Goal: Entertainment & Leisure: Consume media (video, audio)

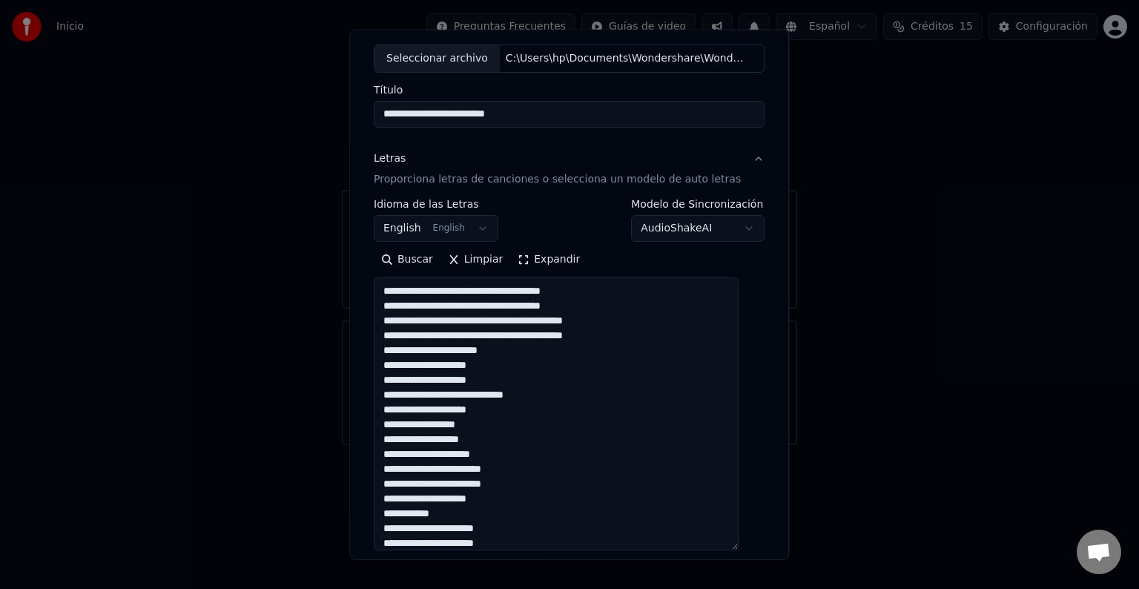
scroll to position [77, 0]
click at [506, 292] on textarea at bounding box center [556, 413] width 365 height 273
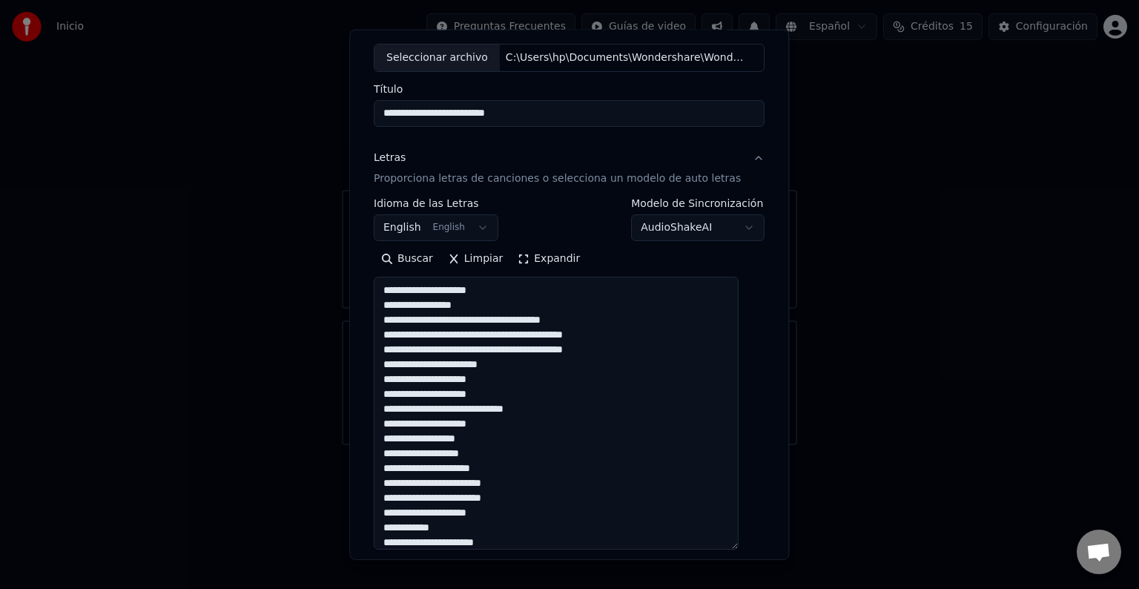
click at [508, 323] on textarea at bounding box center [556, 413] width 365 height 273
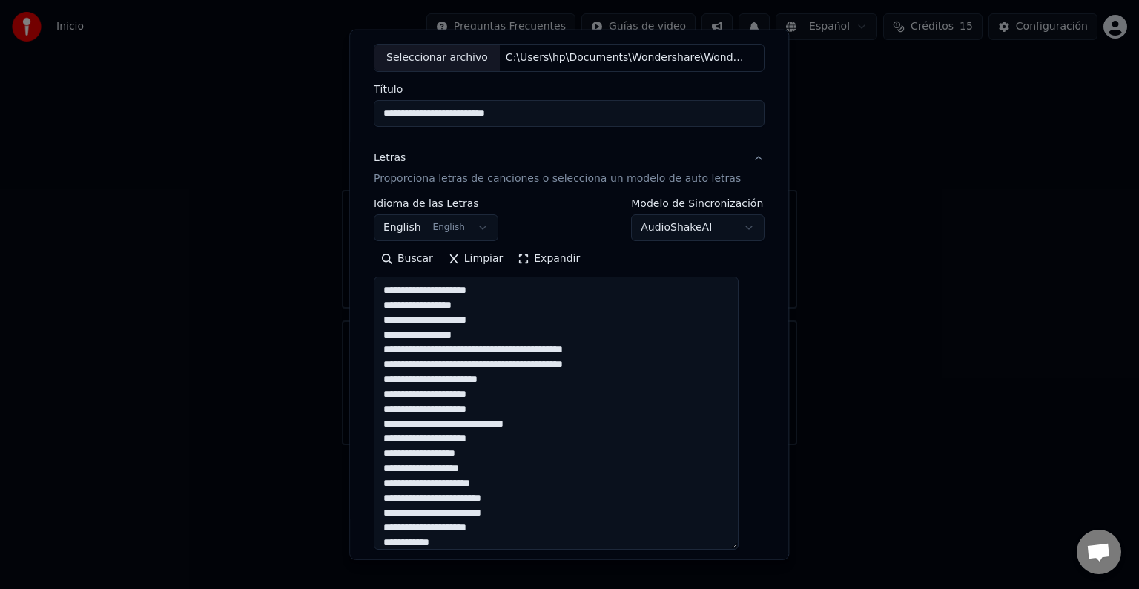
click at [489, 332] on textarea at bounding box center [556, 413] width 365 height 273
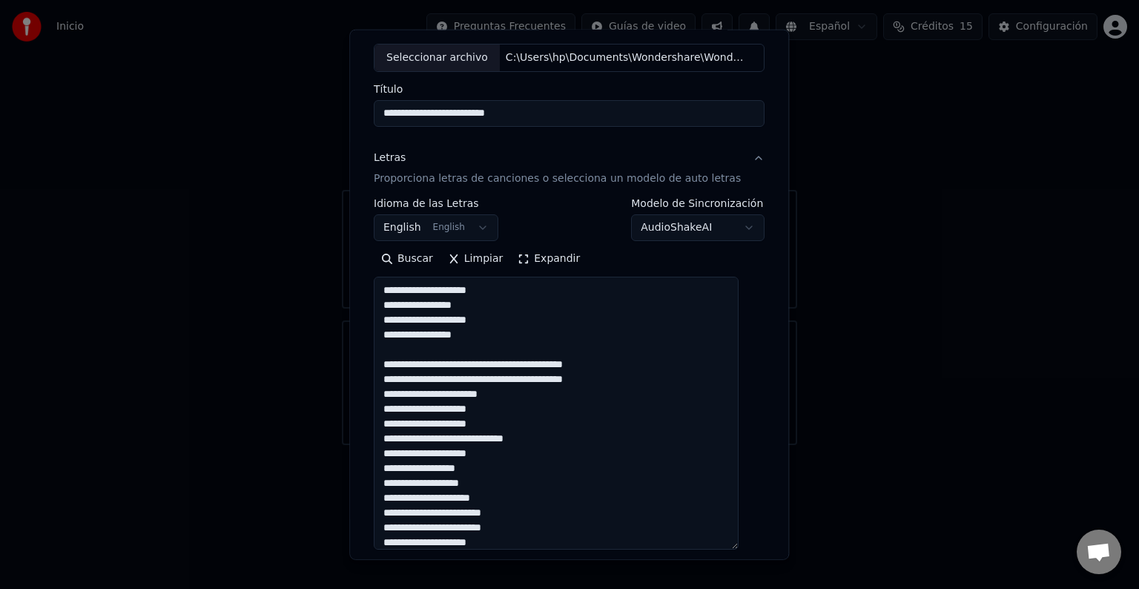
click at [491, 364] on textarea at bounding box center [556, 413] width 365 height 273
click at [491, 395] on textarea at bounding box center [556, 413] width 365 height 273
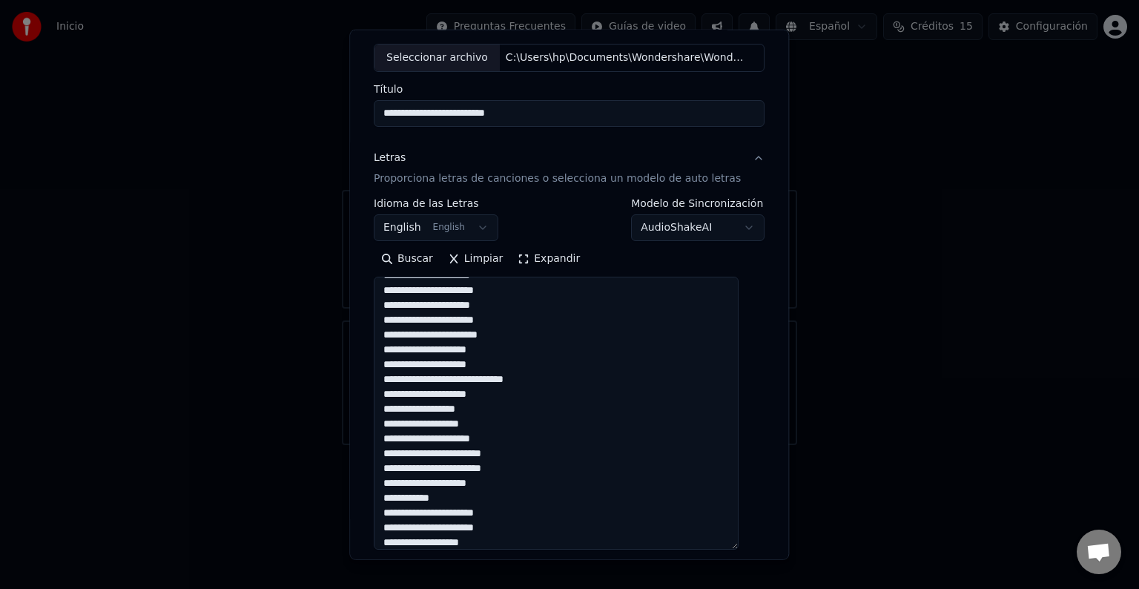
scroll to position [93, 0]
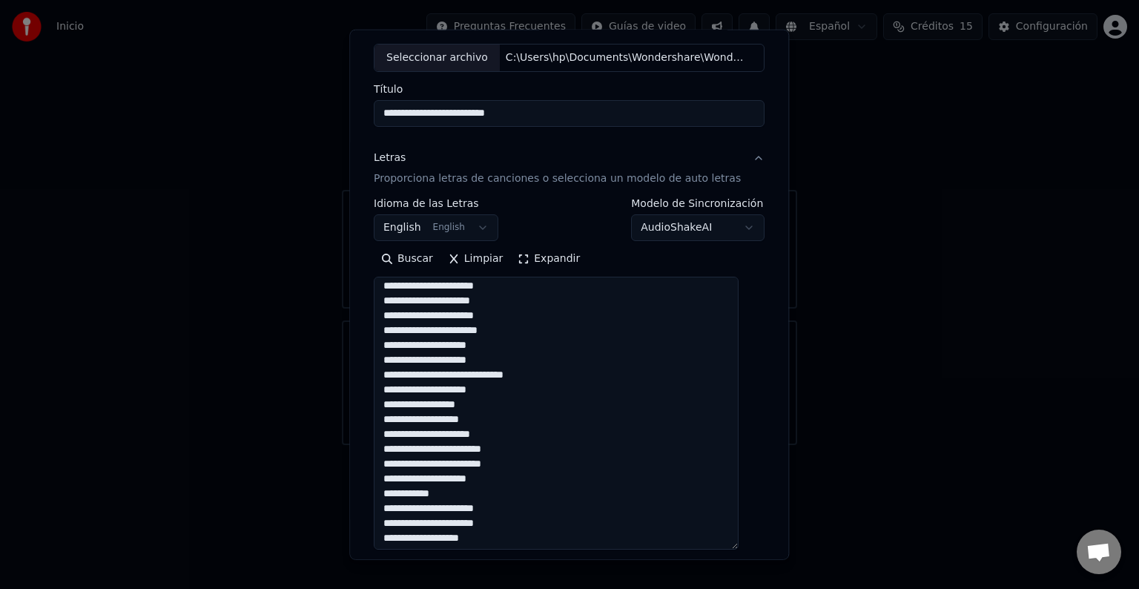
click at [503, 301] on textarea at bounding box center [556, 413] width 365 height 273
click at [504, 313] on textarea at bounding box center [556, 413] width 365 height 273
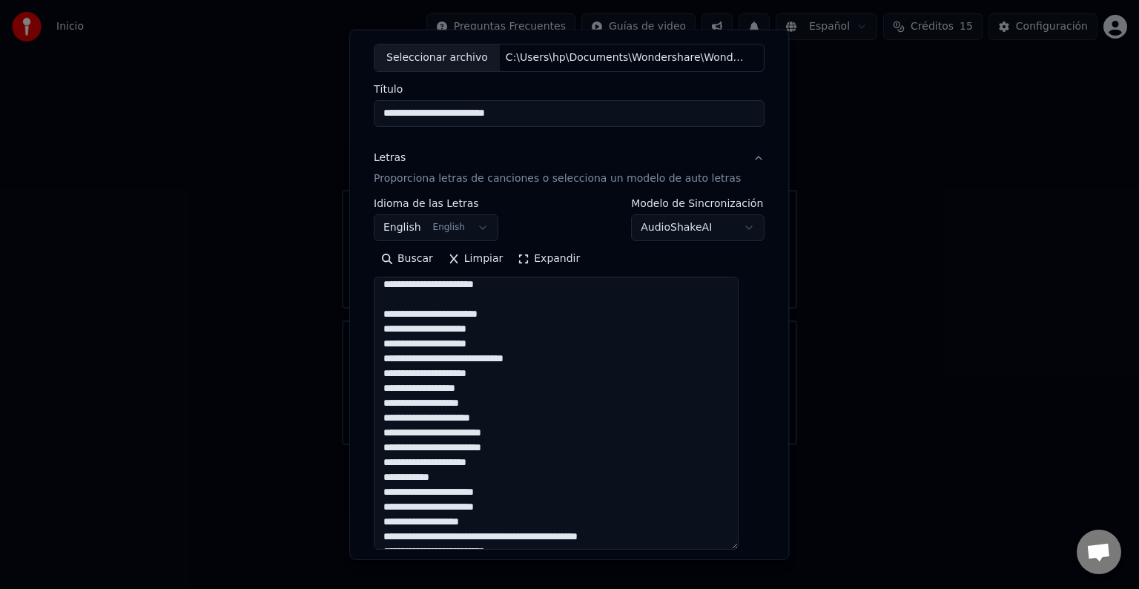
scroll to position [128, 0]
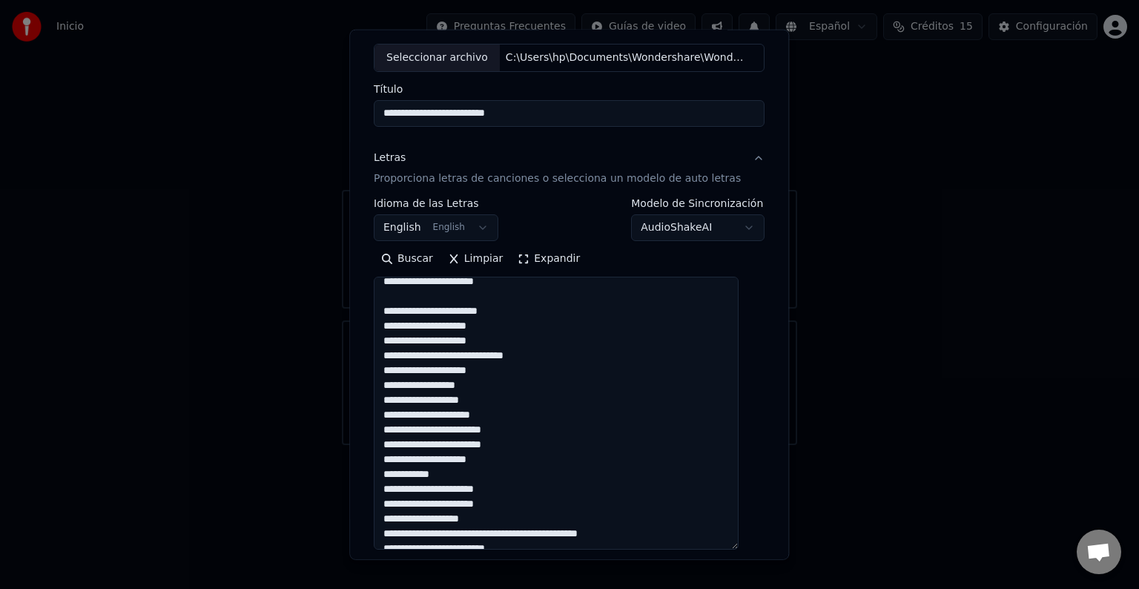
click at [448, 312] on textarea at bounding box center [556, 413] width 365 height 273
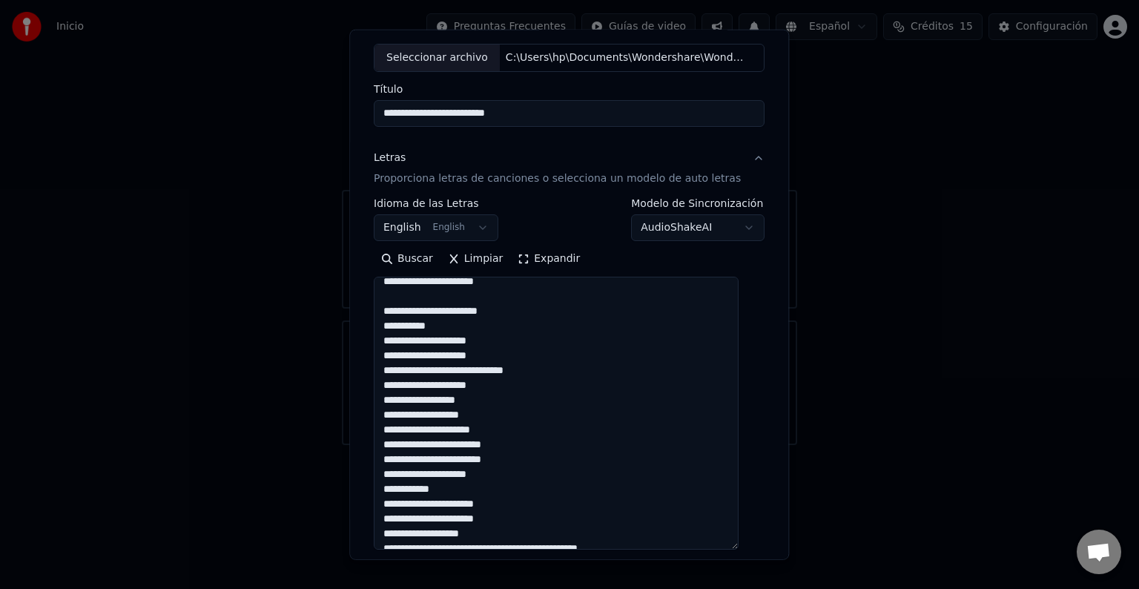
click at [455, 320] on textarea at bounding box center [556, 413] width 365 height 273
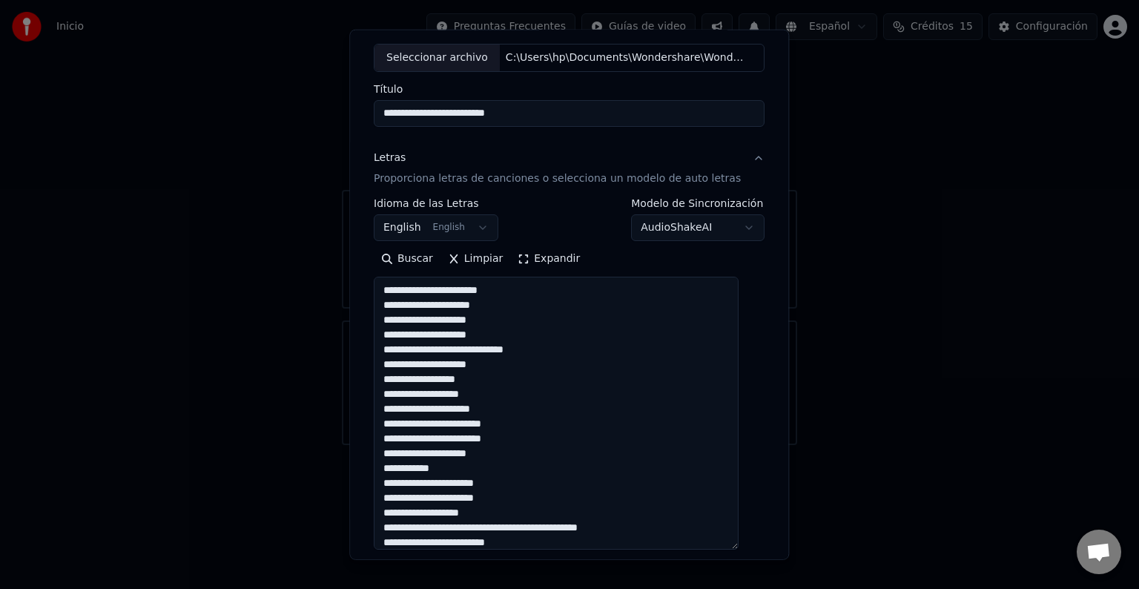
scroll to position [155, 0]
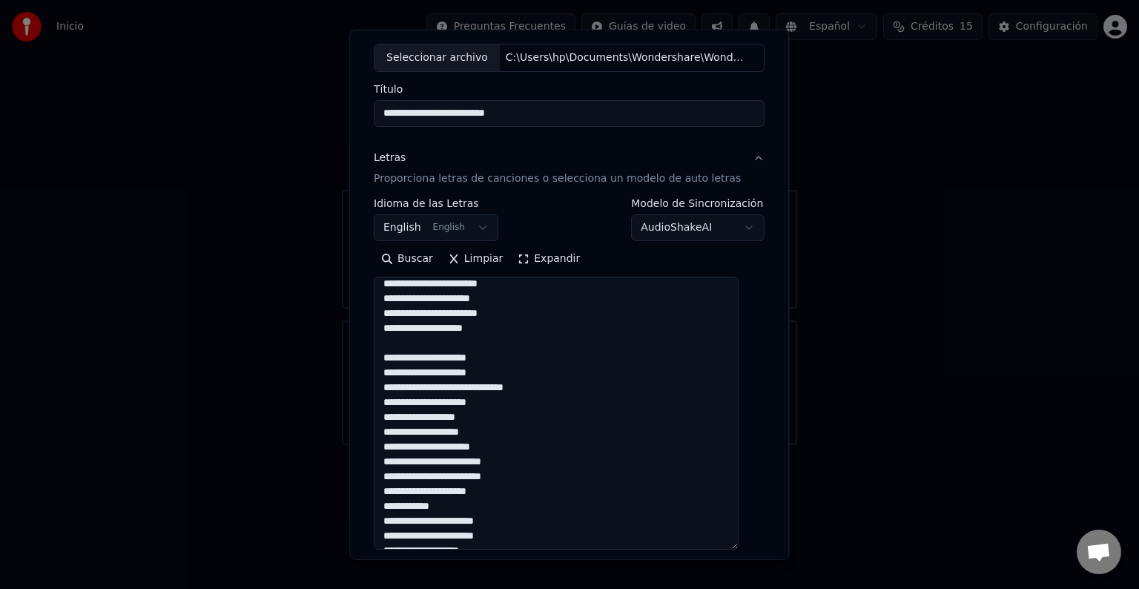
drag, startPoint x: 389, startPoint y: 353, endPoint x: 504, endPoint y: 368, distance: 116.7
click at [504, 368] on textarea at bounding box center [556, 413] width 365 height 273
click at [455, 361] on textarea at bounding box center [556, 413] width 365 height 273
click at [498, 401] on textarea at bounding box center [556, 413] width 365 height 273
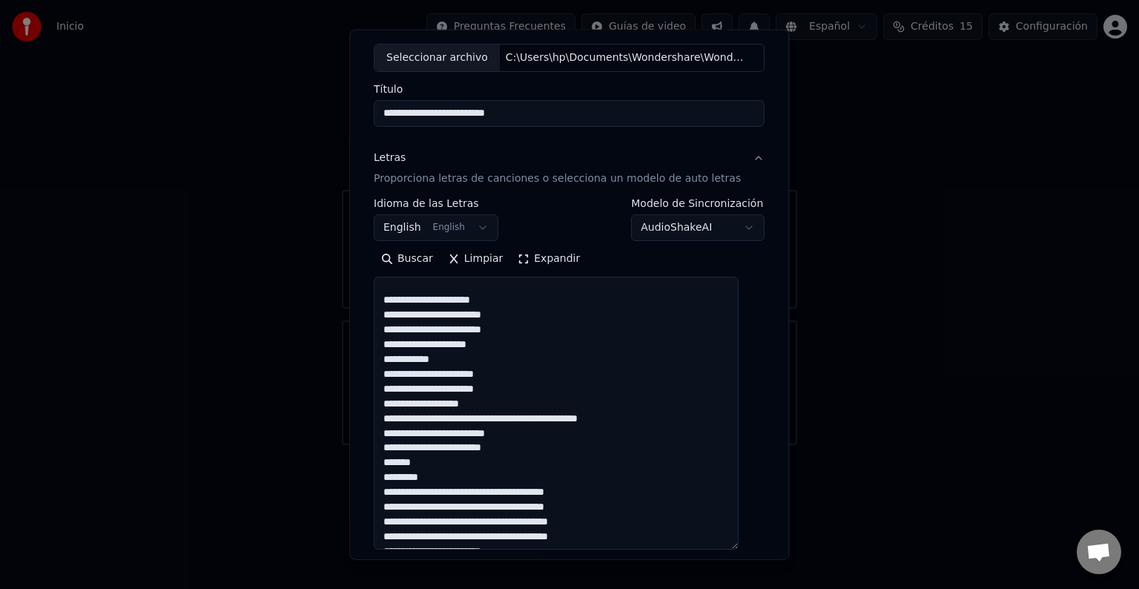
scroll to position [292, 0]
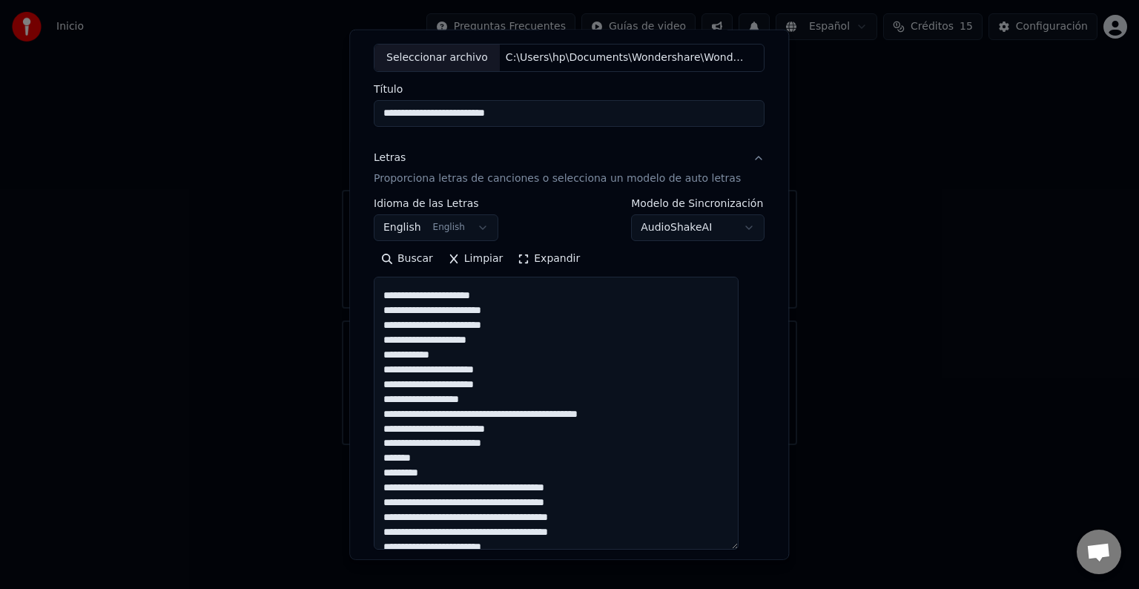
click at [467, 324] on textarea at bounding box center [556, 413] width 365 height 273
click at [522, 323] on textarea at bounding box center [556, 413] width 365 height 273
click at [405, 341] on textarea at bounding box center [556, 413] width 365 height 273
click at [493, 344] on textarea at bounding box center [556, 413] width 365 height 273
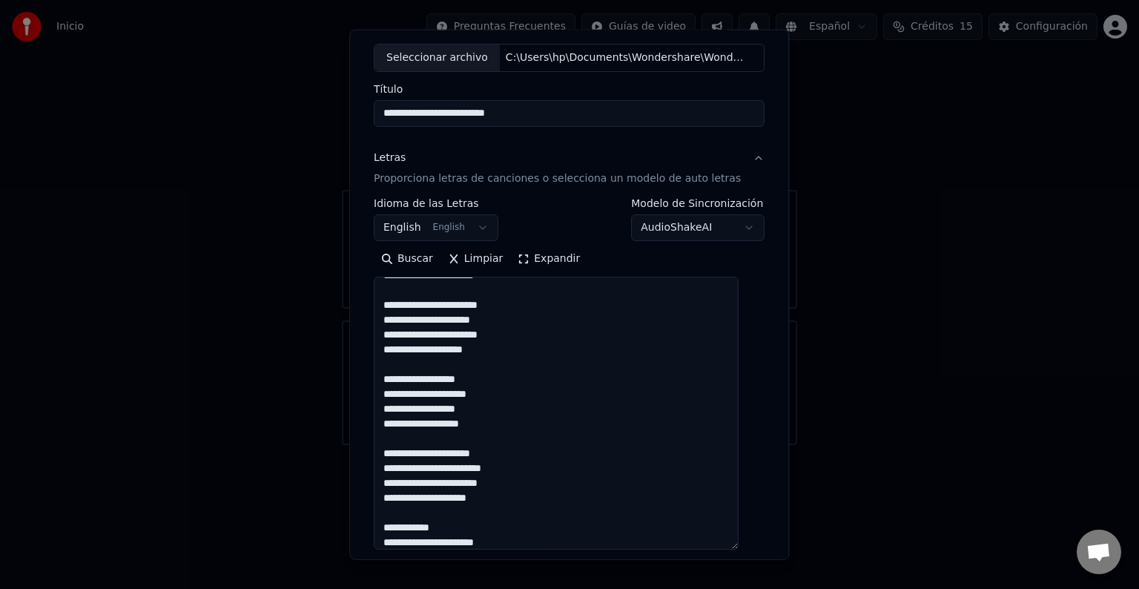
scroll to position [113, 0]
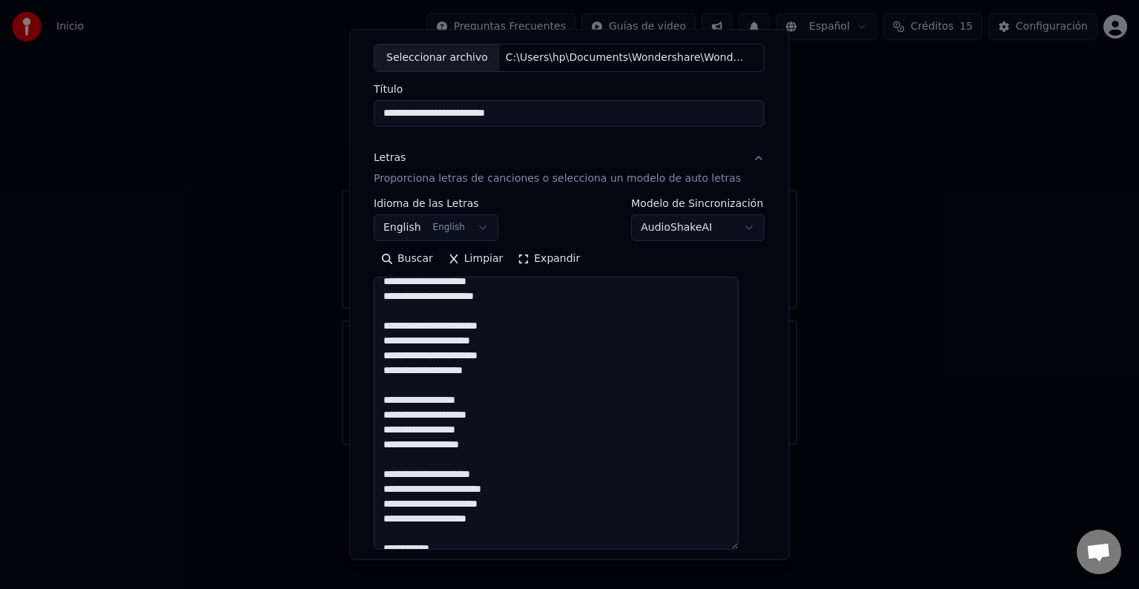
drag, startPoint x: 387, startPoint y: 320, endPoint x: 496, endPoint y: 368, distance: 118.5
click at [496, 368] on textarea at bounding box center [556, 413] width 365 height 273
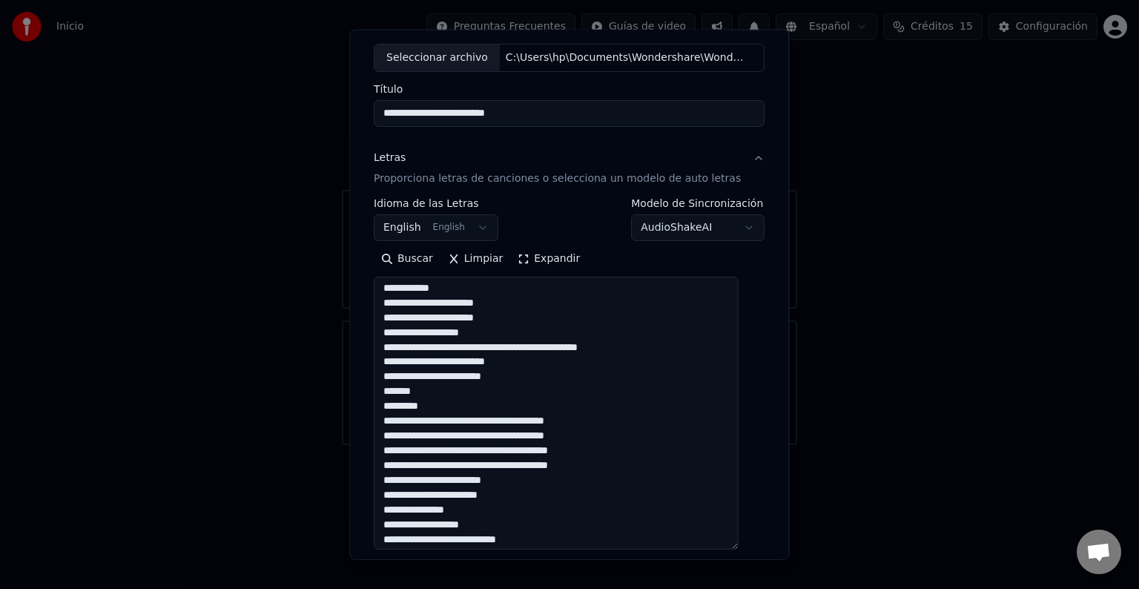
scroll to position [371, 0]
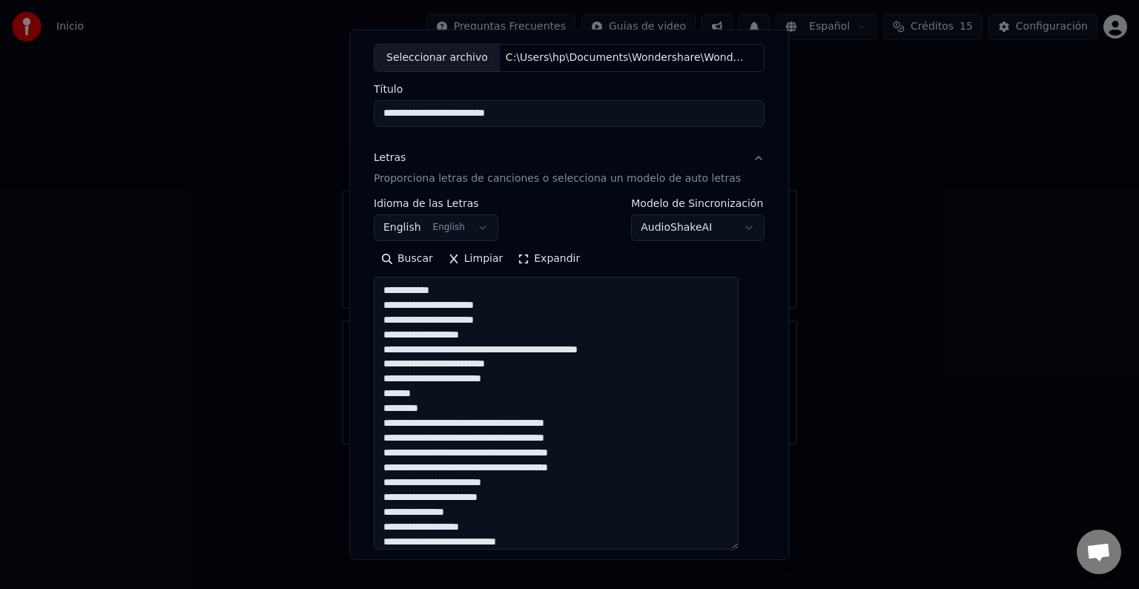
drag, startPoint x: 390, startPoint y: 285, endPoint x: 508, endPoint y: 333, distance: 127.4
click at [508, 333] on textarea at bounding box center [556, 413] width 365 height 273
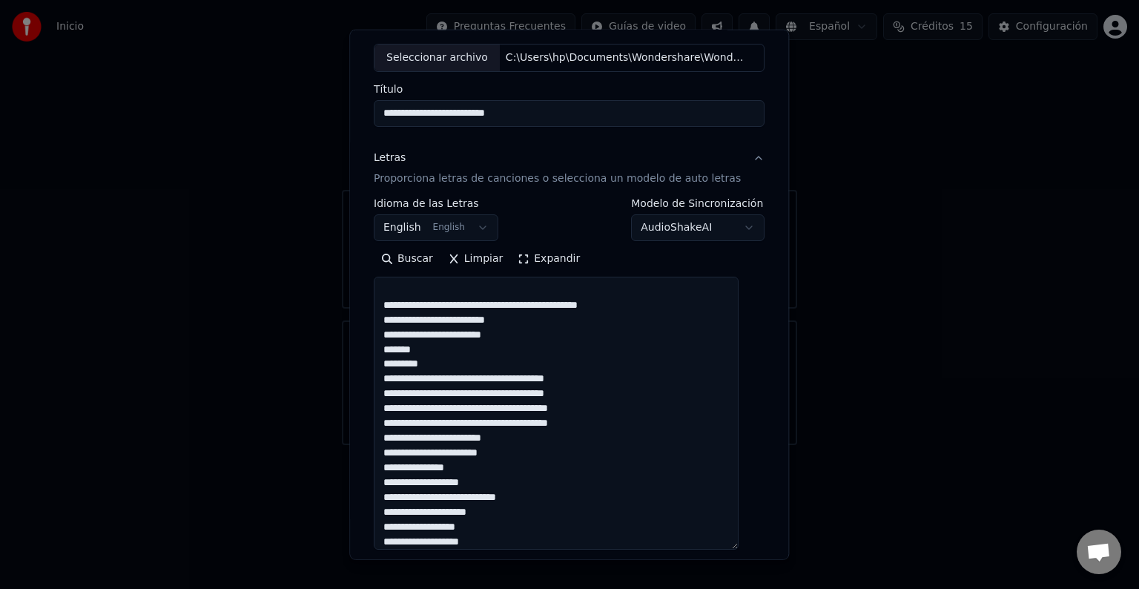
paste textarea "**********"
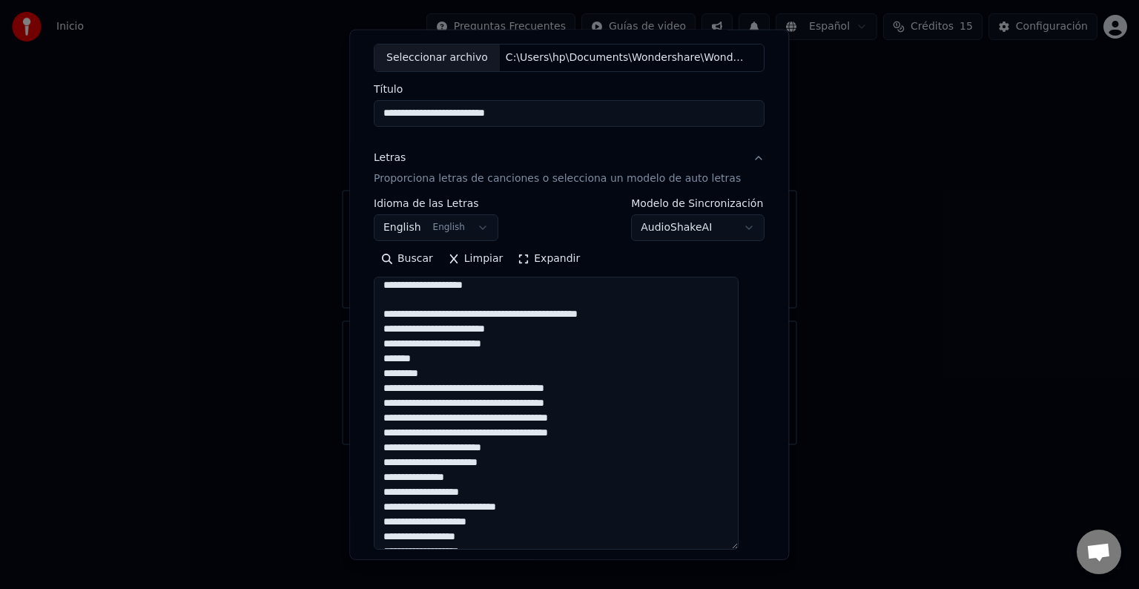
scroll to position [407, 0]
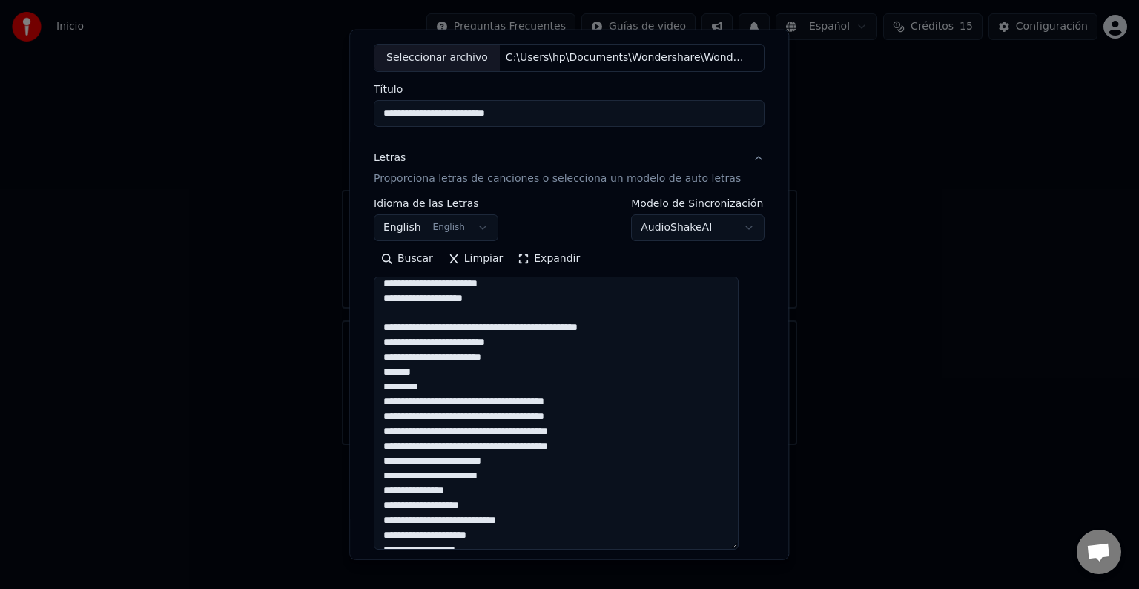
click at [436, 328] on textarea at bounding box center [556, 413] width 365 height 273
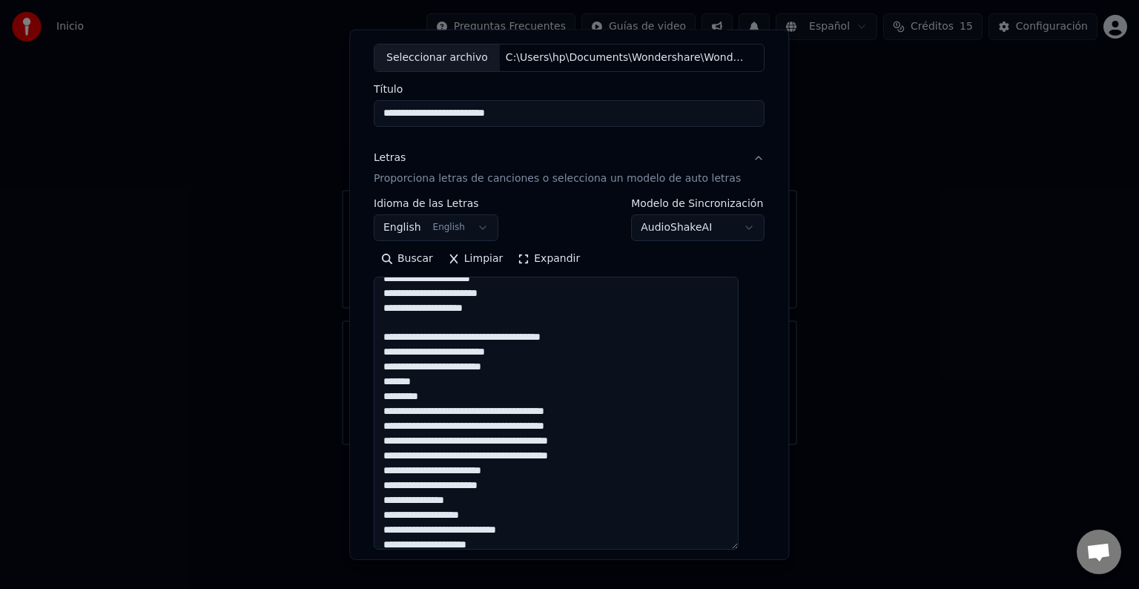
scroll to position [395, 0]
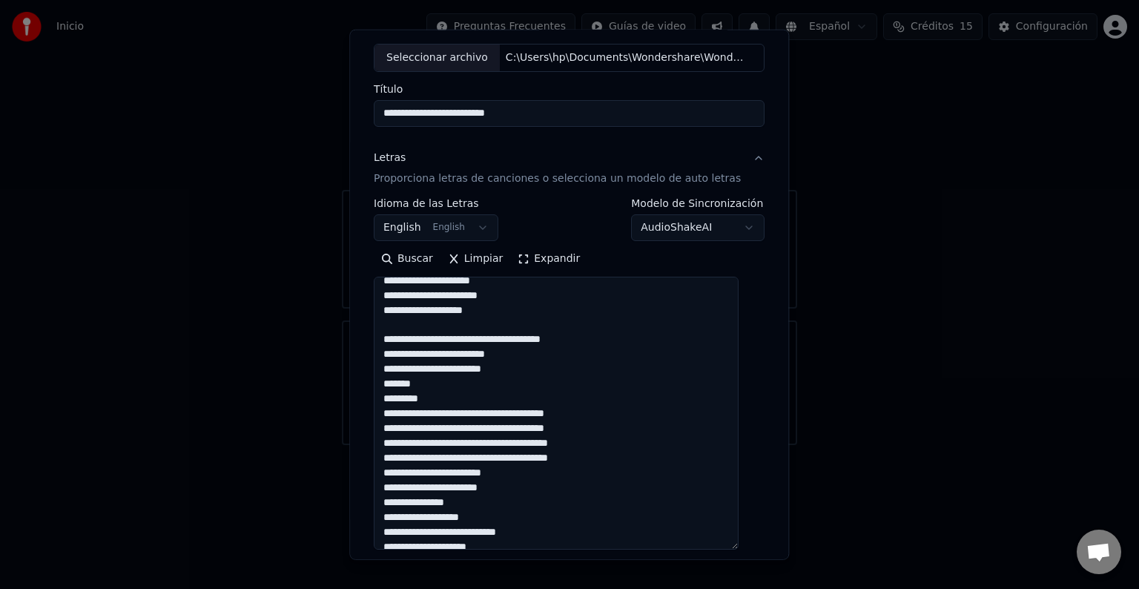
drag, startPoint x: 389, startPoint y: 339, endPoint x: 493, endPoint y: 398, distance: 119.2
click at [493, 398] on textarea at bounding box center [556, 413] width 365 height 273
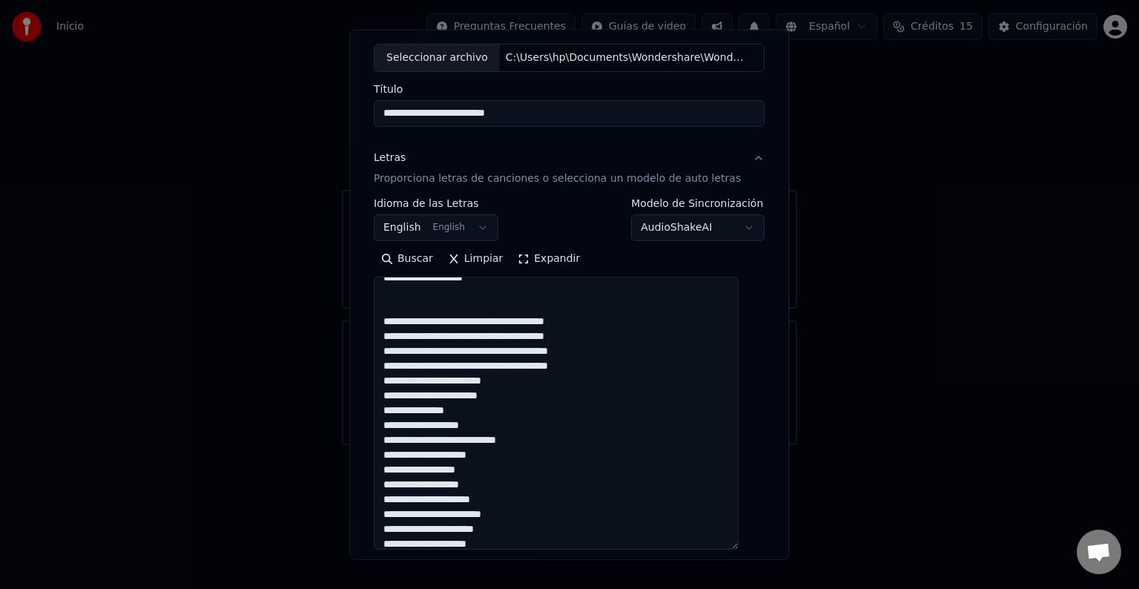
scroll to position [412, 0]
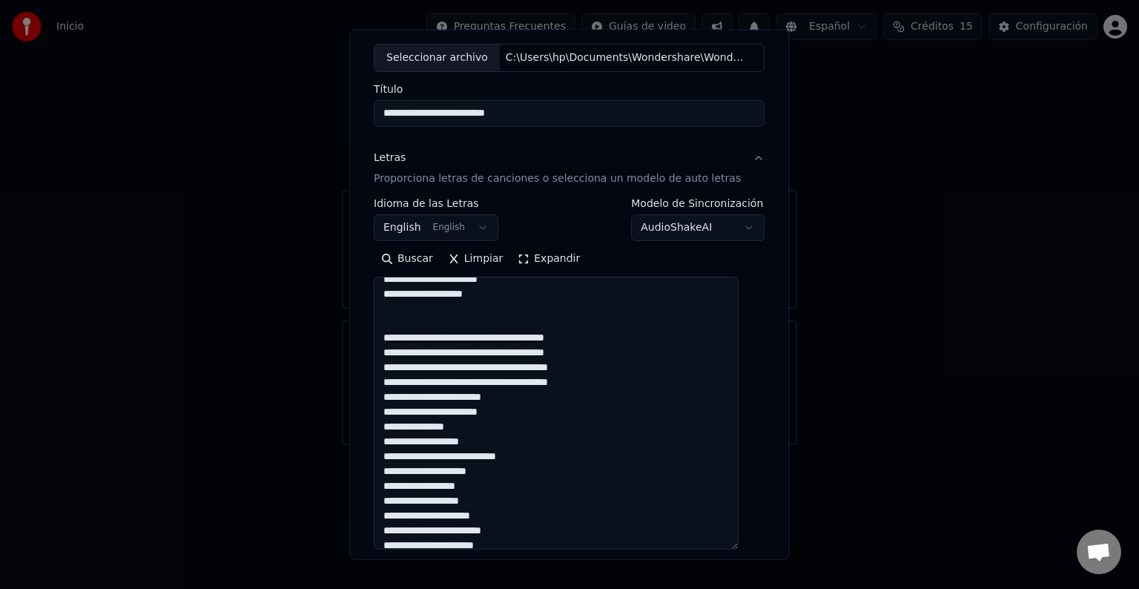
click at [490, 338] on textarea at bounding box center [556, 413] width 365 height 273
click at [493, 368] on textarea at bounding box center [556, 413] width 365 height 273
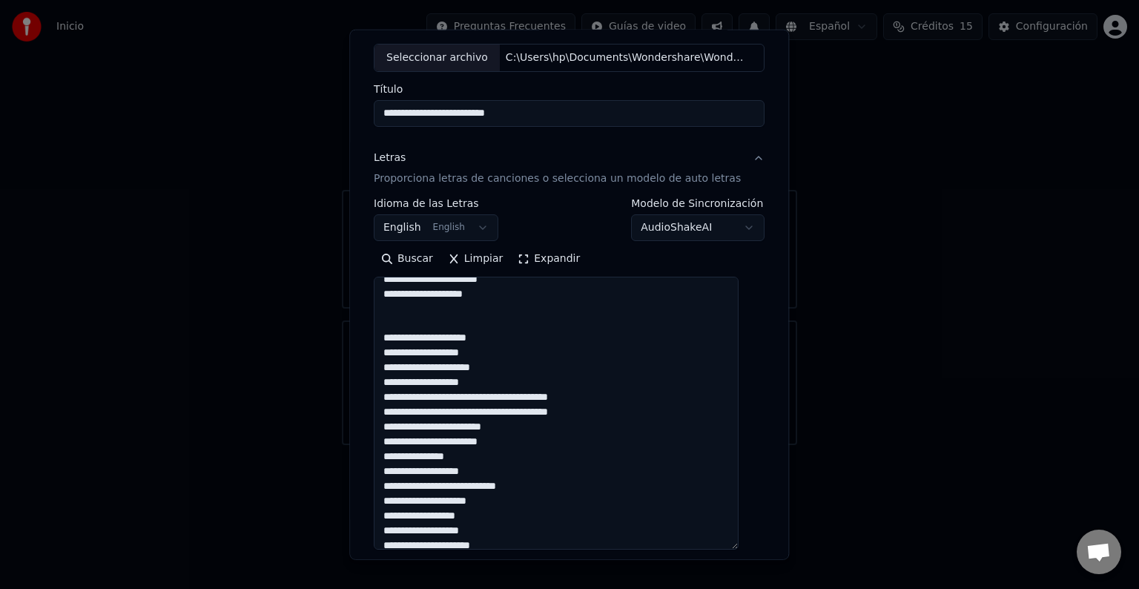
click at [487, 378] on textarea at bounding box center [556, 413] width 365 height 273
click at [490, 409] on textarea at bounding box center [556, 413] width 365 height 273
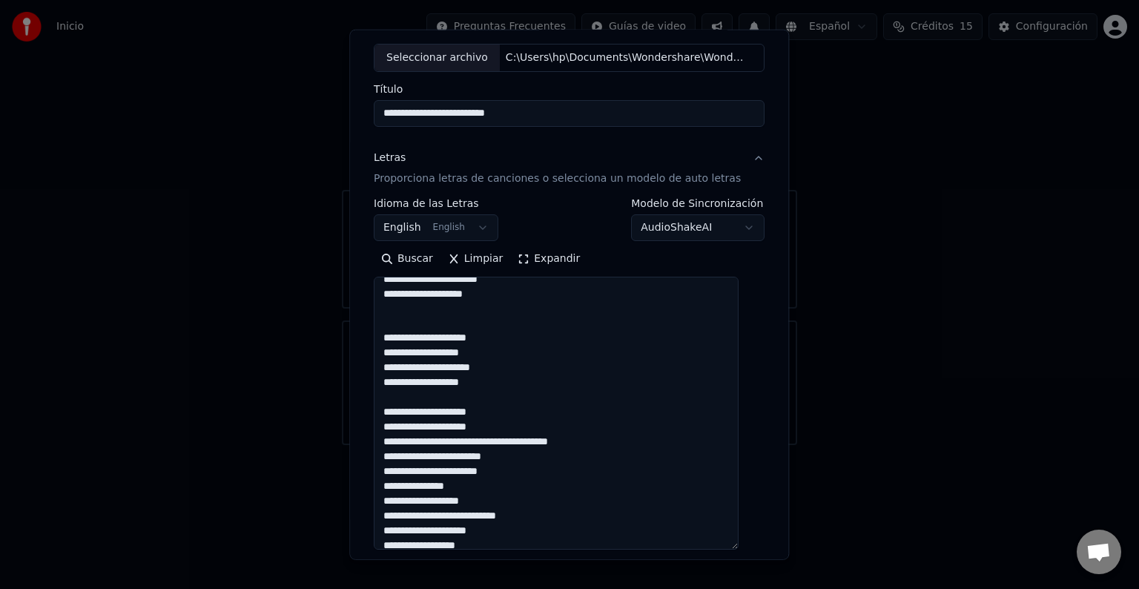
click at [490, 442] on textarea at bounding box center [556, 413] width 365 height 273
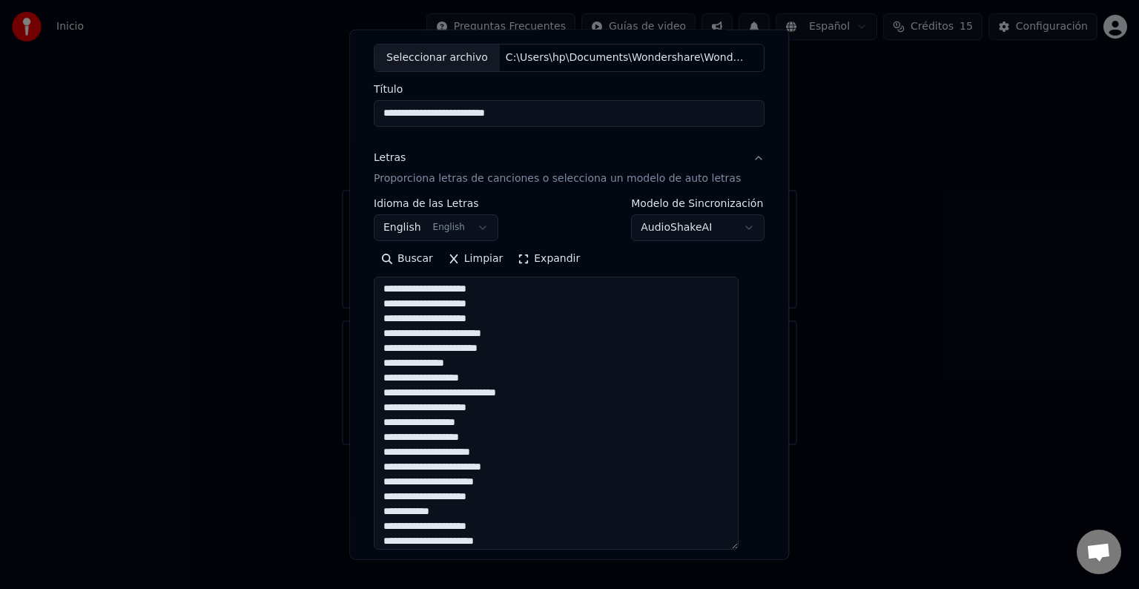
scroll to position [552, 0]
drag, startPoint x: 392, startPoint y: 330, endPoint x: 490, endPoint y: 373, distance: 106.9
click at [490, 373] on textarea at bounding box center [556, 413] width 365 height 273
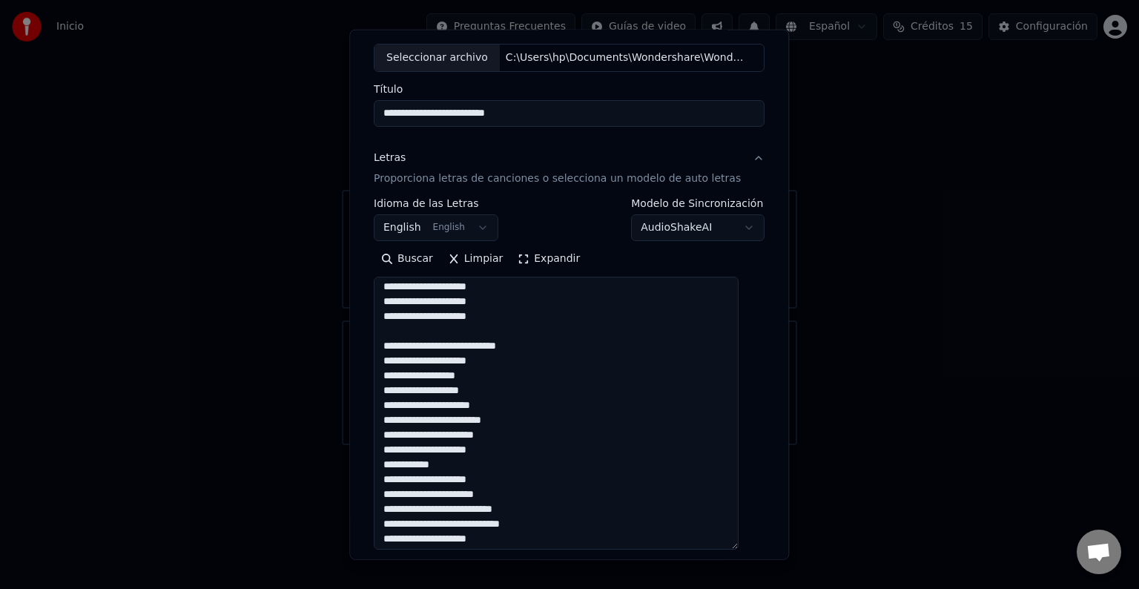
paste textarea "**********"
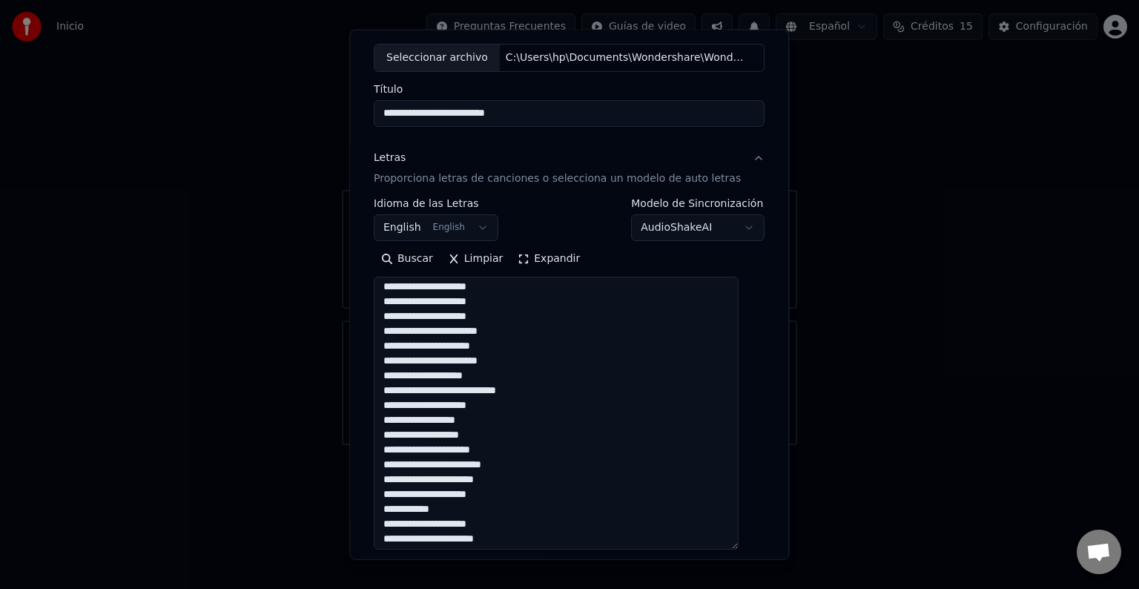
click at [498, 316] on textarea at bounding box center [556, 413] width 365 height 273
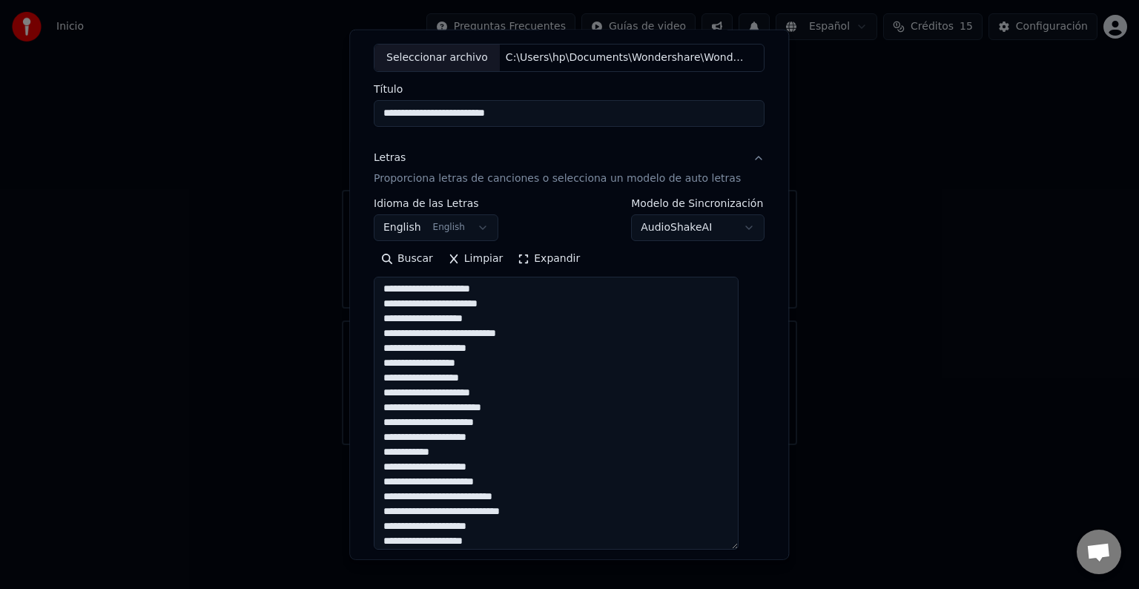
scroll to position [627, 0]
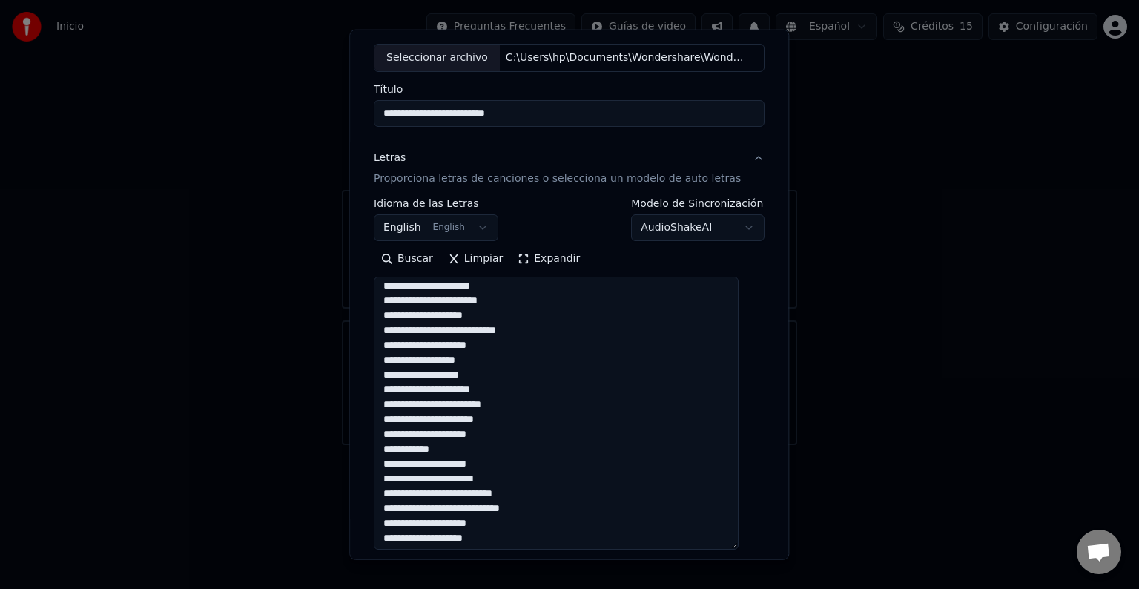
click at [500, 315] on textarea at bounding box center [556, 413] width 365 height 273
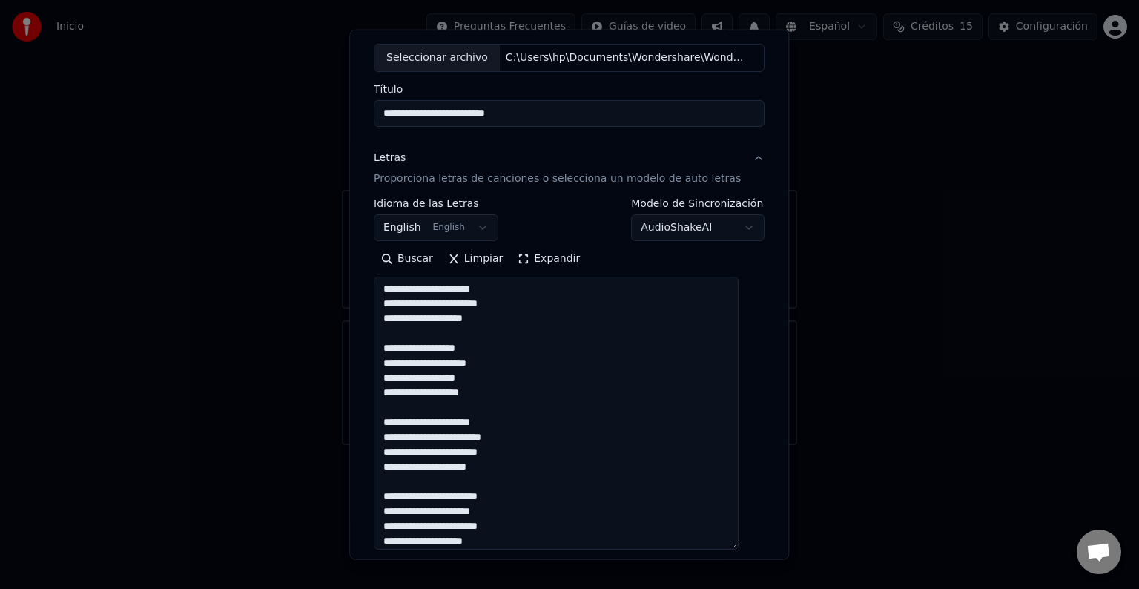
scroll to position [154, 0]
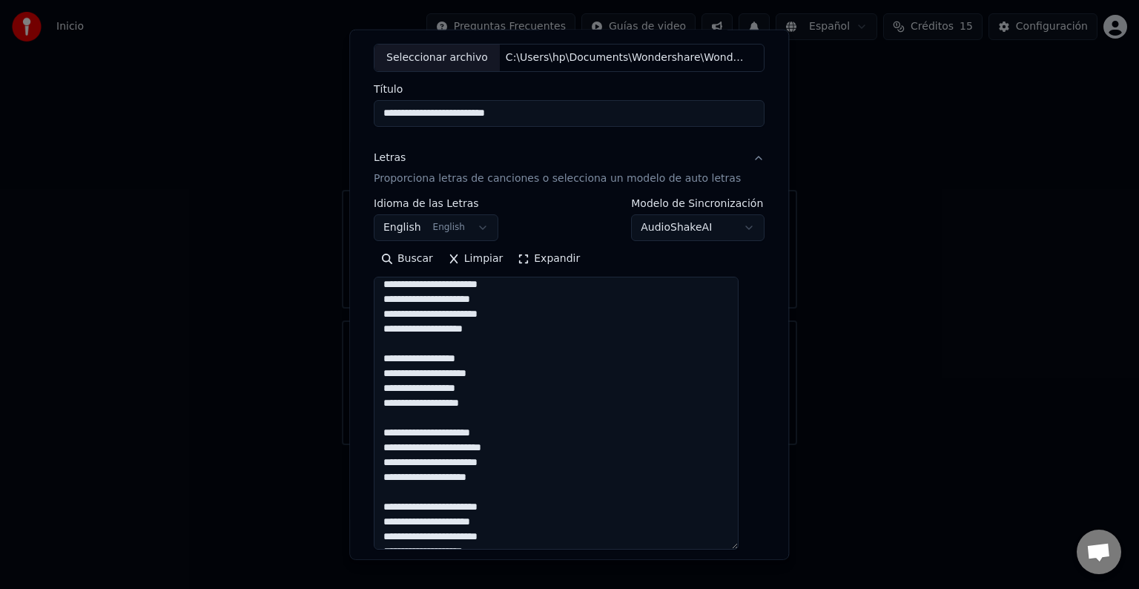
drag, startPoint x: 389, startPoint y: 354, endPoint x: 486, endPoint y: 401, distance: 107.8
click at [486, 401] on textarea at bounding box center [556, 413] width 365 height 273
click at [593, 432] on textarea at bounding box center [556, 413] width 365 height 273
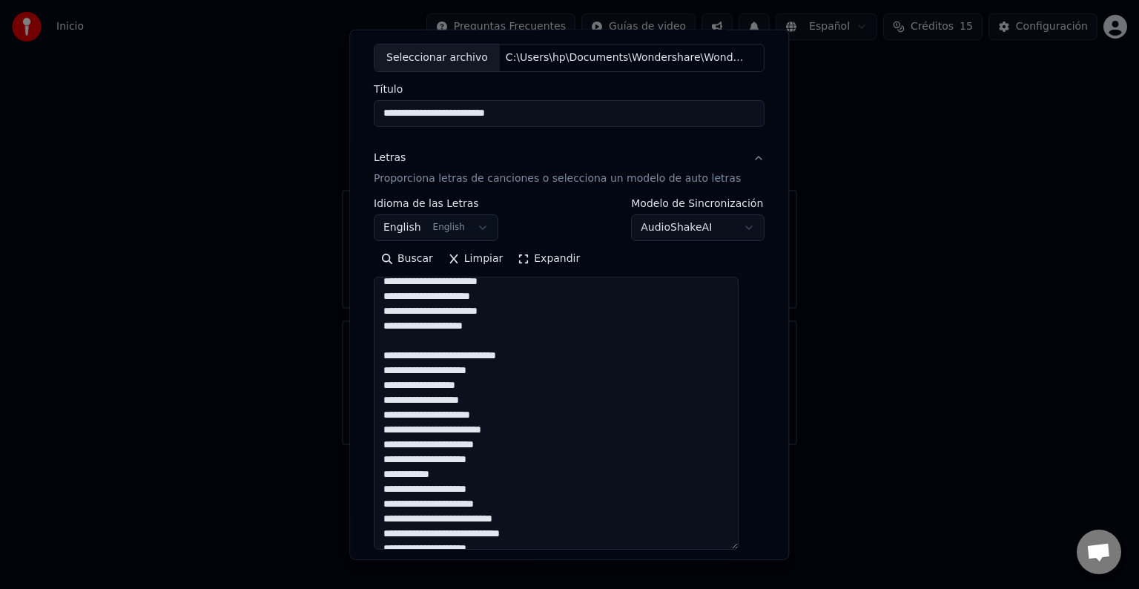
scroll to position [621, 0]
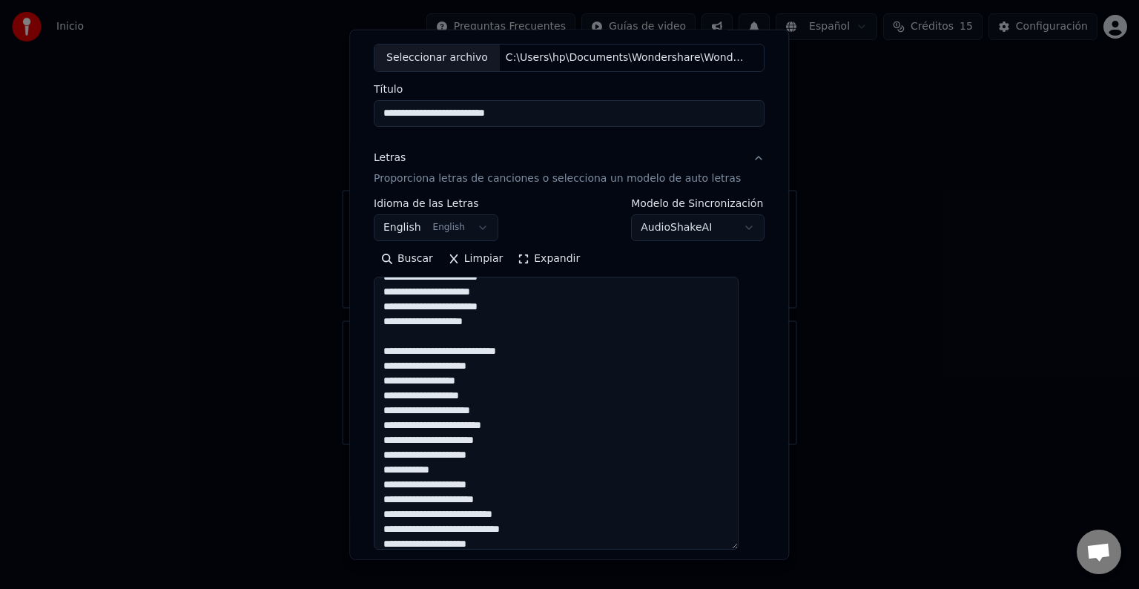
drag, startPoint x: 386, startPoint y: 349, endPoint x: 493, endPoint y: 386, distance: 113.8
click at [493, 386] on textarea at bounding box center [556, 413] width 365 height 273
click at [389, 338] on textarea at bounding box center [556, 413] width 365 height 273
paste textarea "**********"
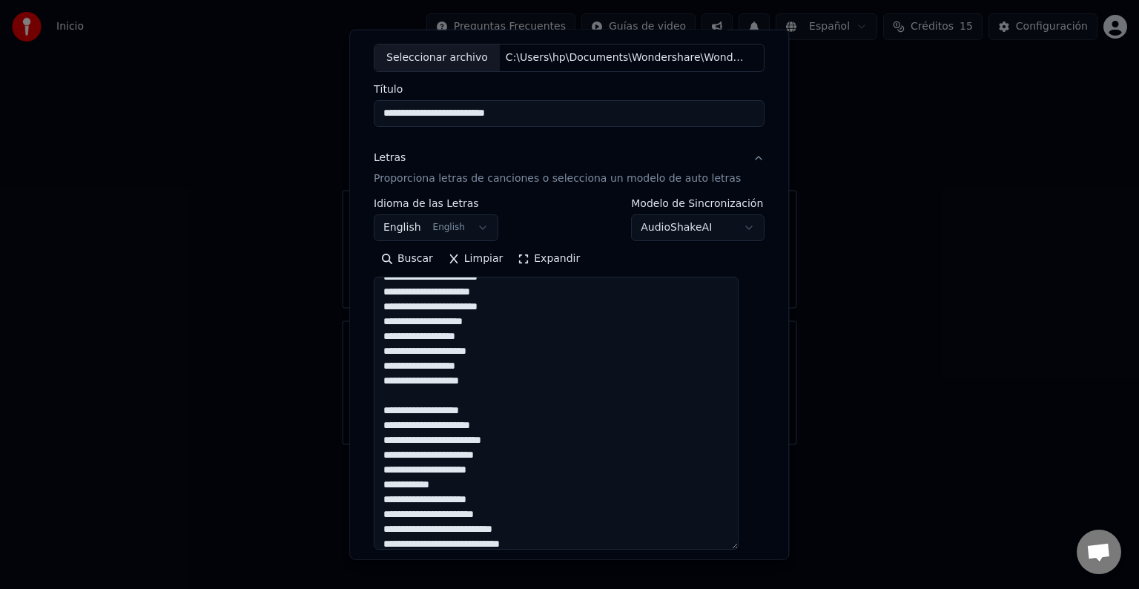
click at [498, 323] on textarea at bounding box center [556, 413] width 365 height 273
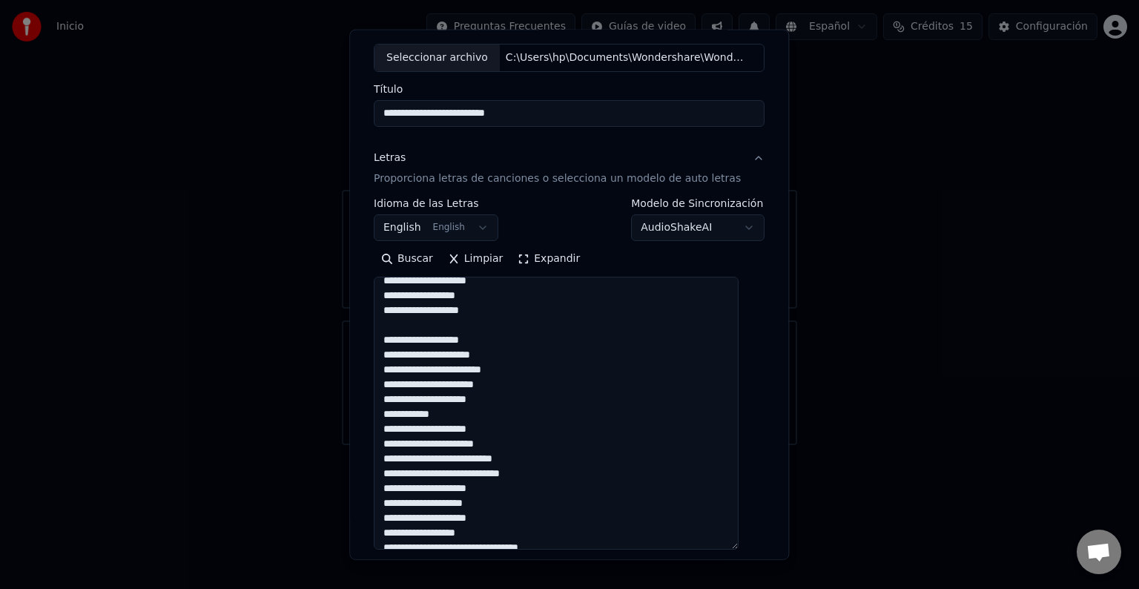
scroll to position [703, 0]
drag, startPoint x: 388, startPoint y: 341, endPoint x: 503, endPoint y: 346, distance: 115.1
click at [503, 346] on textarea at bounding box center [556, 413] width 365 height 273
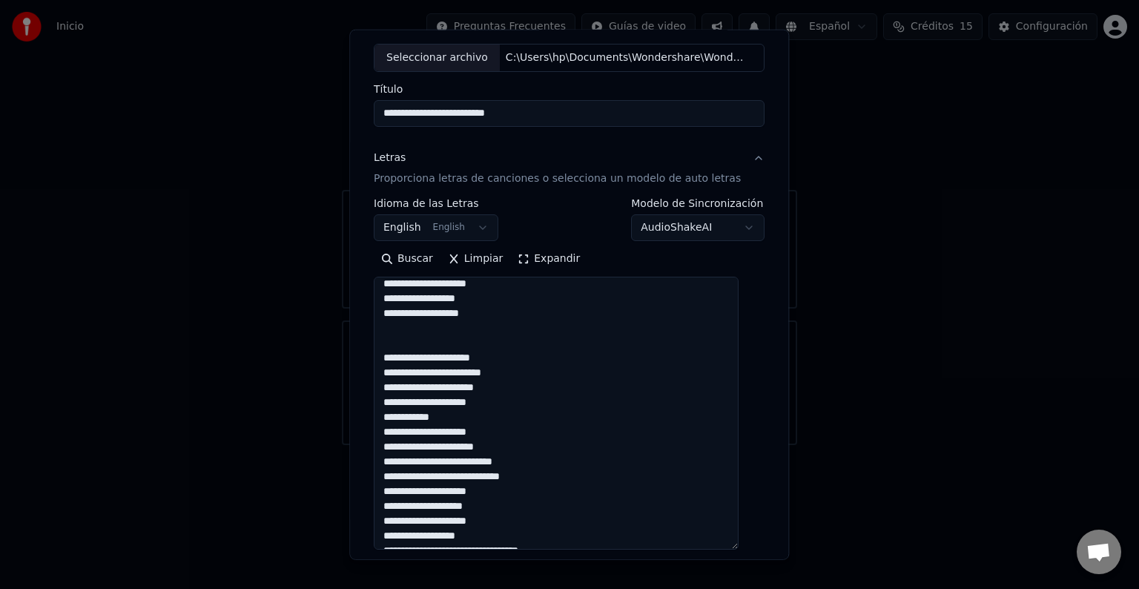
click at [491, 312] on textarea at bounding box center [556, 413] width 365 height 273
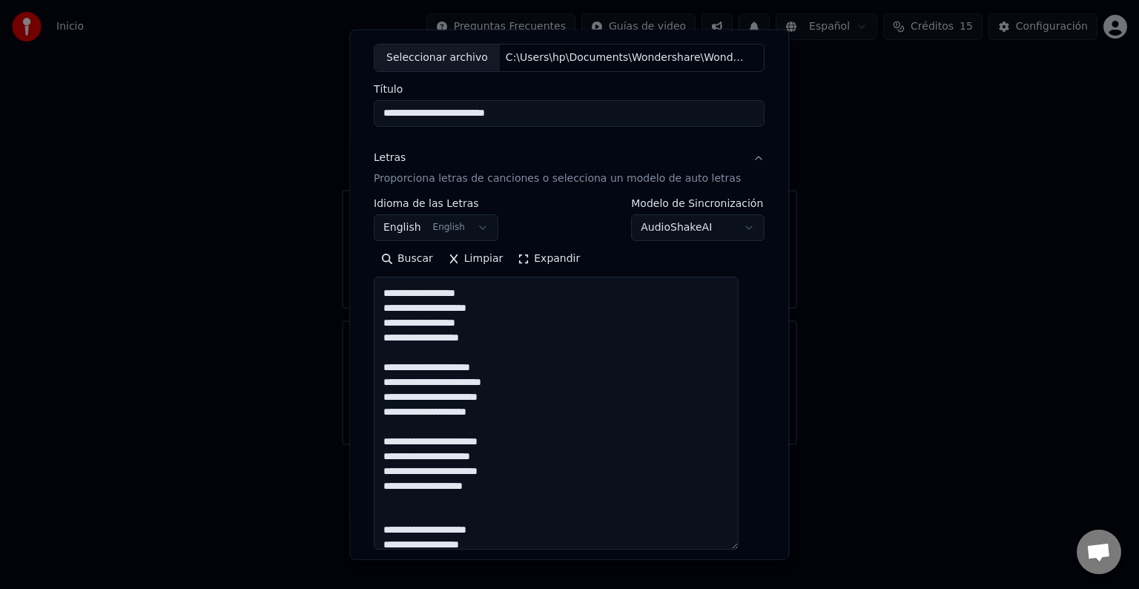
scroll to position [241, 0]
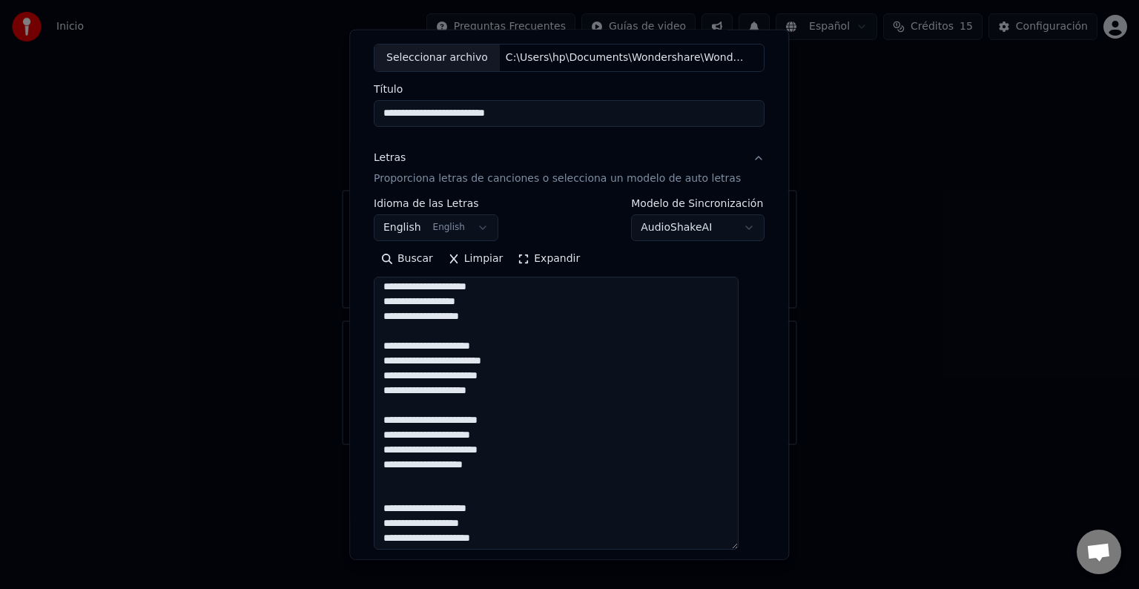
drag, startPoint x: 390, startPoint y: 341, endPoint x: 500, endPoint y: 390, distance: 120.2
click at [500, 390] on textarea at bounding box center [556, 413] width 365 height 273
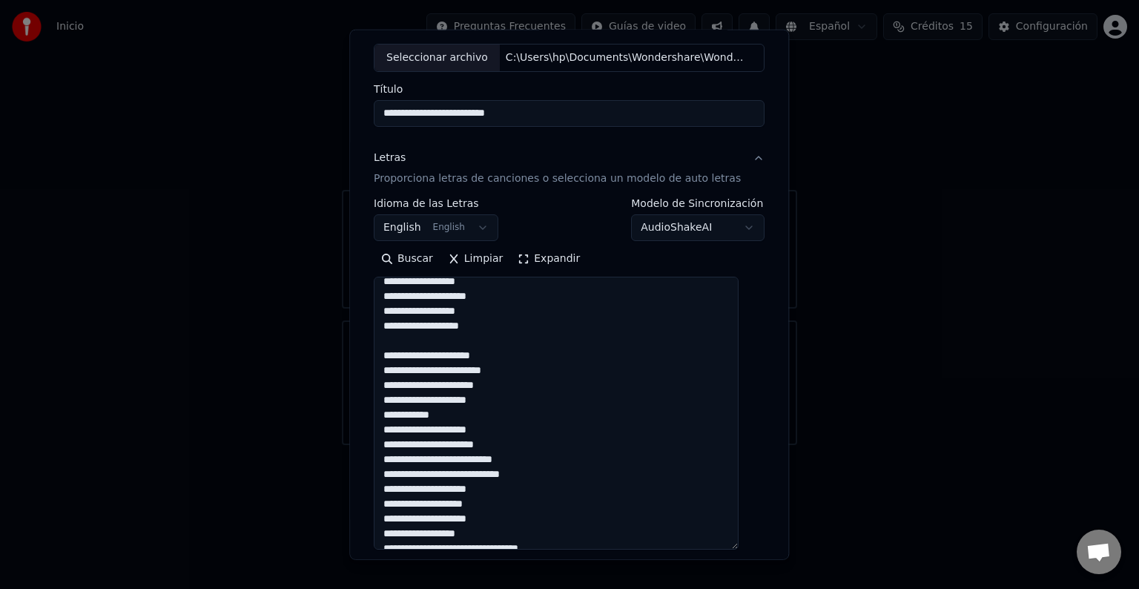
scroll to position [695, 0]
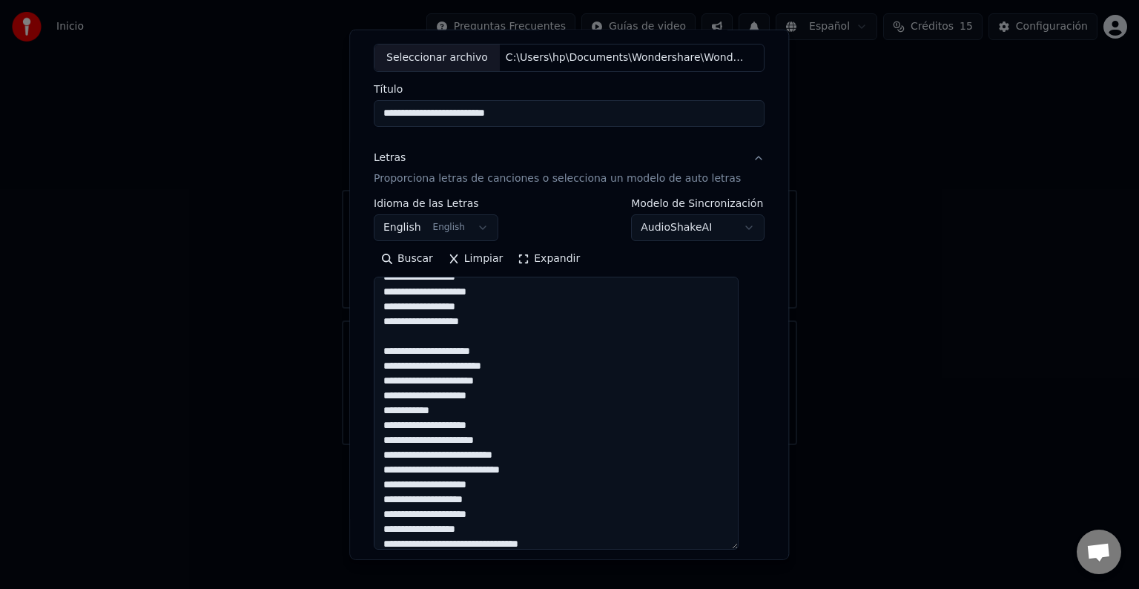
drag, startPoint x: 389, startPoint y: 349, endPoint x: 501, endPoint y: 398, distance: 122.2
click at [501, 398] on textarea at bounding box center [556, 413] width 365 height 273
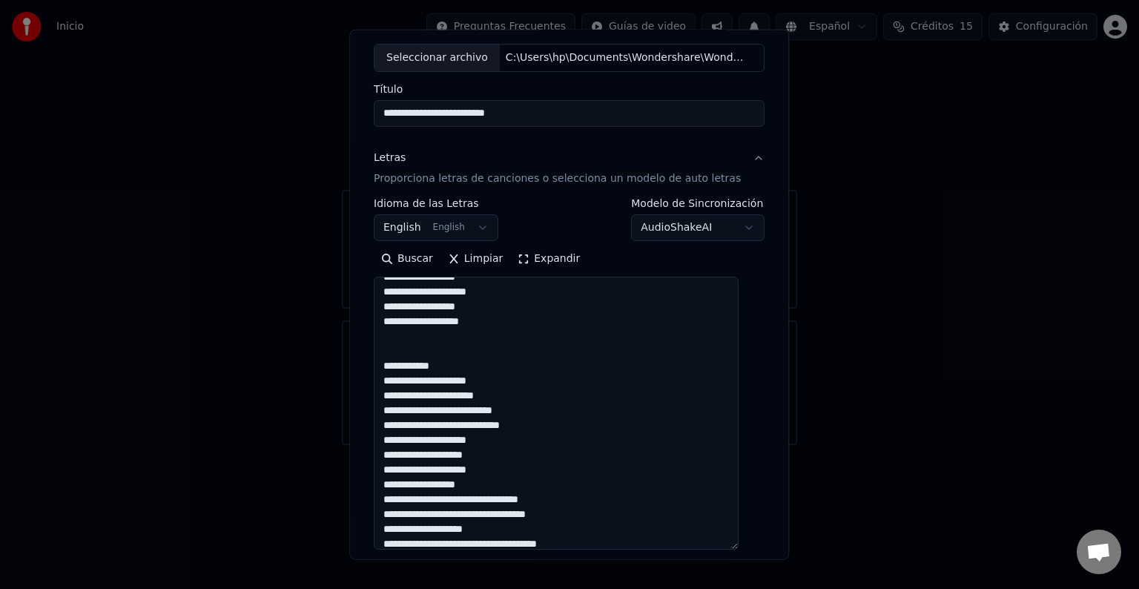
click at [494, 320] on textarea at bounding box center [556, 413] width 365 height 273
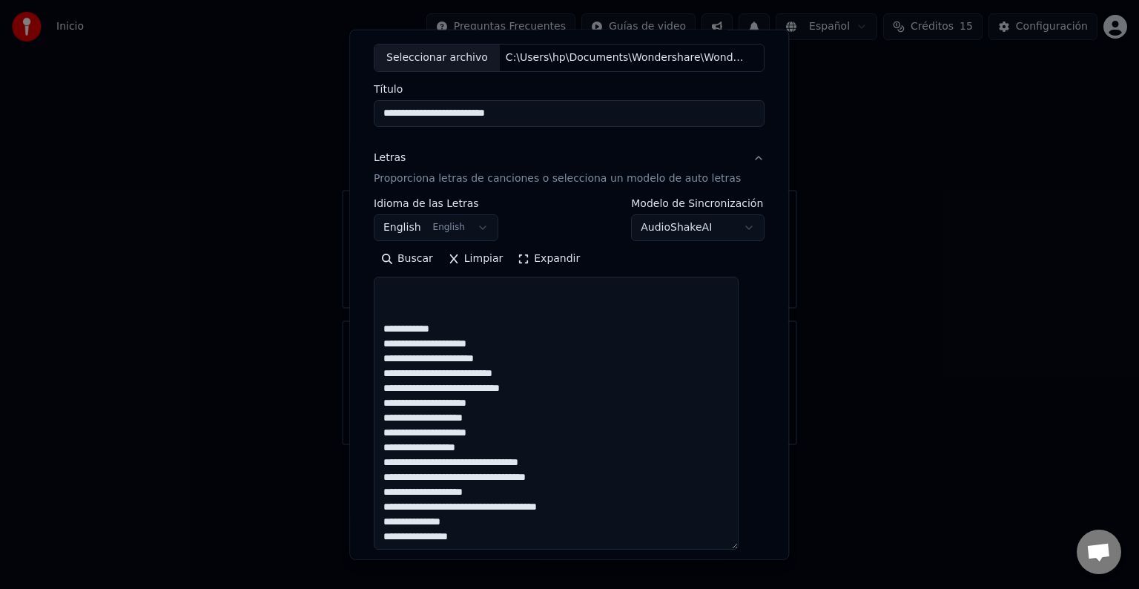
paste textarea "**********"
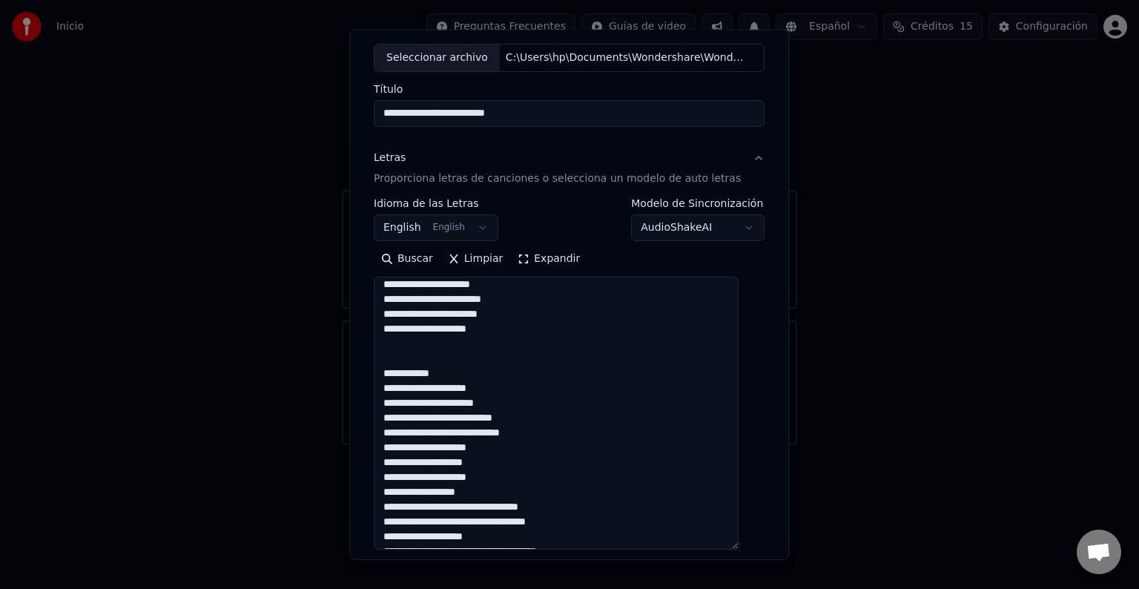
scroll to position [628, 0]
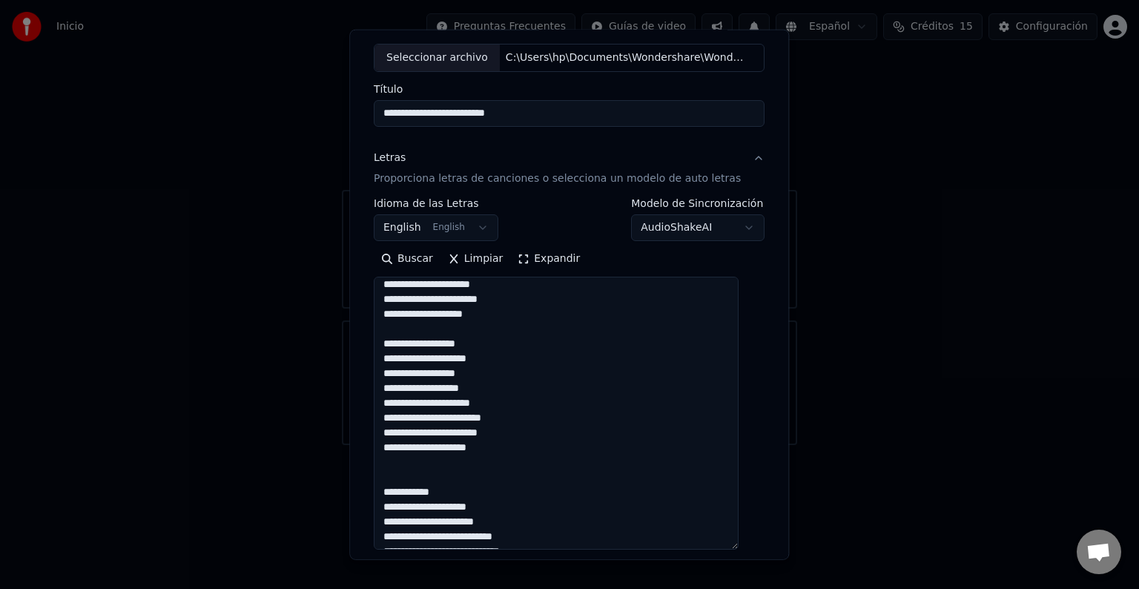
click at [490, 383] on textarea at bounding box center [556, 413] width 365 height 273
drag, startPoint x: 749, startPoint y: 462, endPoint x: 751, endPoint y: 479, distance: 17.2
click at [751, 480] on div "**********" at bounding box center [569, 346] width 403 height 688
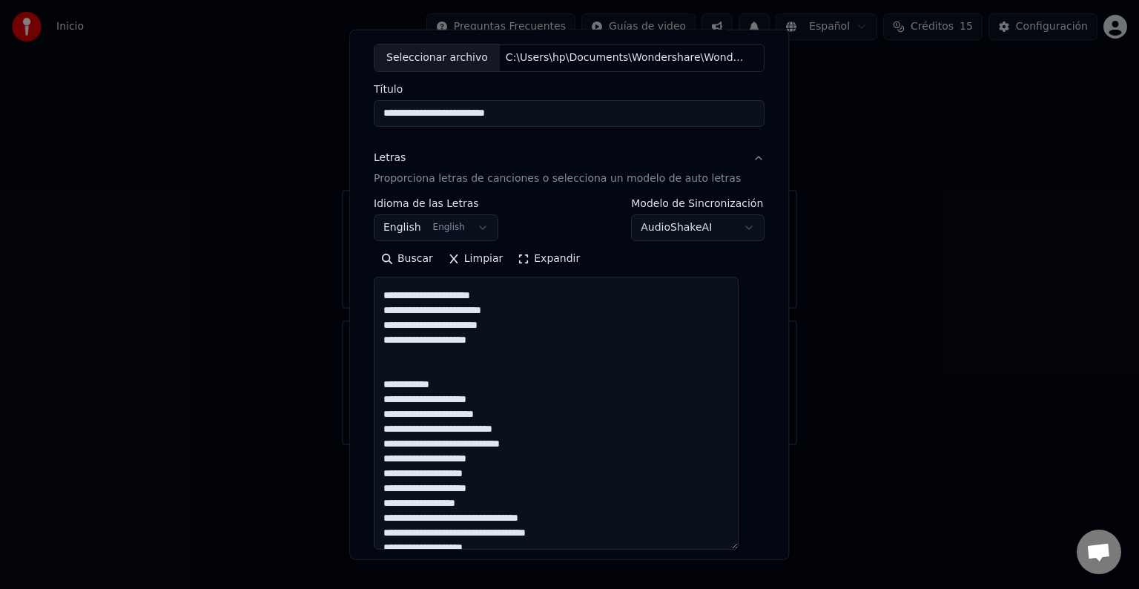
scroll to position [753, 0]
drag, startPoint x: 732, startPoint y: 484, endPoint x: 738, endPoint y: 498, distance: 16.0
click at [738, 498] on textarea at bounding box center [556, 413] width 365 height 273
click at [678, 475] on textarea at bounding box center [556, 413] width 365 height 273
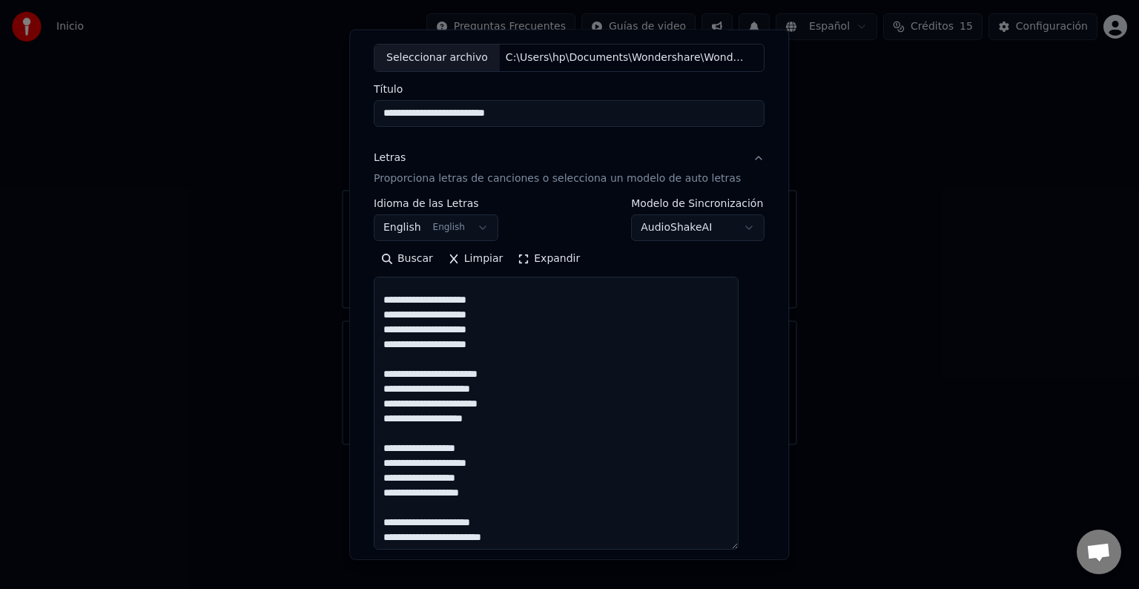
scroll to position [518, 0]
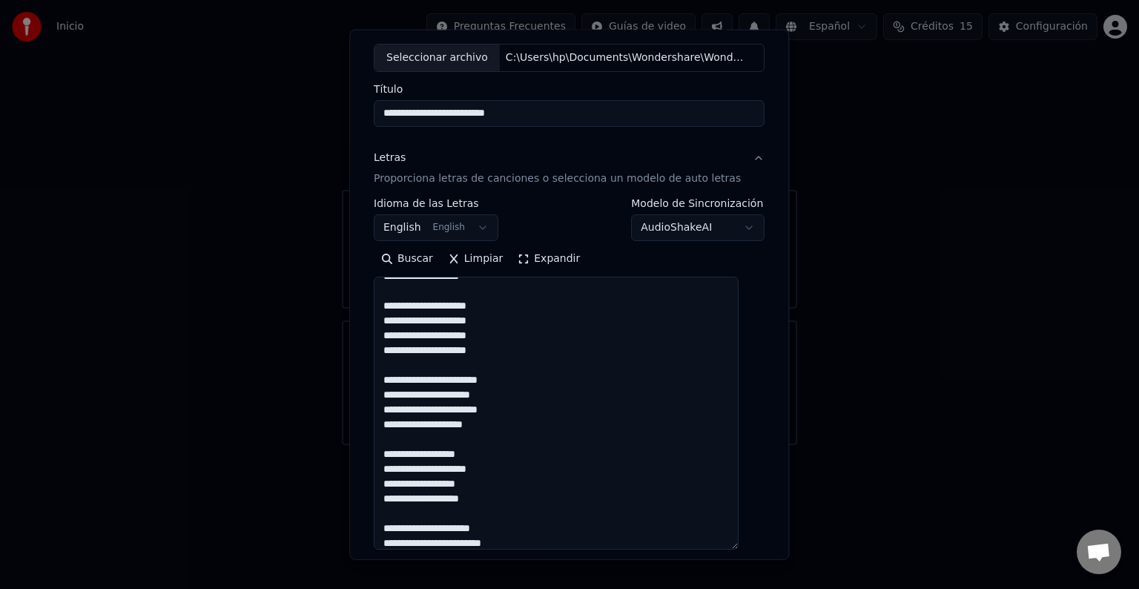
drag, startPoint x: 390, startPoint y: 375, endPoint x: 504, endPoint y: 425, distance: 124.9
click at [504, 425] on textarea at bounding box center [556, 413] width 365 height 273
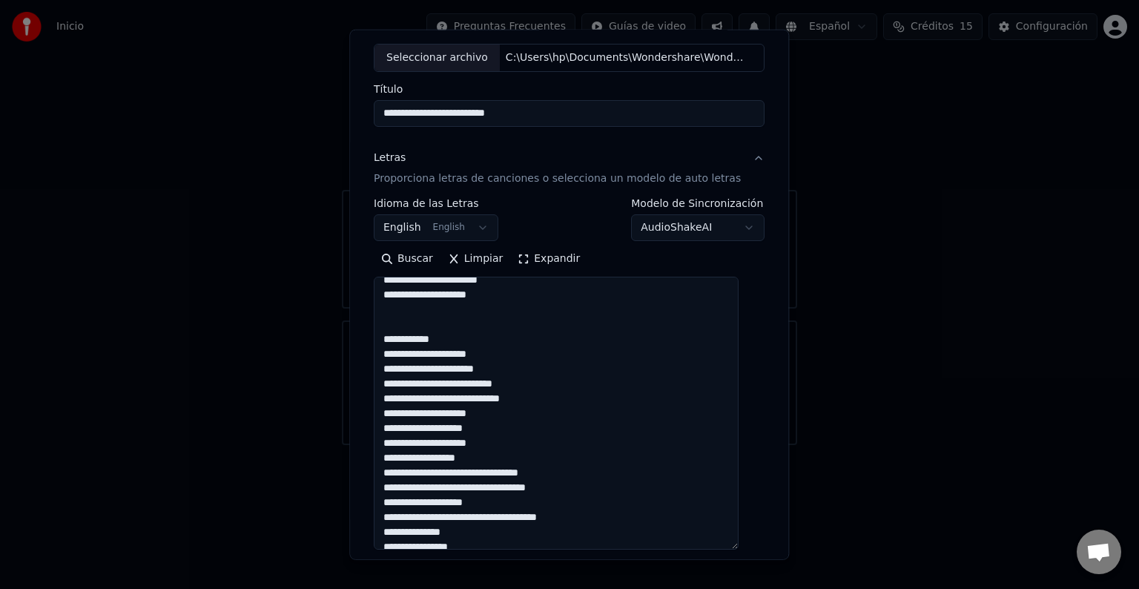
scroll to position [807, 0]
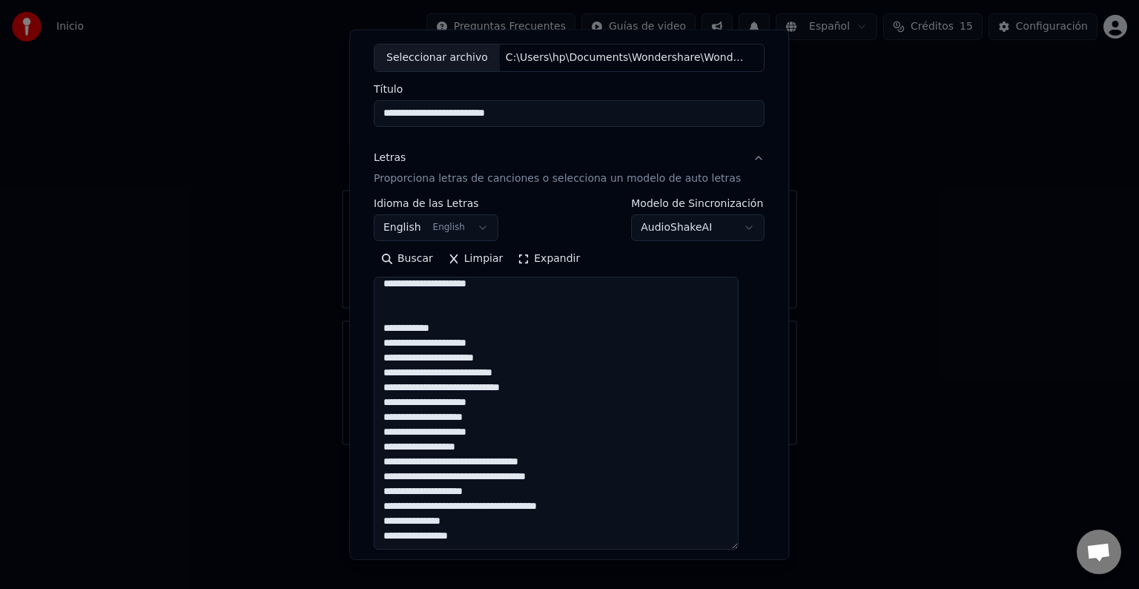
drag, startPoint x: 385, startPoint y: 323, endPoint x: 523, endPoint y: 374, distance: 146.9
click at [523, 374] on textarea at bounding box center [556, 413] width 365 height 273
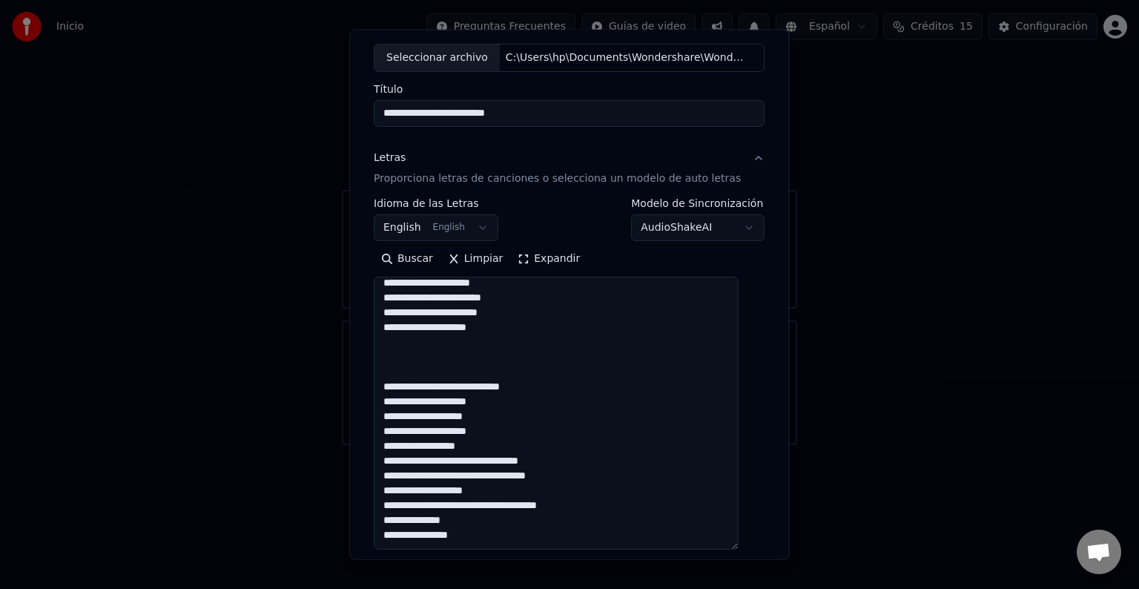
scroll to position [763, 0]
click at [501, 332] on textarea at bounding box center [556, 413] width 365 height 273
click at [406, 342] on textarea at bounding box center [556, 413] width 365 height 273
paste textarea "**********"
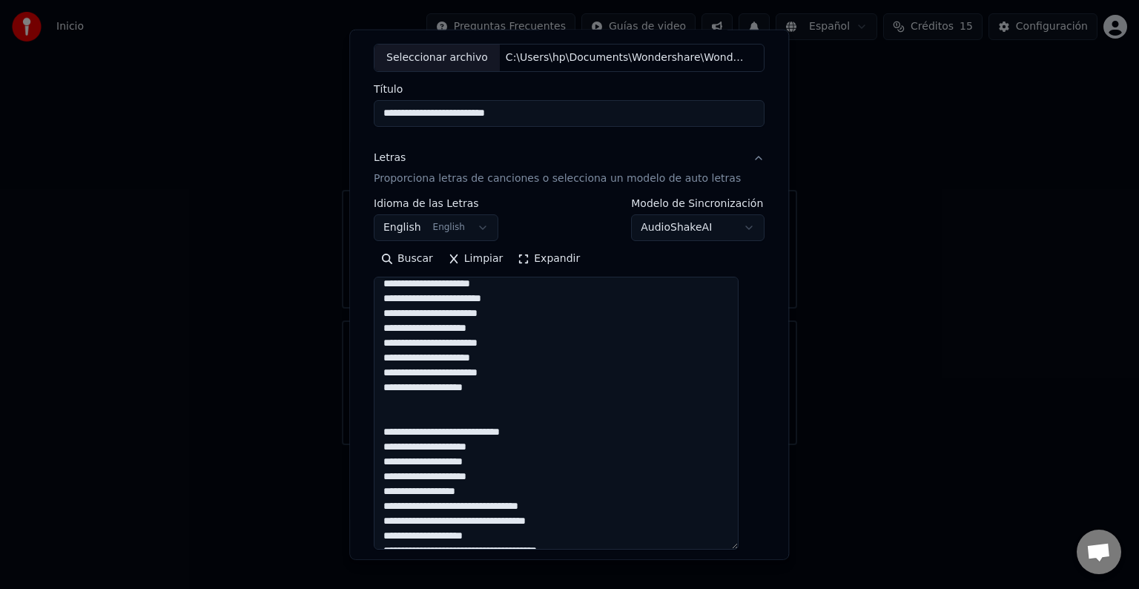
scroll to position [807, 0]
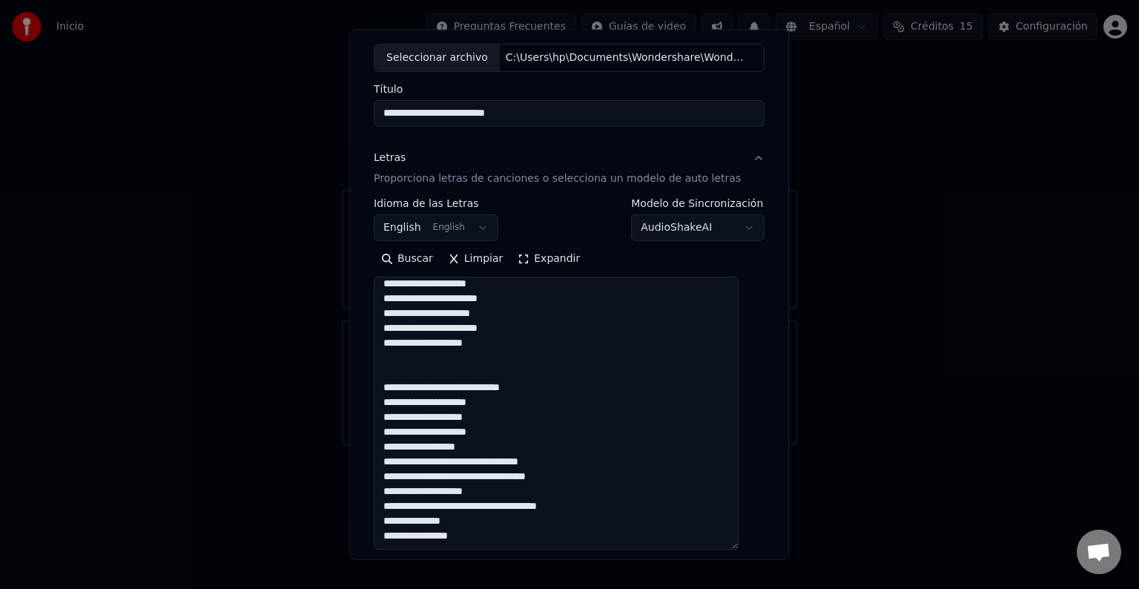
click at [498, 282] on textarea at bounding box center [556, 413] width 365 height 273
drag, startPoint x: 389, startPoint y: 404, endPoint x: 496, endPoint y: 444, distance: 114.3
click at [496, 444] on textarea at bounding box center [556, 413] width 365 height 273
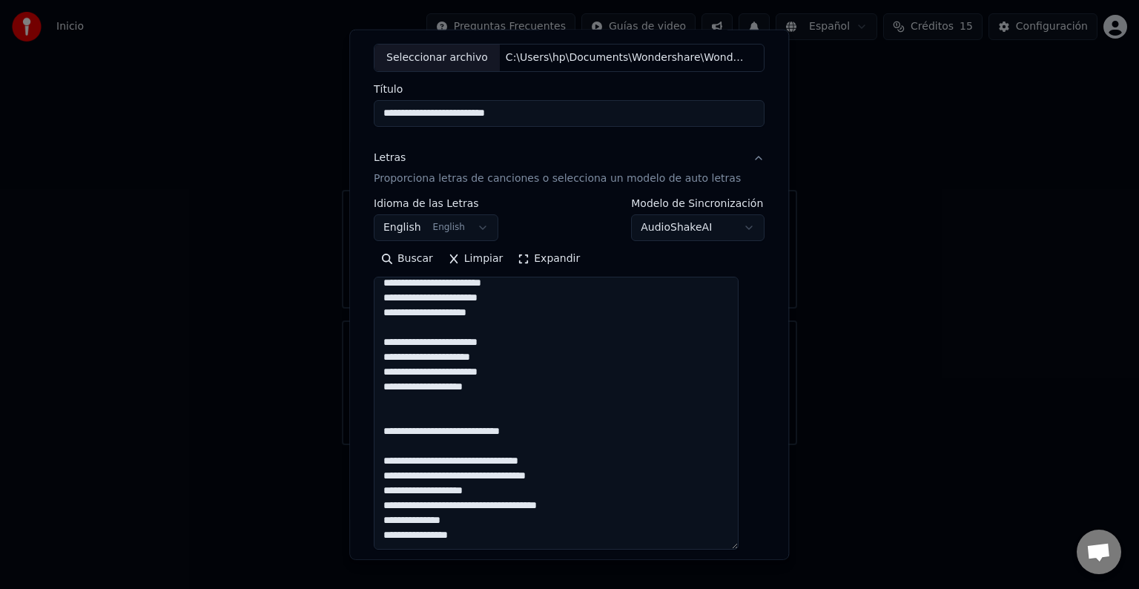
scroll to position [777, 0]
click at [546, 433] on textarea at bounding box center [556, 413] width 365 height 273
click at [512, 393] on textarea at bounding box center [556, 413] width 365 height 273
click at [550, 430] on textarea at bounding box center [556, 413] width 365 height 273
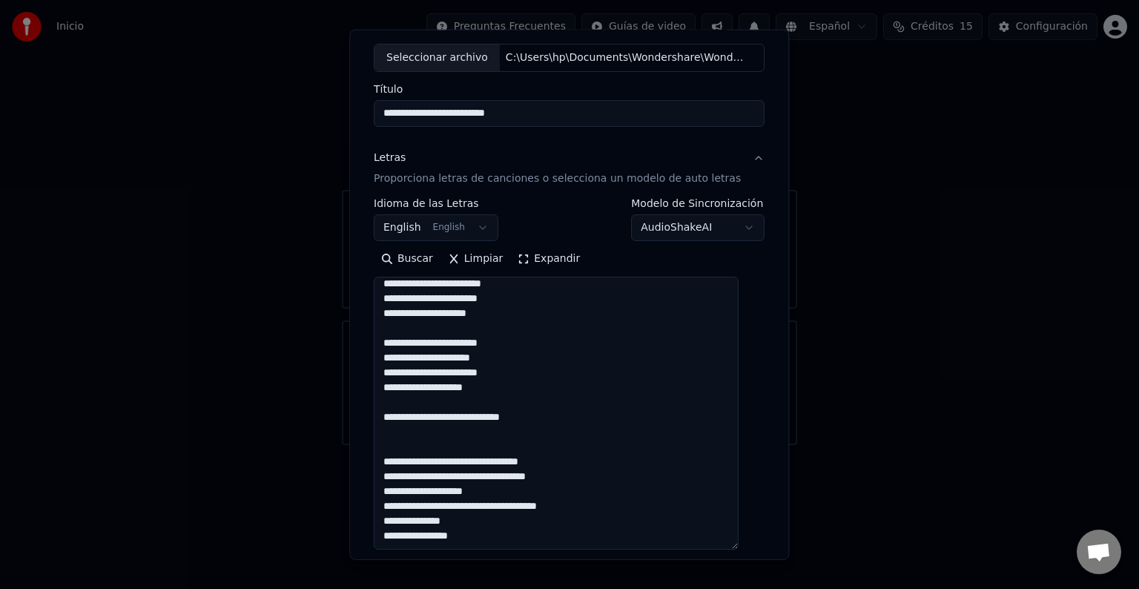
paste textarea "**********"
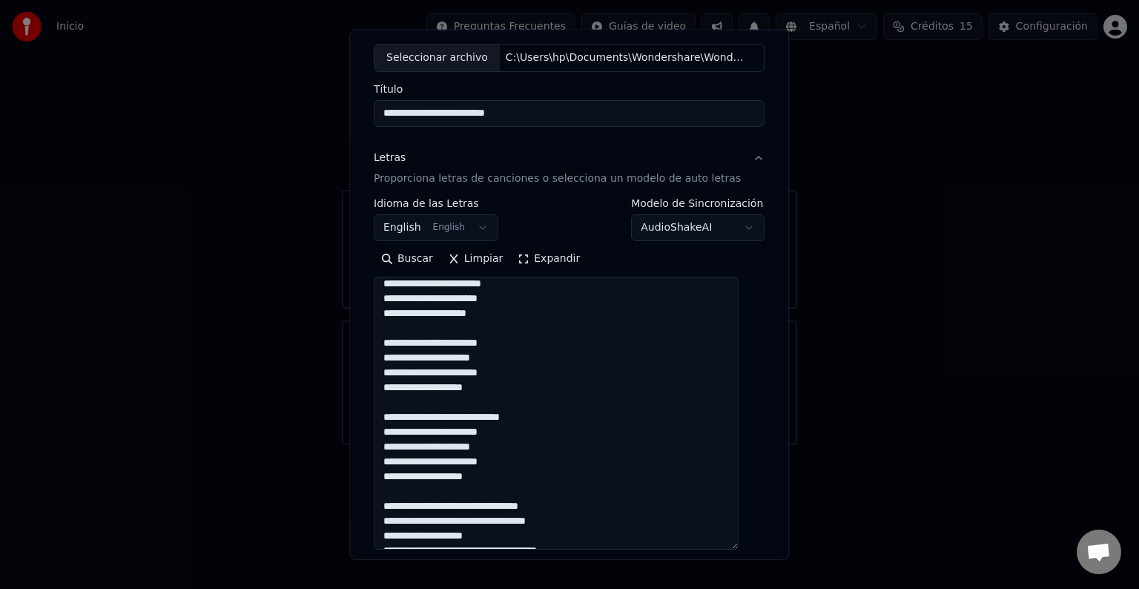
scroll to position [822, 0]
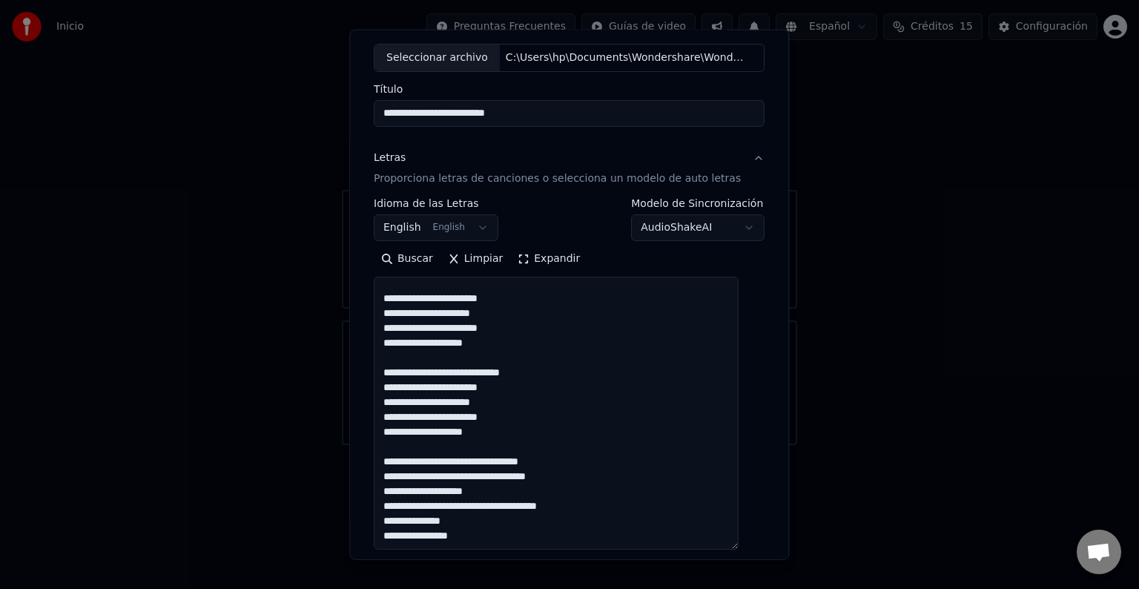
click at [551, 376] on textarea at bounding box center [556, 413] width 365 height 273
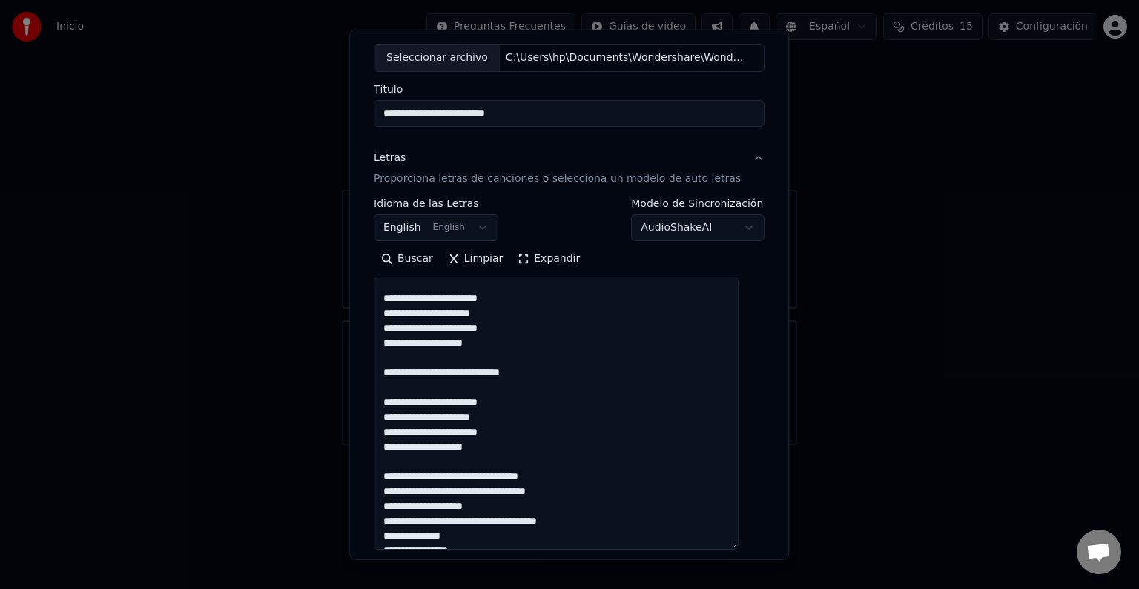
scroll to position [837, 0]
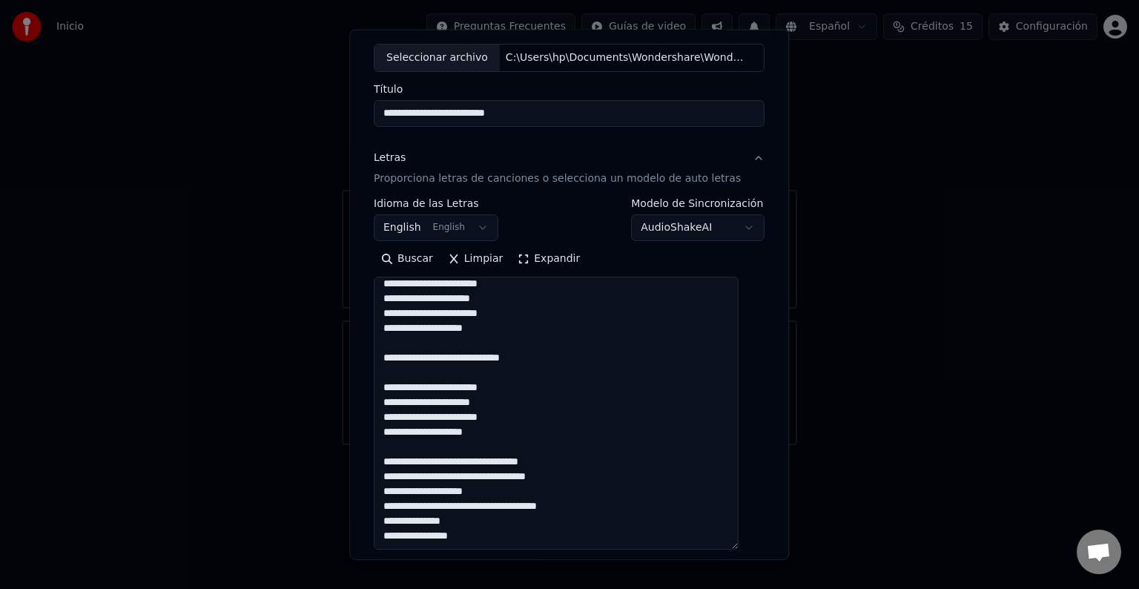
drag, startPoint x: 390, startPoint y: 458, endPoint x: 504, endPoint y: 539, distance: 139.5
click at [504, 539] on textarea at bounding box center [556, 413] width 365 height 273
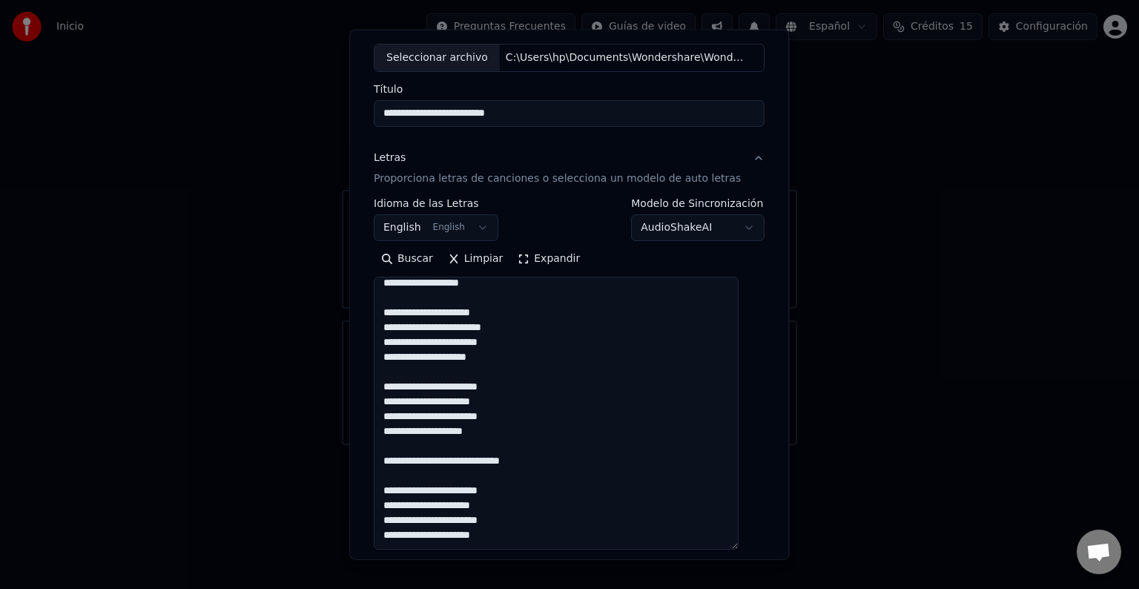
scroll to position [763, 0]
click at [391, 436] on textarea at bounding box center [556, 413] width 365 height 273
click at [558, 433] on textarea at bounding box center [556, 413] width 365 height 273
type textarea "**********"
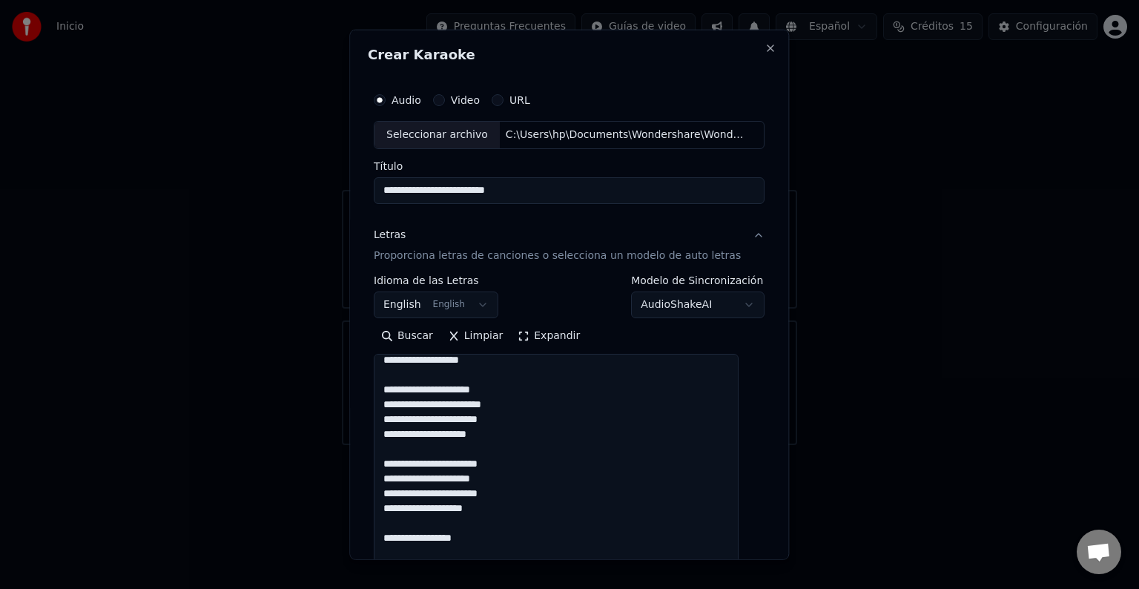
click at [460, 132] on div "Seleccionar archivo" at bounding box center [437, 135] width 125 height 27
click at [659, 134] on div "C:\Users\hp\Documents\Wondershare\Wondershare Filmora\Output\La Quinceañera.mp3" at bounding box center [626, 135] width 252 height 15
click at [467, 194] on input "**********" at bounding box center [569, 190] width 391 height 27
type input "*"
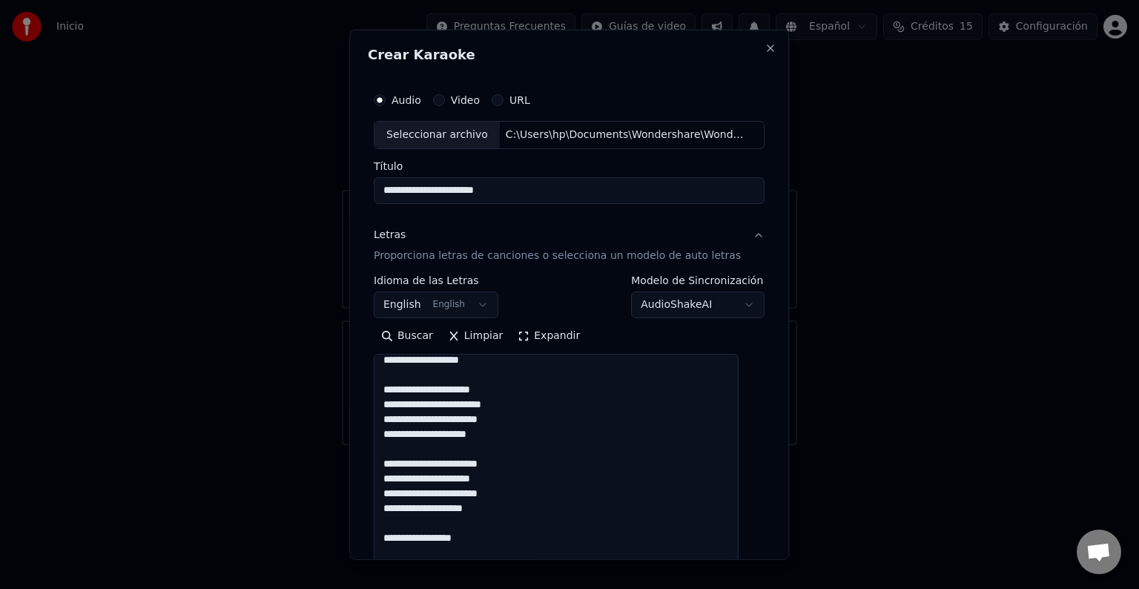
type input "**********"
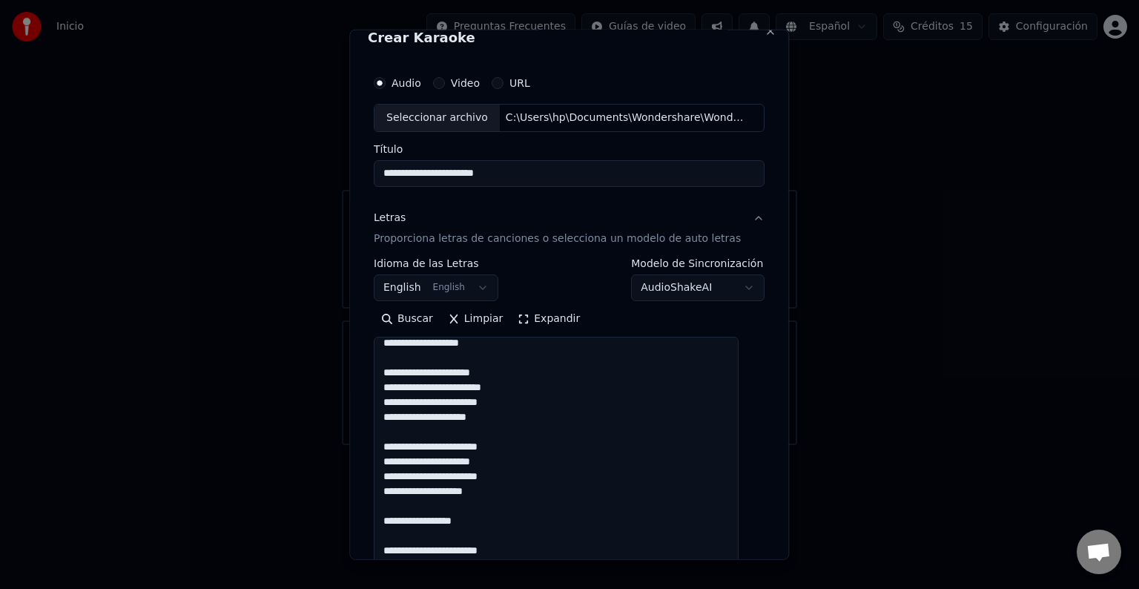
scroll to position [21, 0]
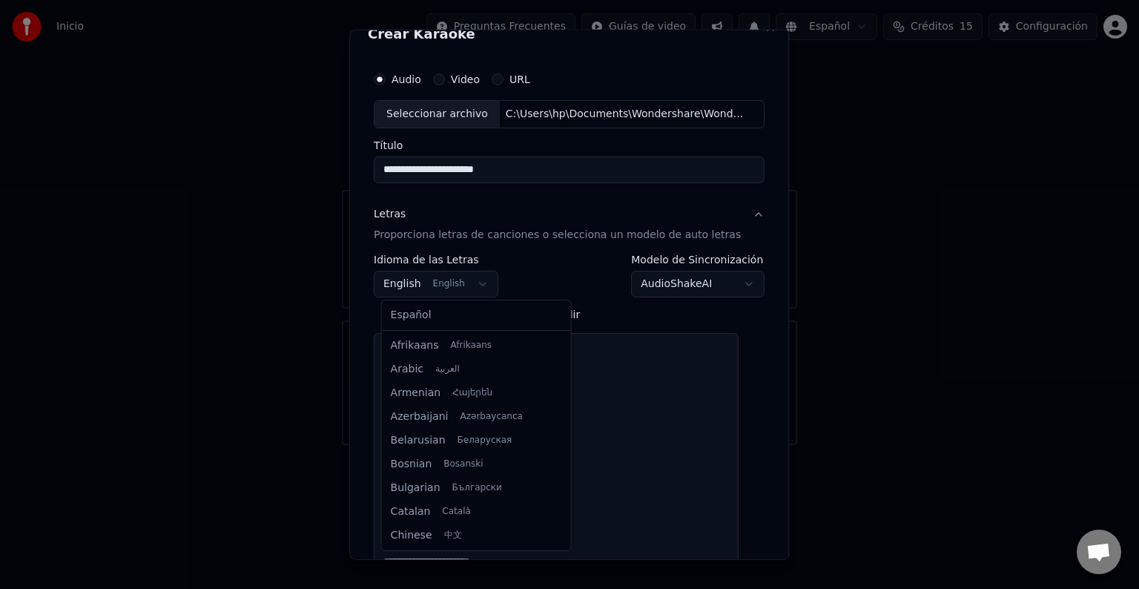
click at [485, 282] on body "Inicio Preguntas Frecuentes Guías de video Español Créditos 15 Configuración Bi…" at bounding box center [569, 222] width 1139 height 445
select select "**"
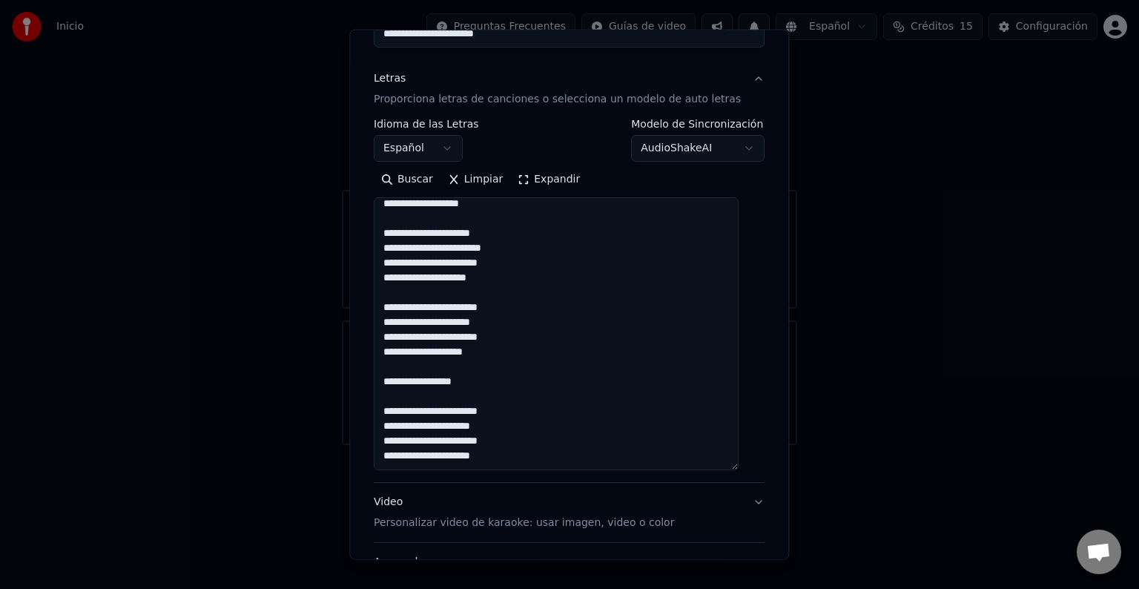
scroll to position [282, 0]
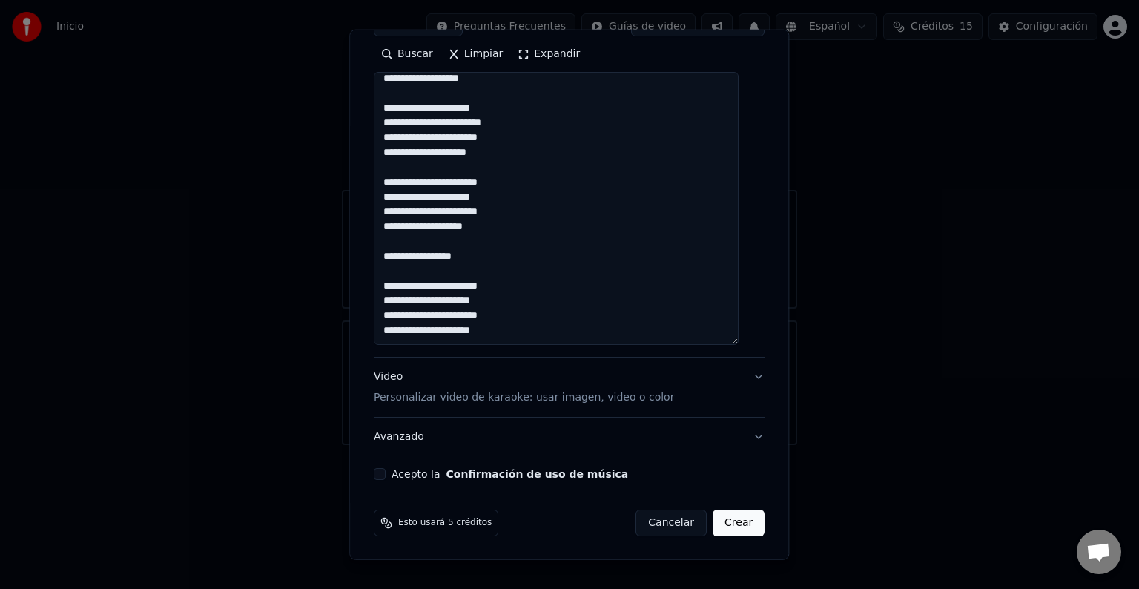
click at [386, 475] on button "Acepto la Confirmación de uso de música" at bounding box center [380, 474] width 12 height 12
click at [647, 401] on p "Personalizar video de karaoke: usar imagen, video o color" at bounding box center [524, 397] width 300 height 15
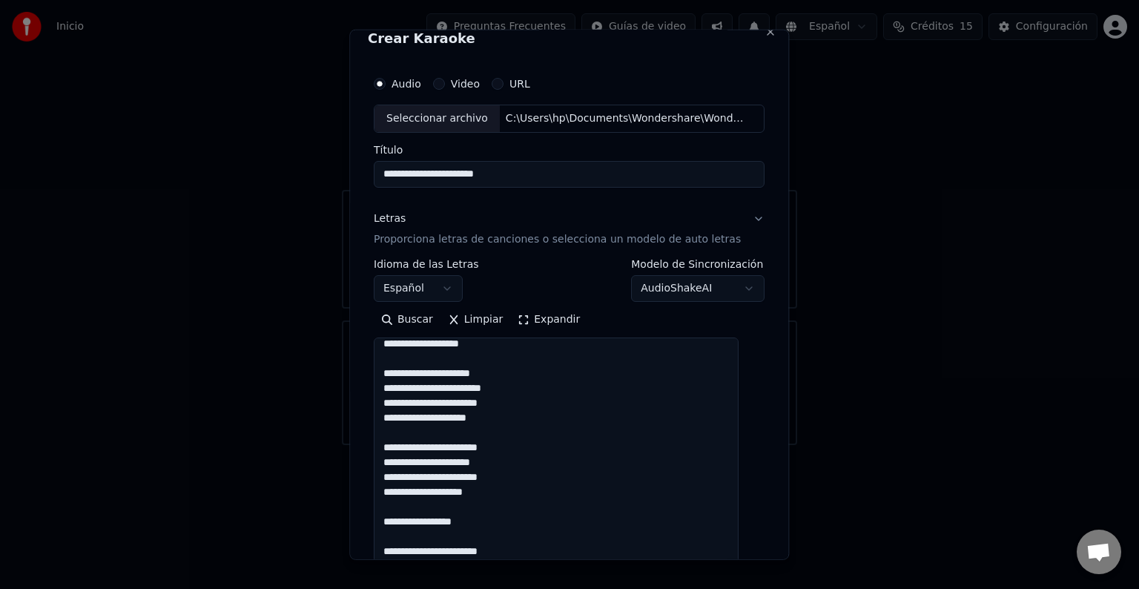
scroll to position [16, 0]
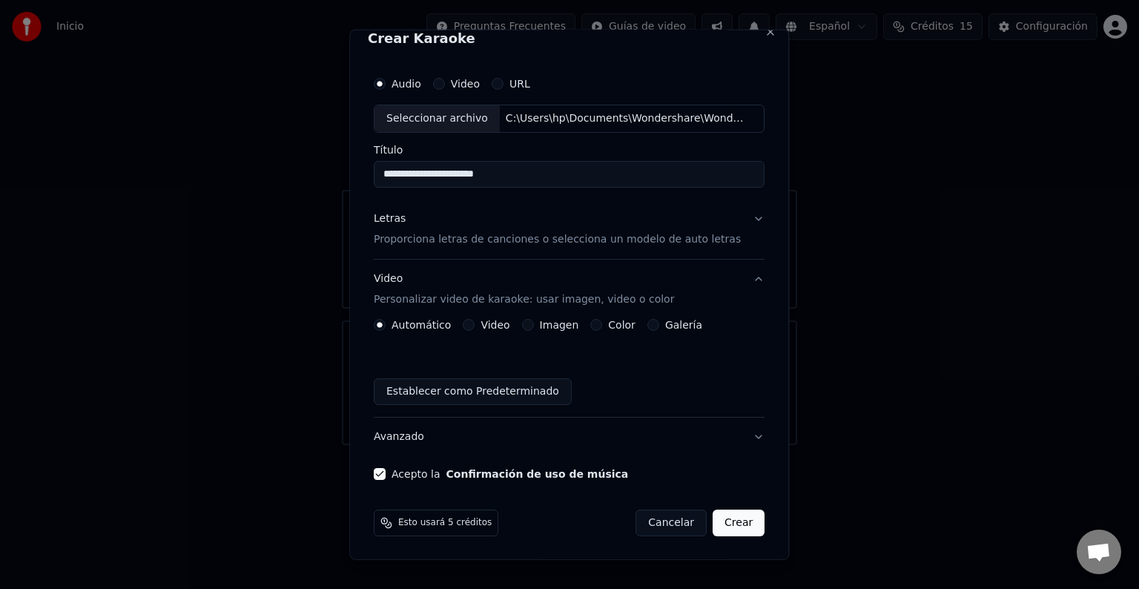
click at [688, 325] on label "Galería" at bounding box center [683, 325] width 37 height 10
click at [659, 325] on button "Galería" at bounding box center [654, 325] width 12 height 12
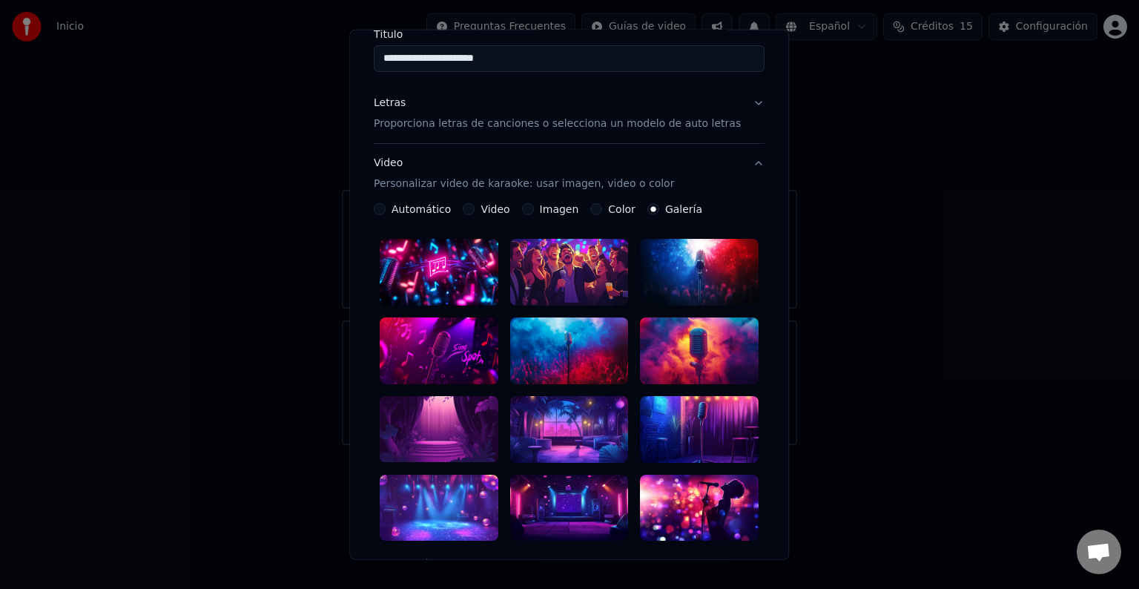
scroll to position [133, 0]
click at [441, 281] on div at bounding box center [439, 271] width 119 height 67
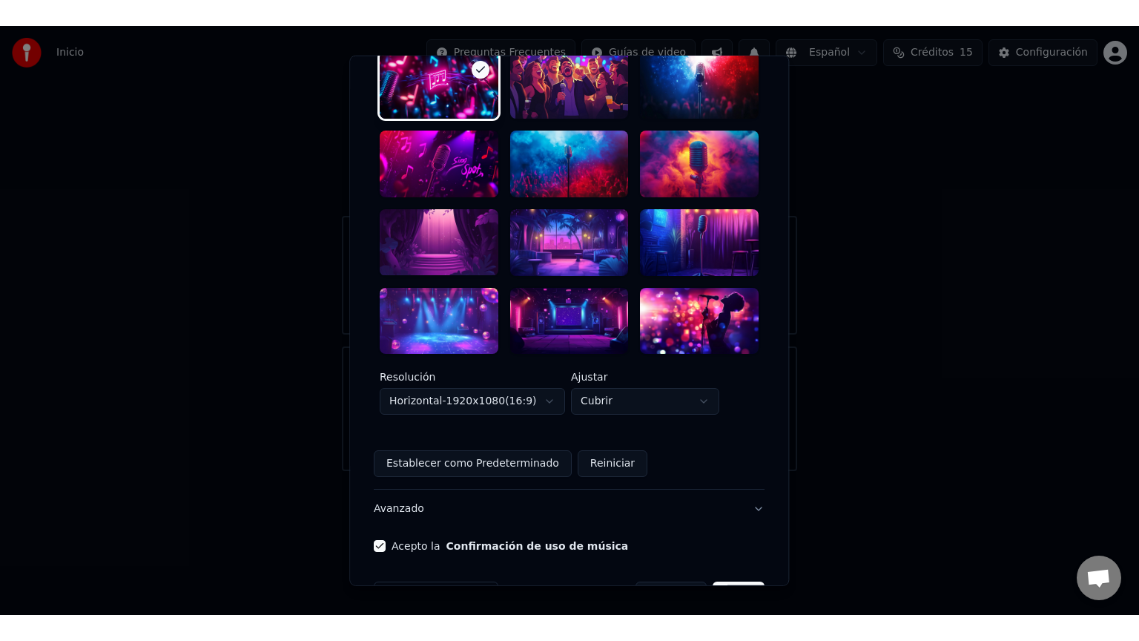
scroll to position [372, 0]
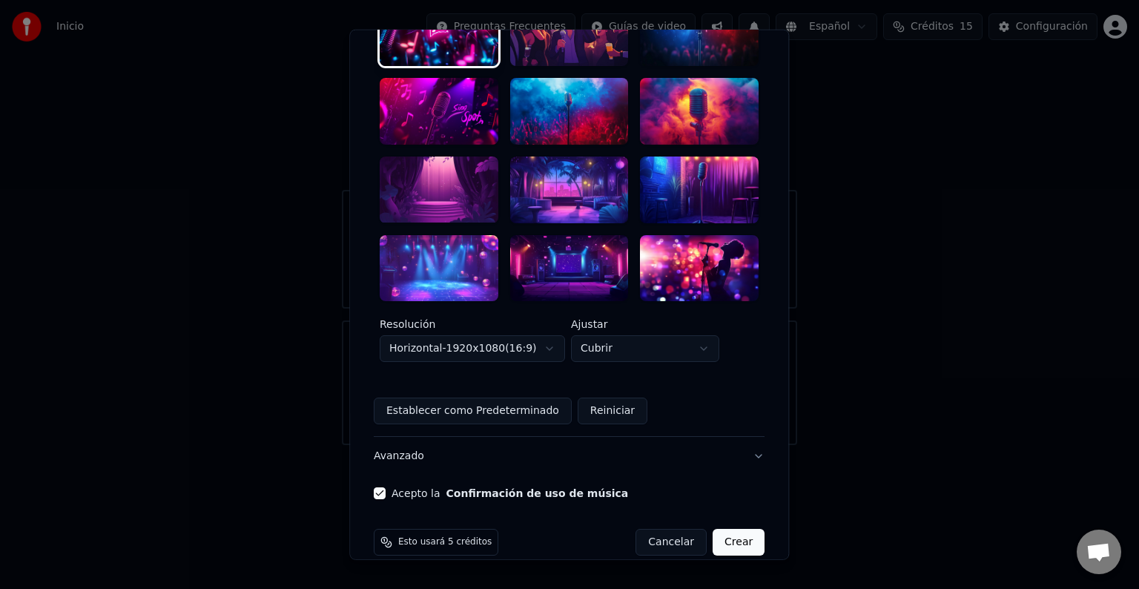
click at [719, 529] on button "Crear" at bounding box center [739, 542] width 52 height 27
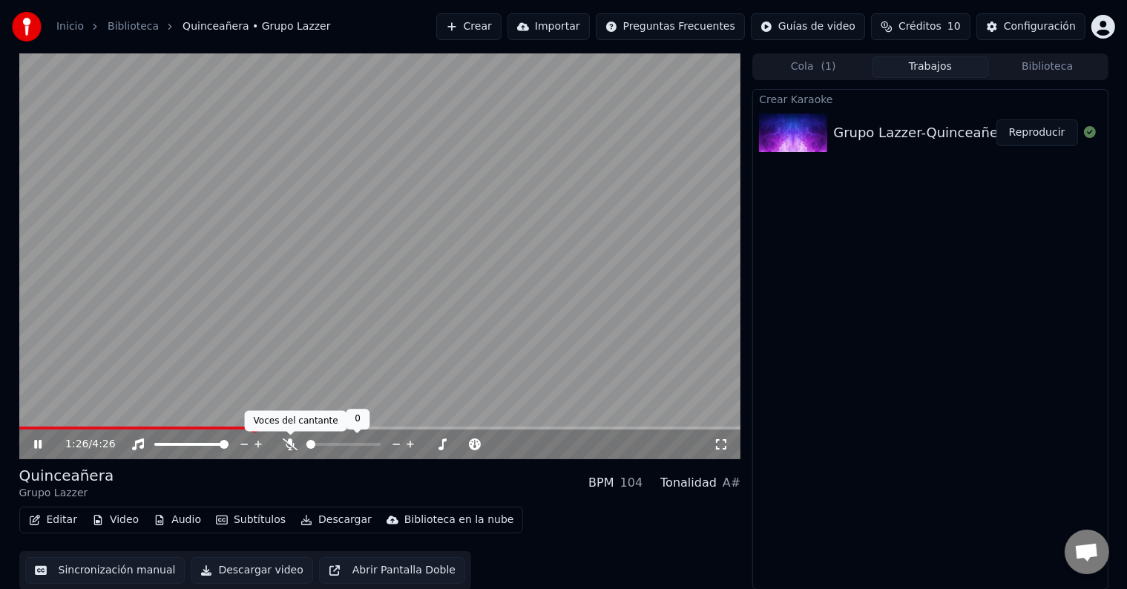
click at [286, 447] on icon at bounding box center [290, 444] width 15 height 12
click at [85, 428] on span at bounding box center [53, 428] width 68 height 3
click at [59, 426] on video at bounding box center [380, 256] width 722 height 406
click at [59, 429] on span at bounding box center [39, 428] width 41 height 3
click at [297, 255] on video at bounding box center [380, 256] width 722 height 406
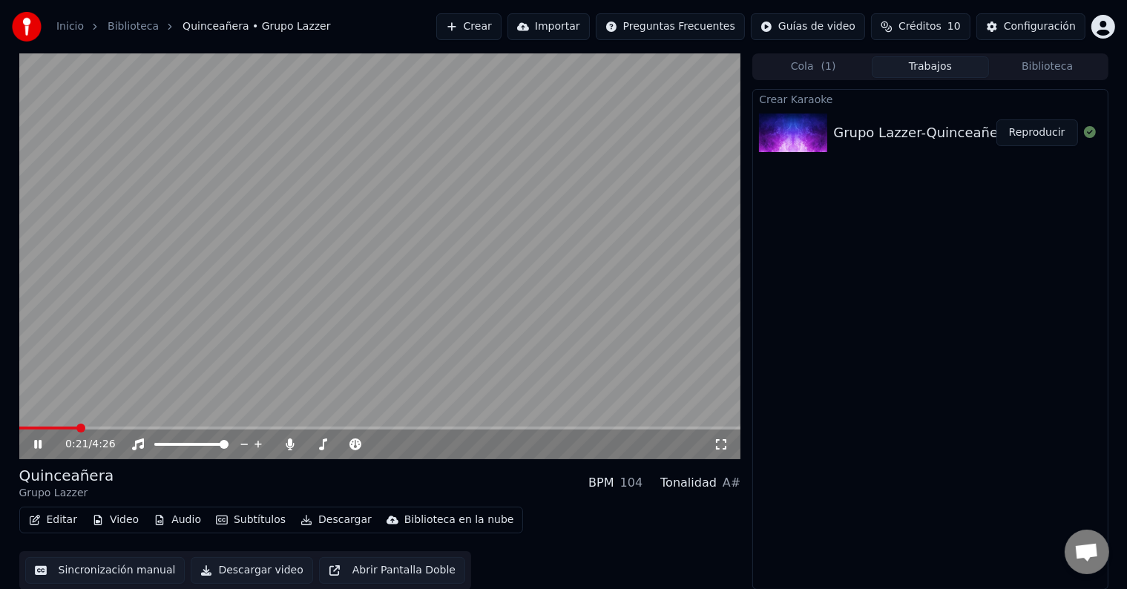
click at [720, 445] on icon at bounding box center [721, 444] width 15 height 12
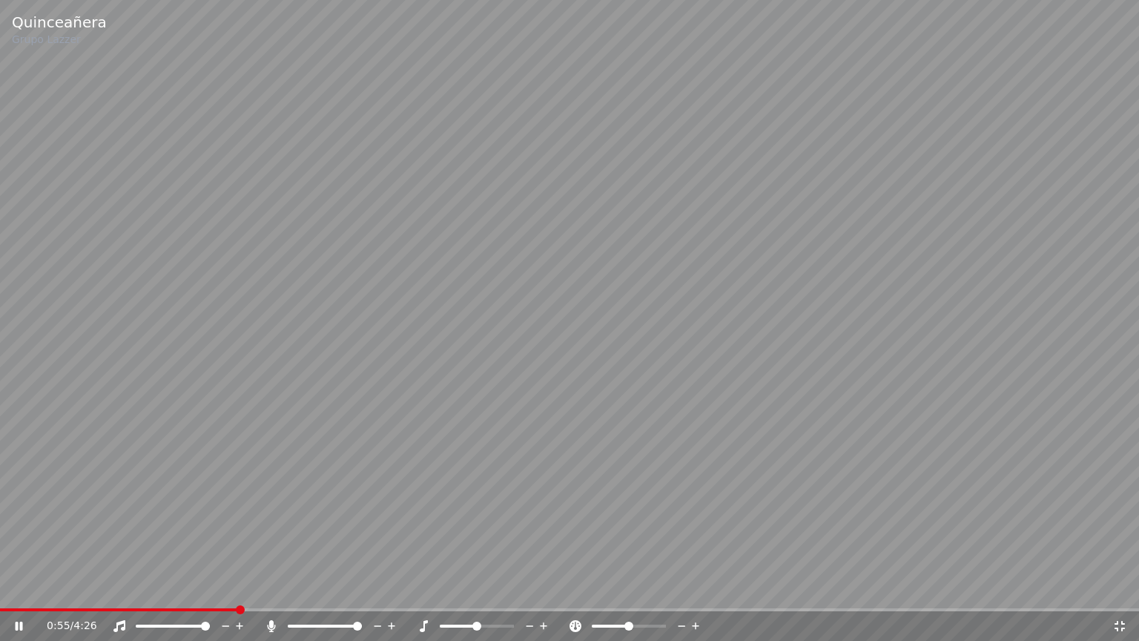
click at [273, 588] on icon at bounding box center [272, 626] width 8 height 12
click at [273, 588] on icon at bounding box center [271, 626] width 15 height 12
click at [398, 588] on span at bounding box center [569, 609] width 1139 height 3
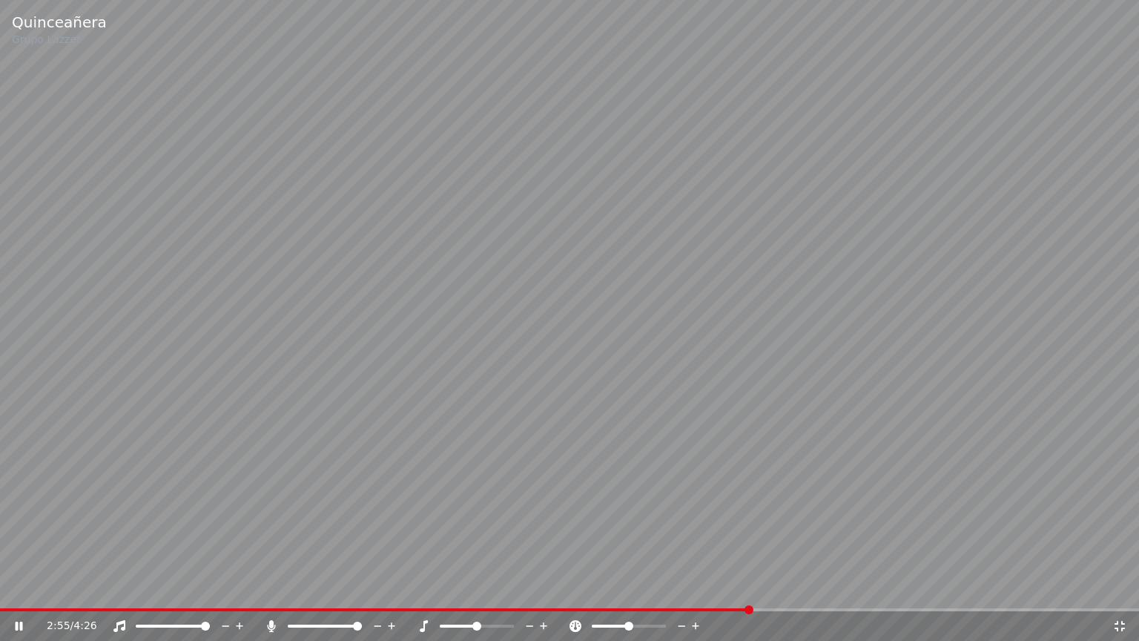
click at [659, 588] on div "2:55 / 4:26" at bounding box center [569, 626] width 1139 height 30
click at [653, 588] on span at bounding box center [385, 609] width 771 height 3
click at [612, 588] on span at bounding box center [306, 609] width 612 height 3
click at [647, 588] on span at bounding box center [569, 609] width 1139 height 3
click at [688, 588] on span at bounding box center [569, 609] width 1139 height 3
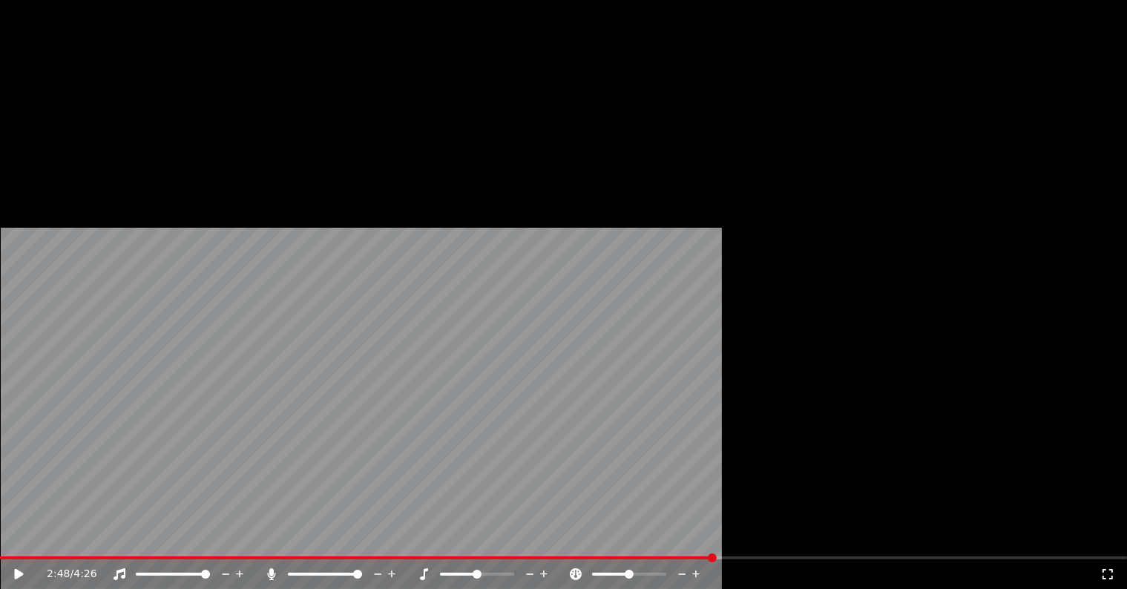
scroll to position [769, 0]
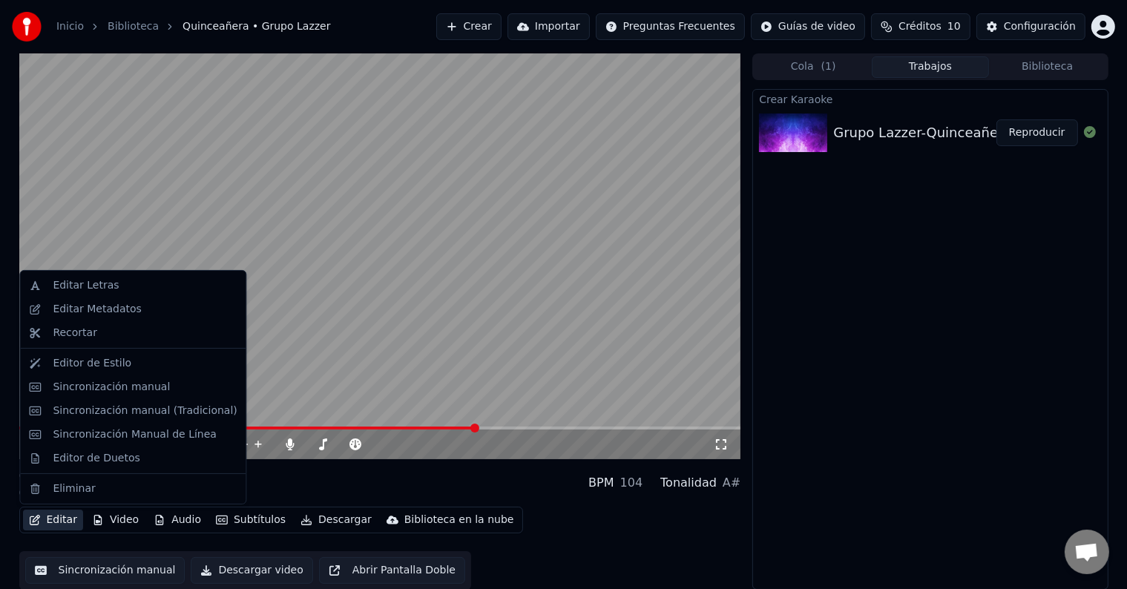
click at [65, 519] on button "Editar" at bounding box center [53, 520] width 60 height 21
click at [99, 384] on div "Sincronización manual" at bounding box center [111, 387] width 117 height 15
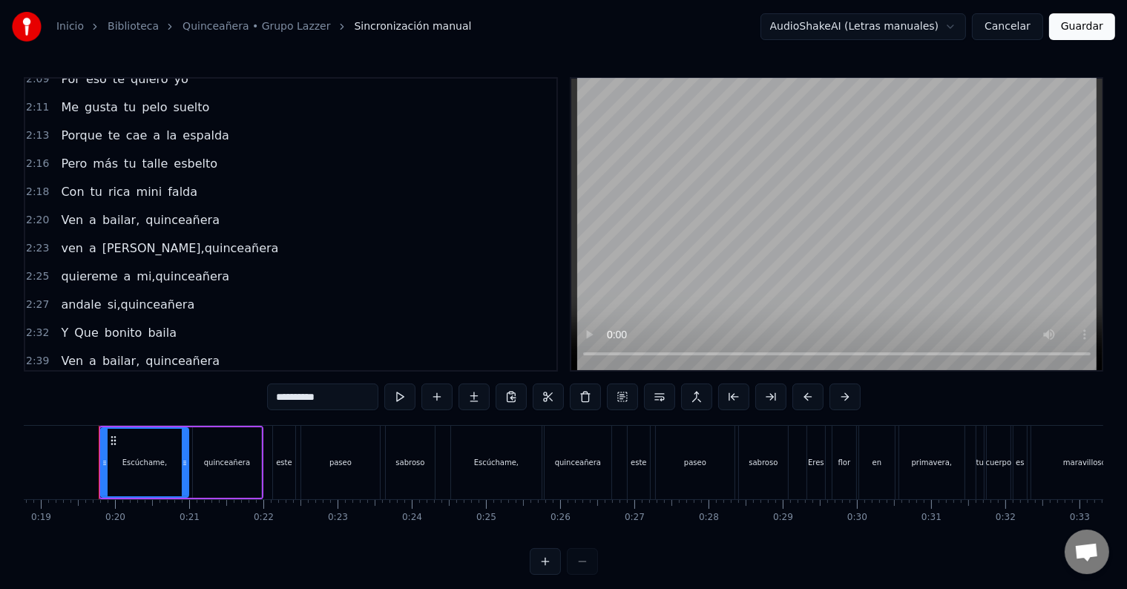
scroll to position [1154, 0]
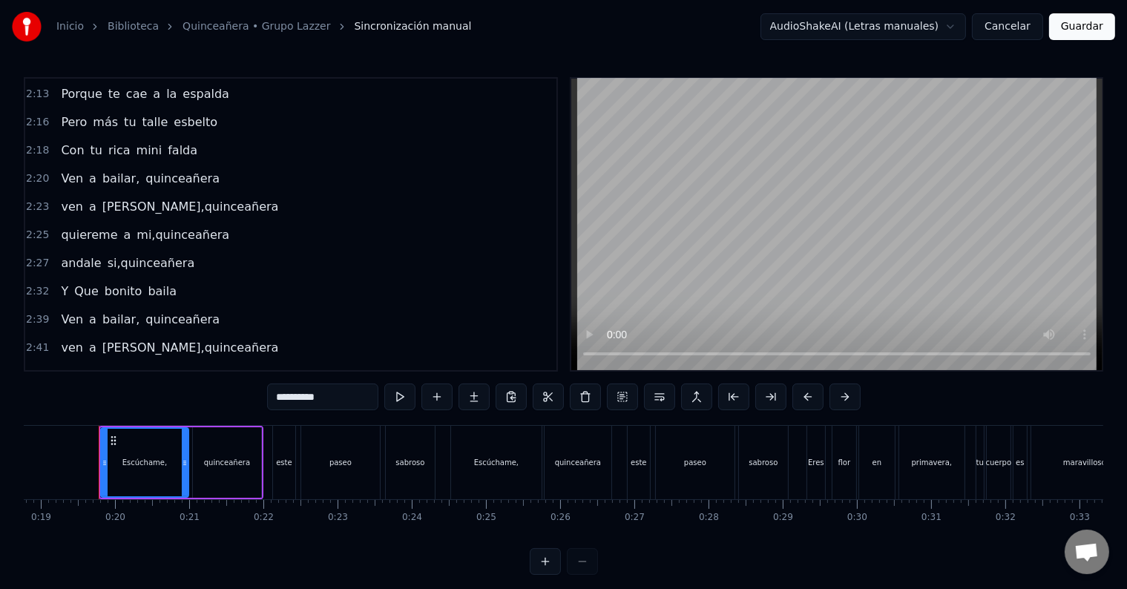
click at [125, 395] on span "si,quinceañera" at bounding box center [151, 403] width 90 height 17
type input "**********"
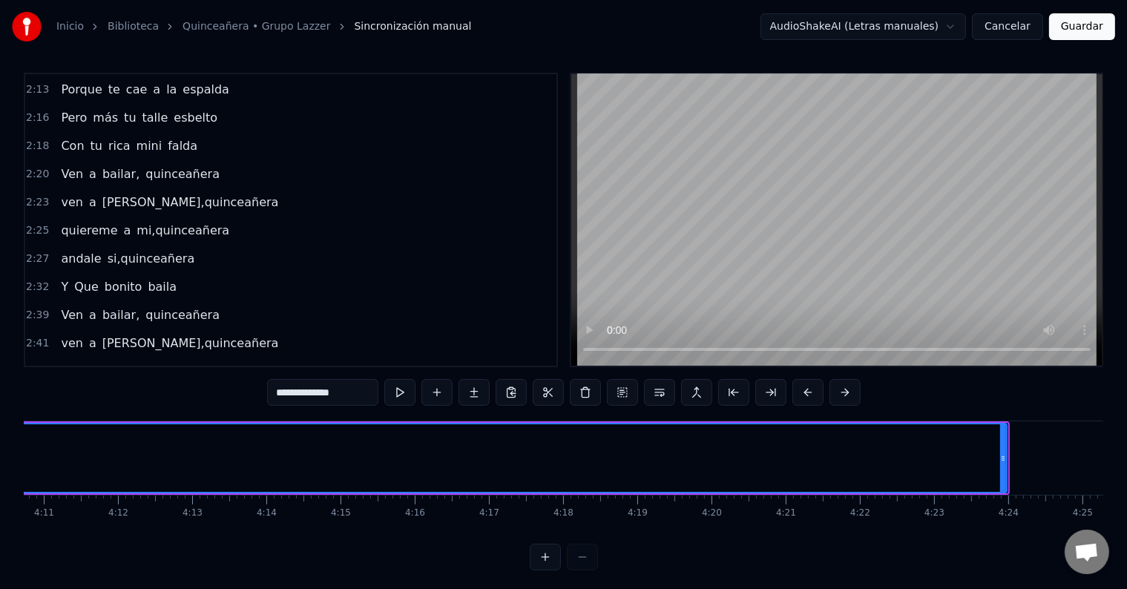
scroll to position [0, 18665]
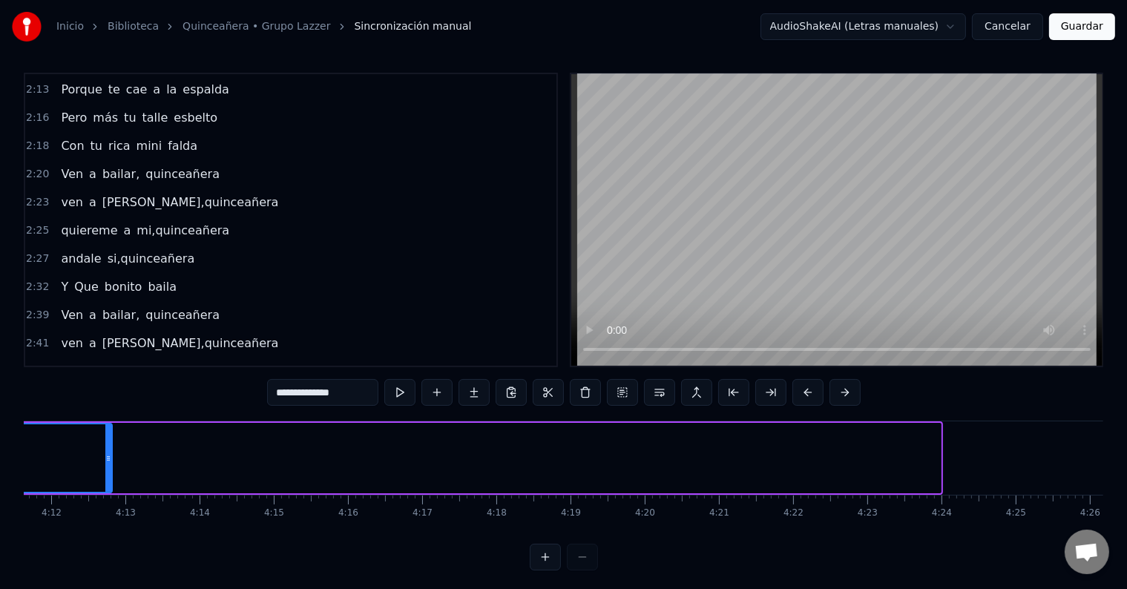
drag, startPoint x: 937, startPoint y: 457, endPoint x: 107, endPoint y: 474, distance: 830.2
click at [107, 474] on div at bounding box center [108, 458] width 6 height 68
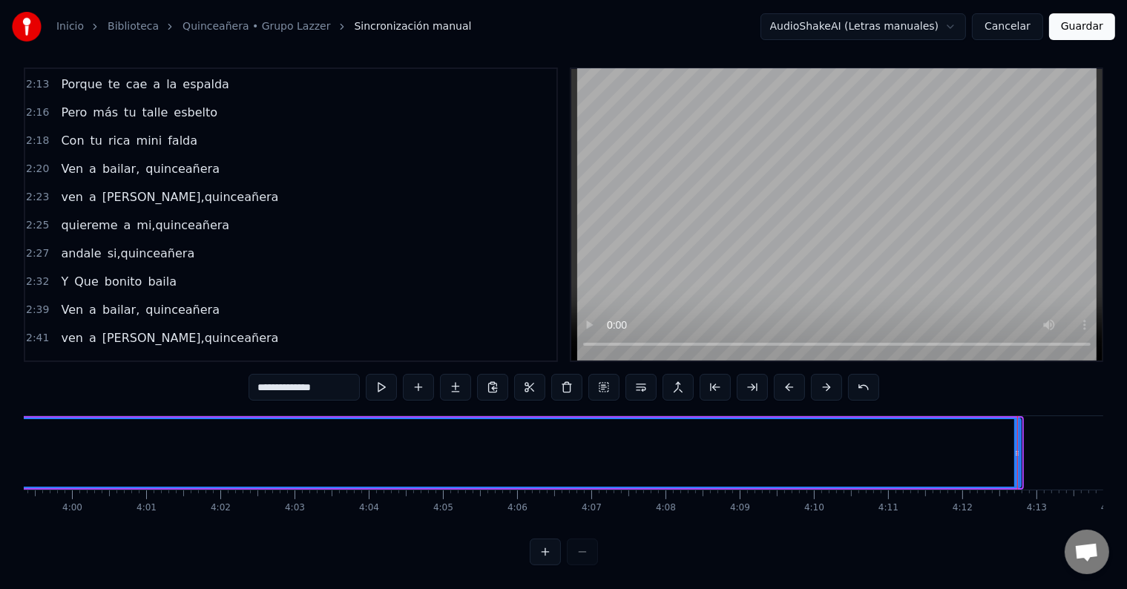
scroll to position [0, 17743]
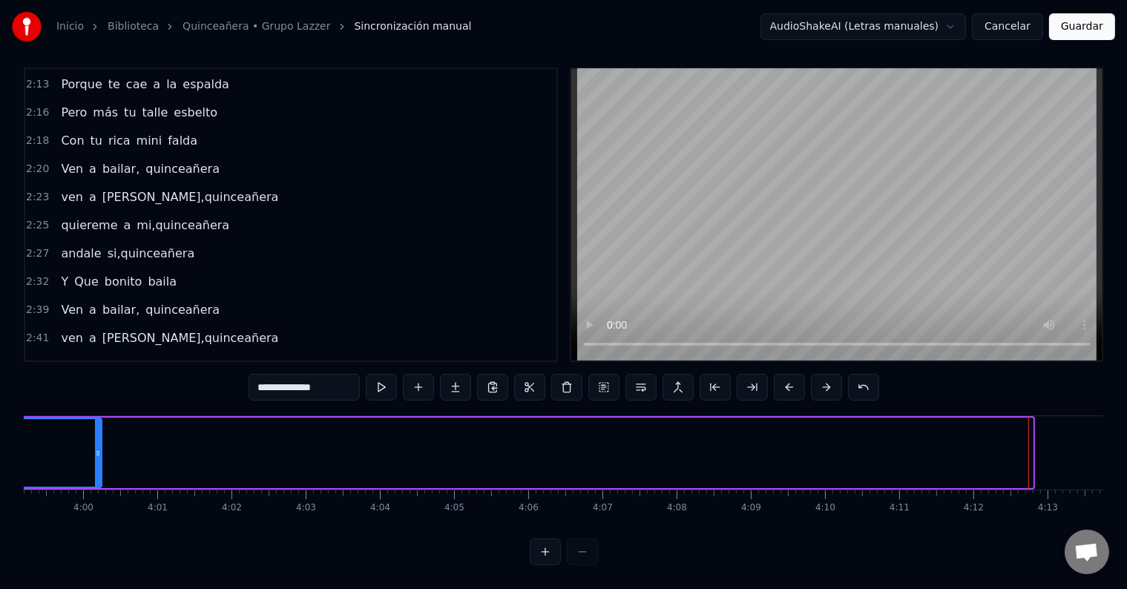
drag, startPoint x: 1030, startPoint y: 443, endPoint x: 98, endPoint y: 430, distance: 931.7
click at [98, 430] on div at bounding box center [98, 453] width 6 height 68
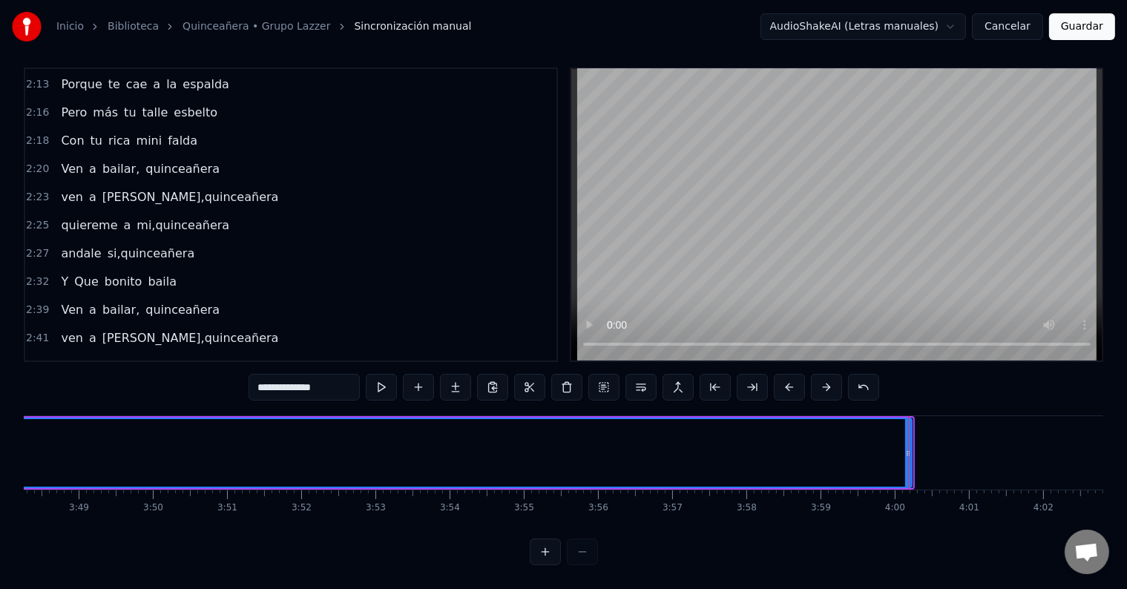
scroll to position [0, 16898]
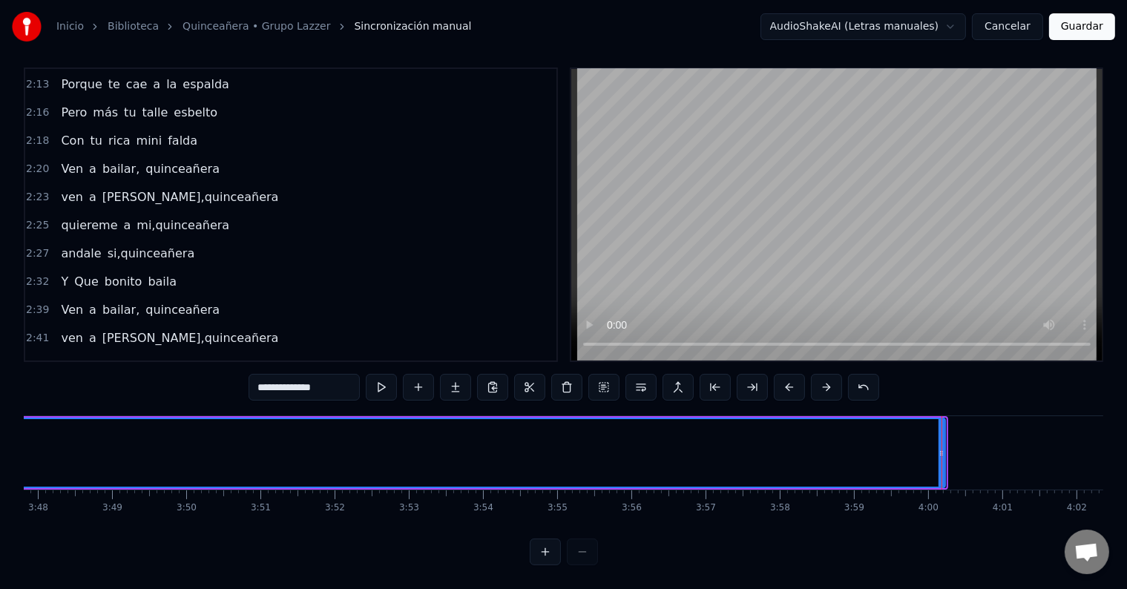
click at [941, 438] on div at bounding box center [941, 452] width 1 height 73
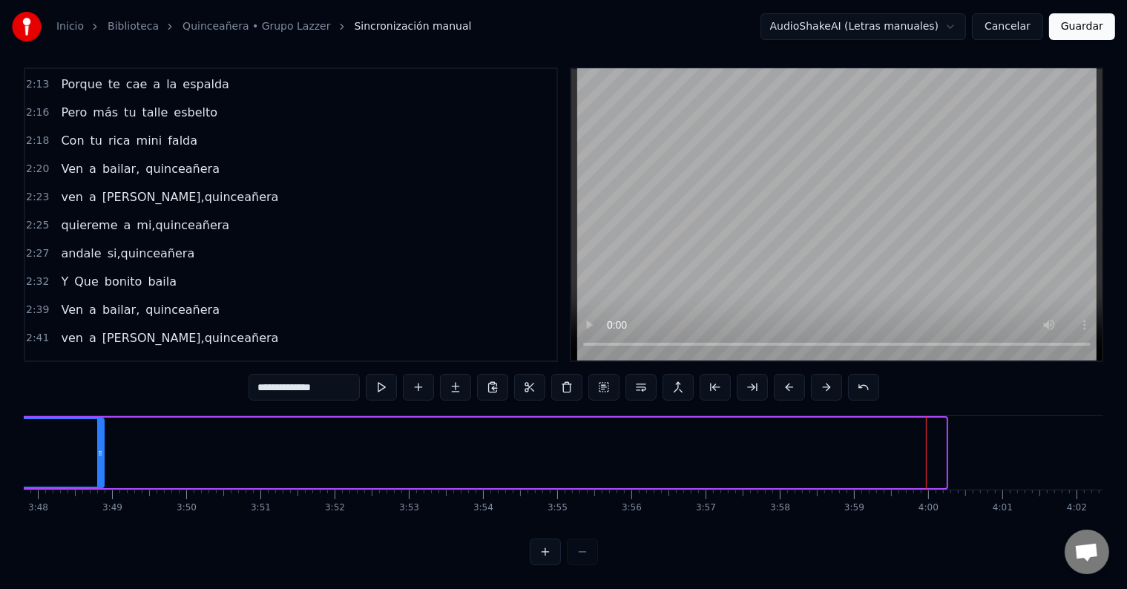
drag, startPoint x: 944, startPoint y: 442, endPoint x: 68, endPoint y: 486, distance: 876.4
click at [68, 486] on div "Escúchame, quinceañera este paseo sabroso Escúchame, quinceañera este paseo sab…" at bounding box center [563, 470] width 1079 height 111
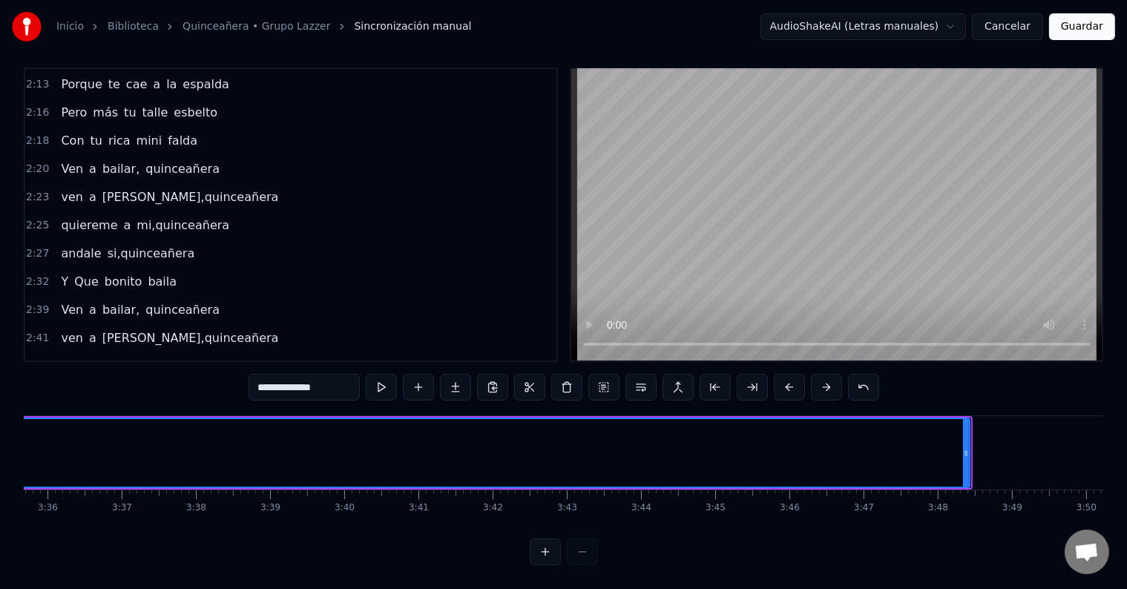
scroll to position [0, 15999]
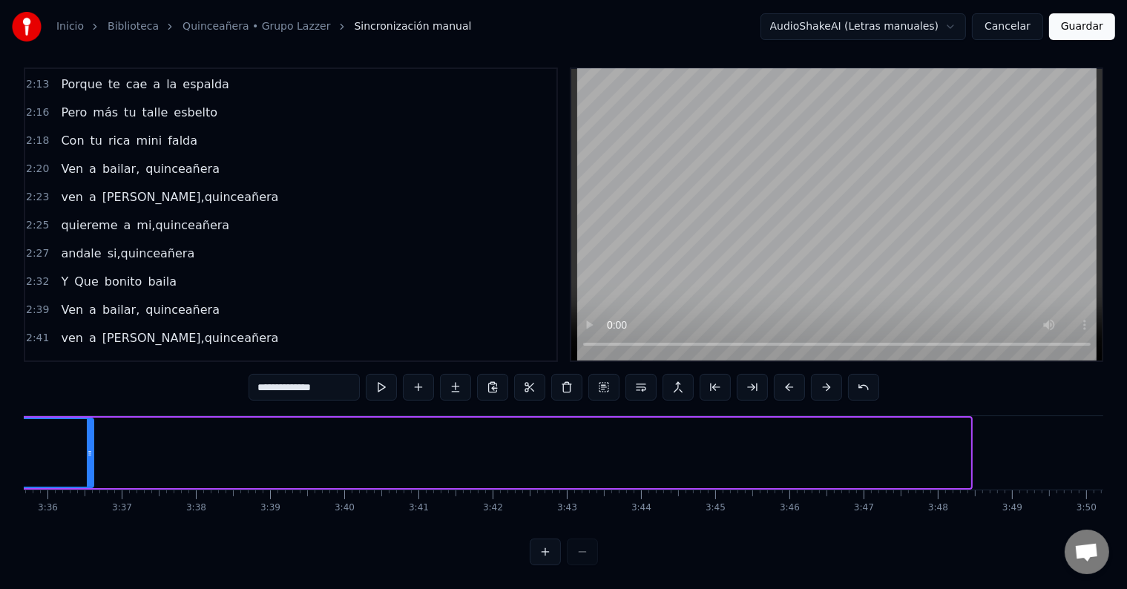
drag, startPoint x: 966, startPoint y: 430, endPoint x: 89, endPoint y: 498, distance: 879.4
click at [89, 498] on div "Escúchame, quinceañera este paseo sabroso Escúchame, quinceañera este paseo sab…" at bounding box center [563, 470] width 1079 height 111
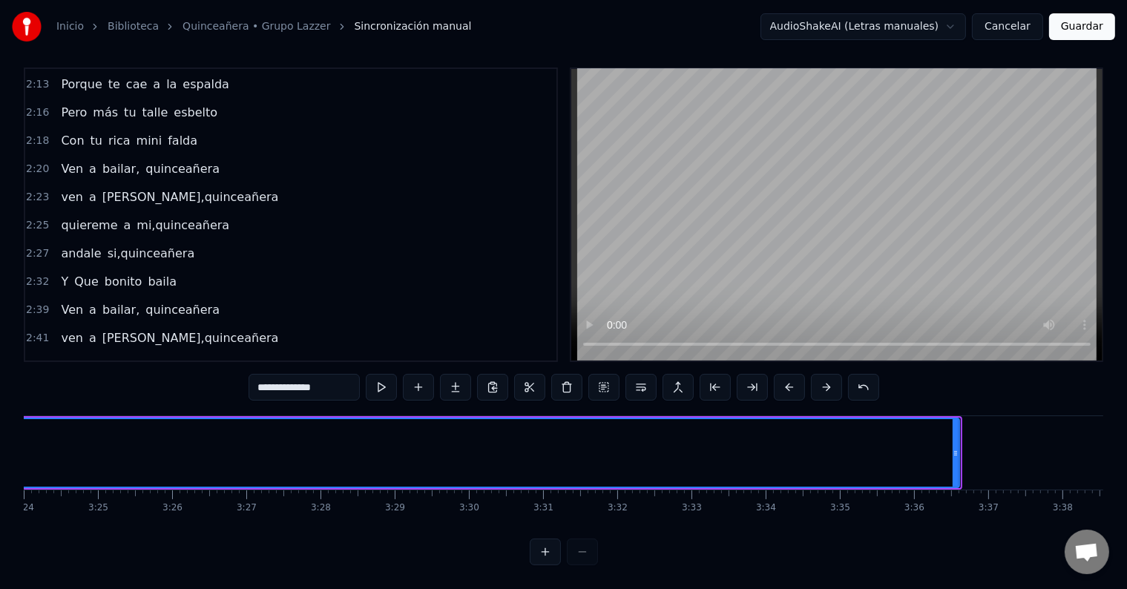
scroll to position [0, 15199]
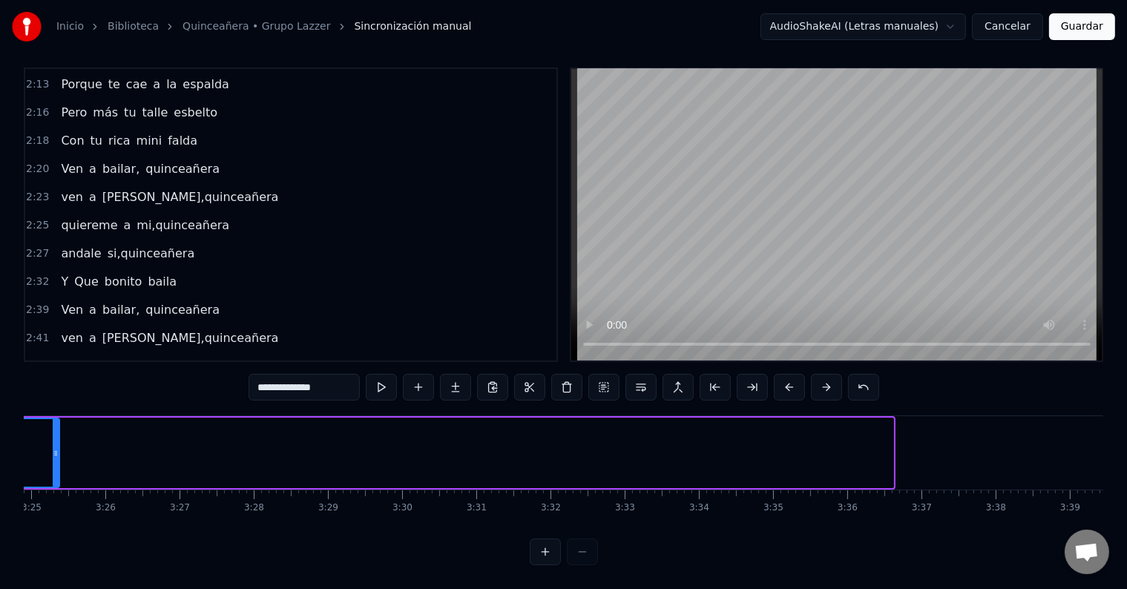
drag, startPoint x: 890, startPoint y: 448, endPoint x: 53, endPoint y: 420, distance: 837.2
click at [53, 420] on div at bounding box center [56, 453] width 6 height 68
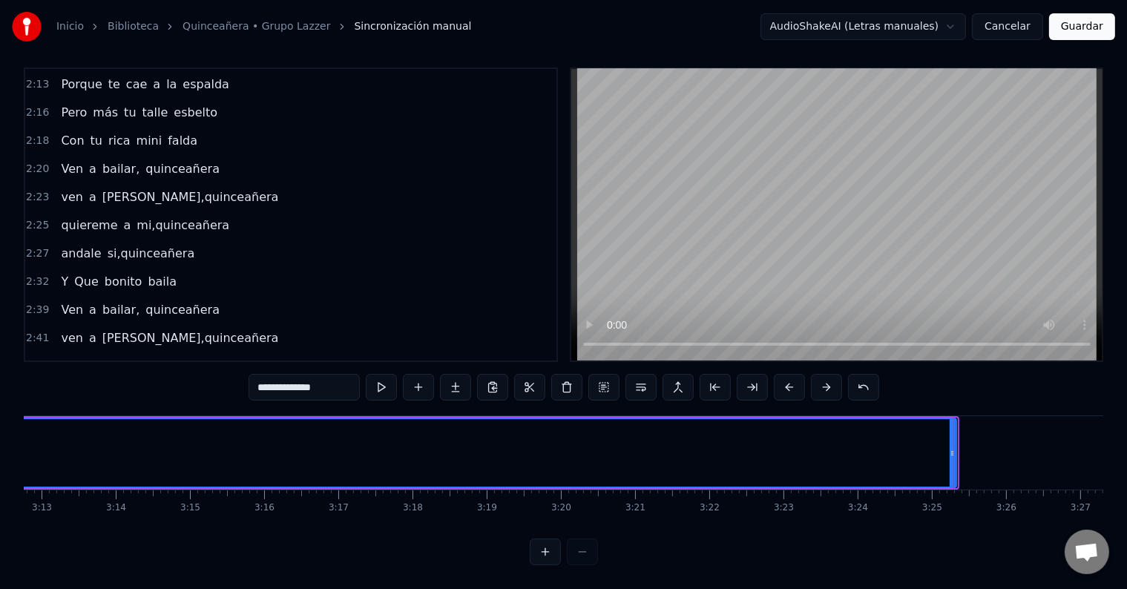
scroll to position [0, 14266]
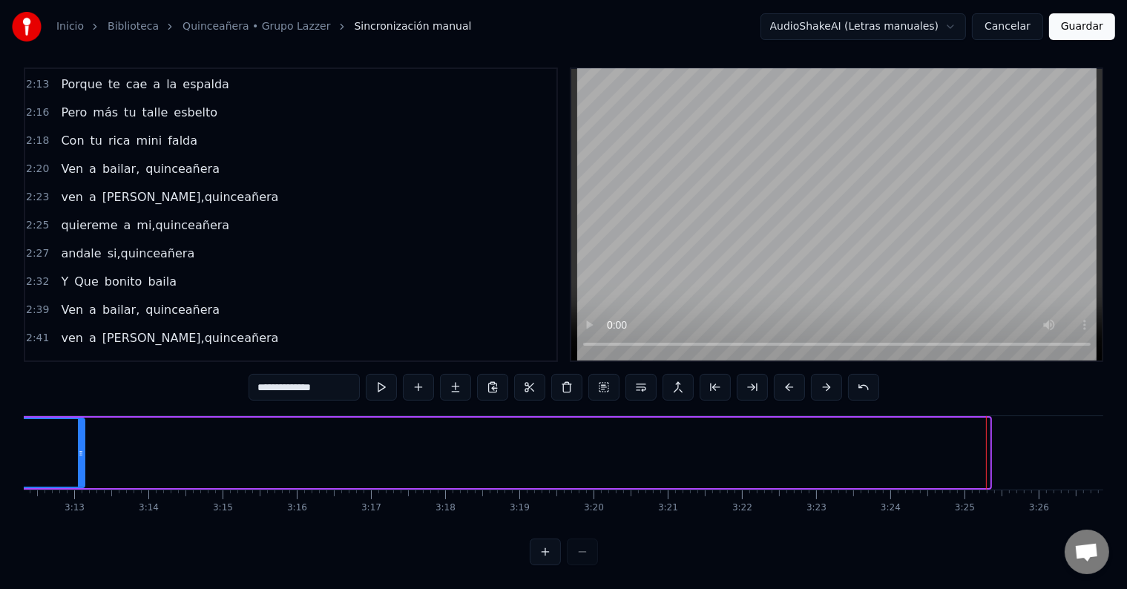
drag, startPoint x: 987, startPoint y: 442, endPoint x: 83, endPoint y: 498, distance: 906.0
click at [83, 498] on div "Escúchame, quinceañera este paseo sabroso Escúchame, quinceañera este paseo sab…" at bounding box center [563, 470] width 1079 height 111
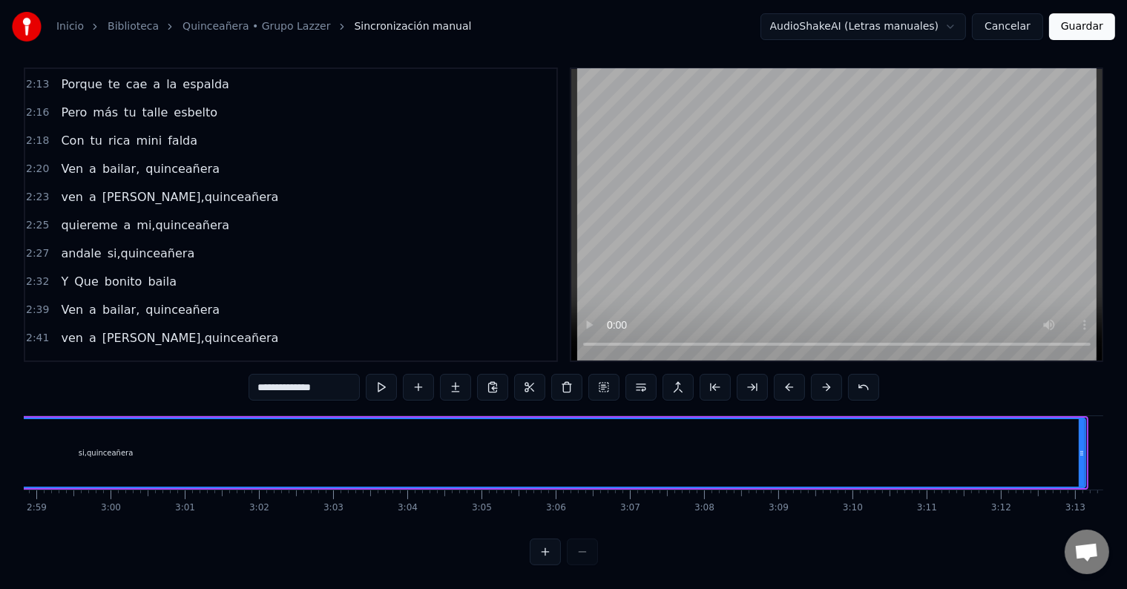
scroll to position [0, 13287]
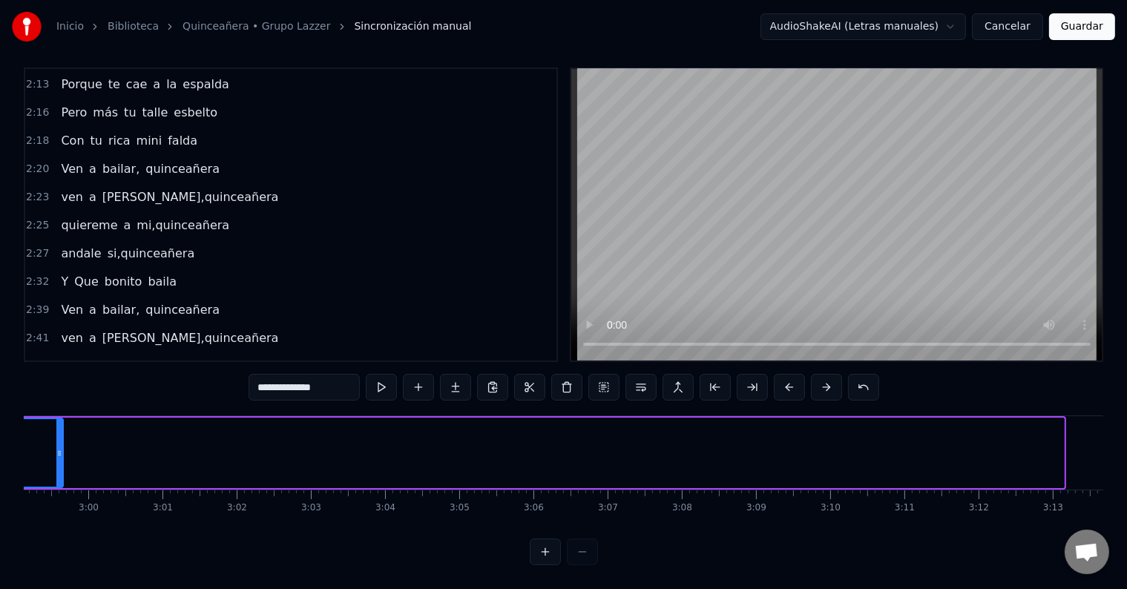
drag, startPoint x: 1059, startPoint y: 438, endPoint x: 56, endPoint y: 487, distance: 1004.8
click at [56, 487] on div "Escúchame, quinceañera este paseo sabroso Escúchame, quinceañera este paseo sab…" at bounding box center [563, 470] width 1079 height 111
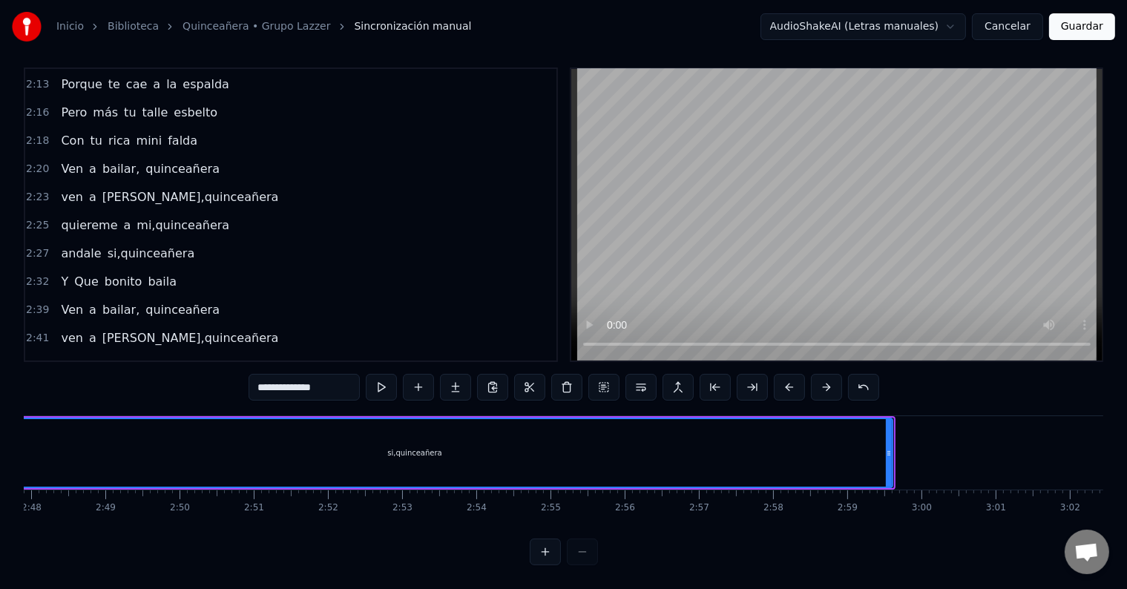
scroll to position [0, 12399]
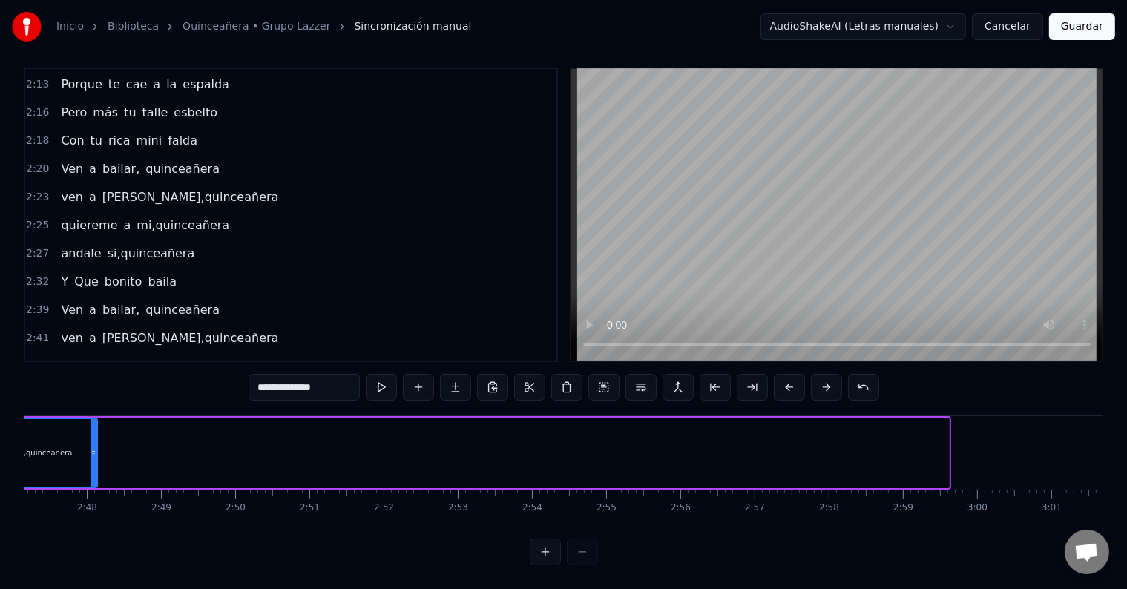
drag, startPoint x: 946, startPoint y: 438, endPoint x: 96, endPoint y: 450, distance: 850.9
click at [96, 450] on div at bounding box center [93, 453] width 6 height 68
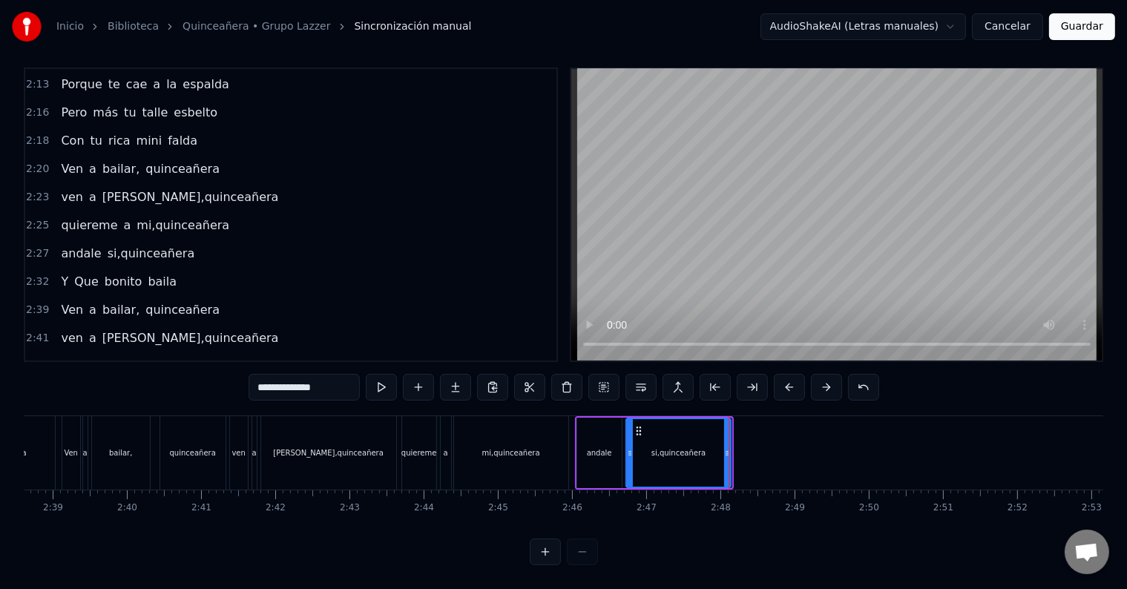
scroll to position [0, 11744]
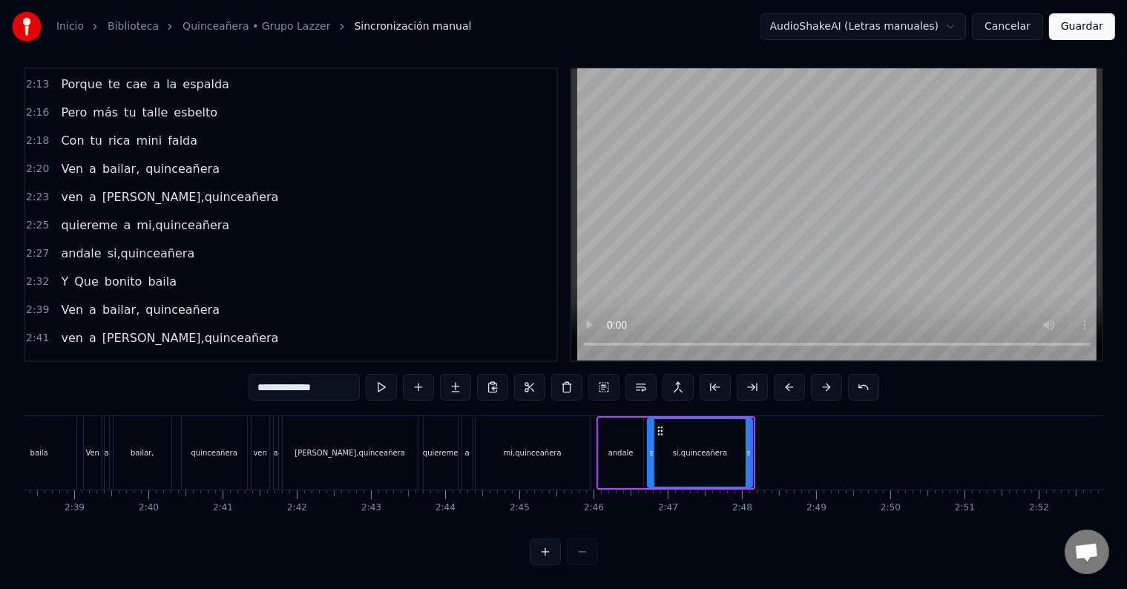
click at [576, 436] on div "mi,quinceañera" at bounding box center [532, 452] width 114 height 73
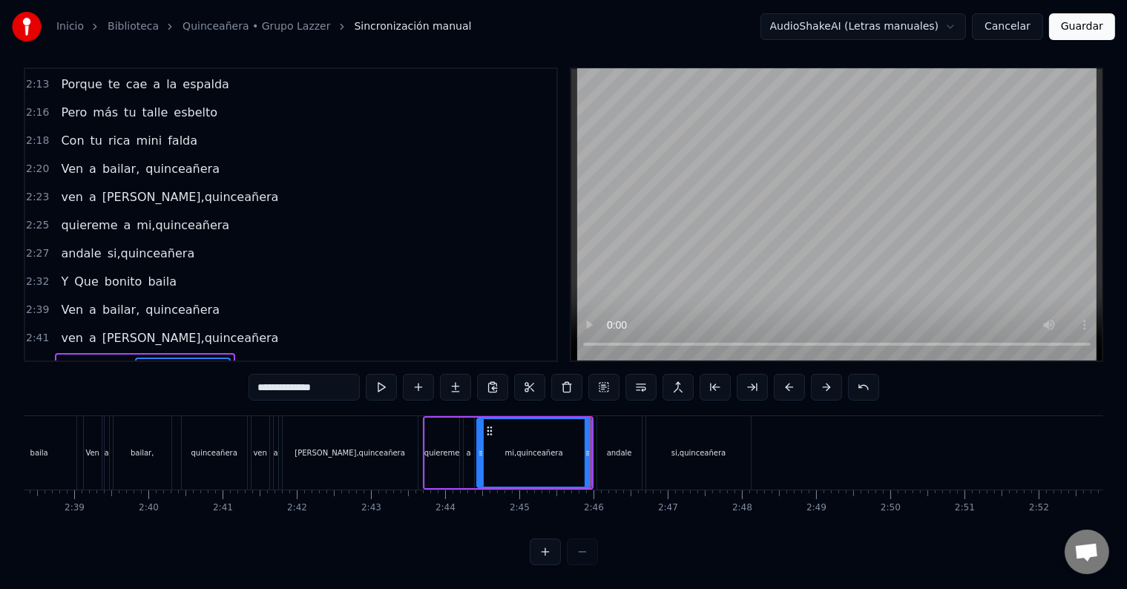
click at [618, 455] on div "andale" at bounding box center [619, 452] width 45 height 73
type input "******"
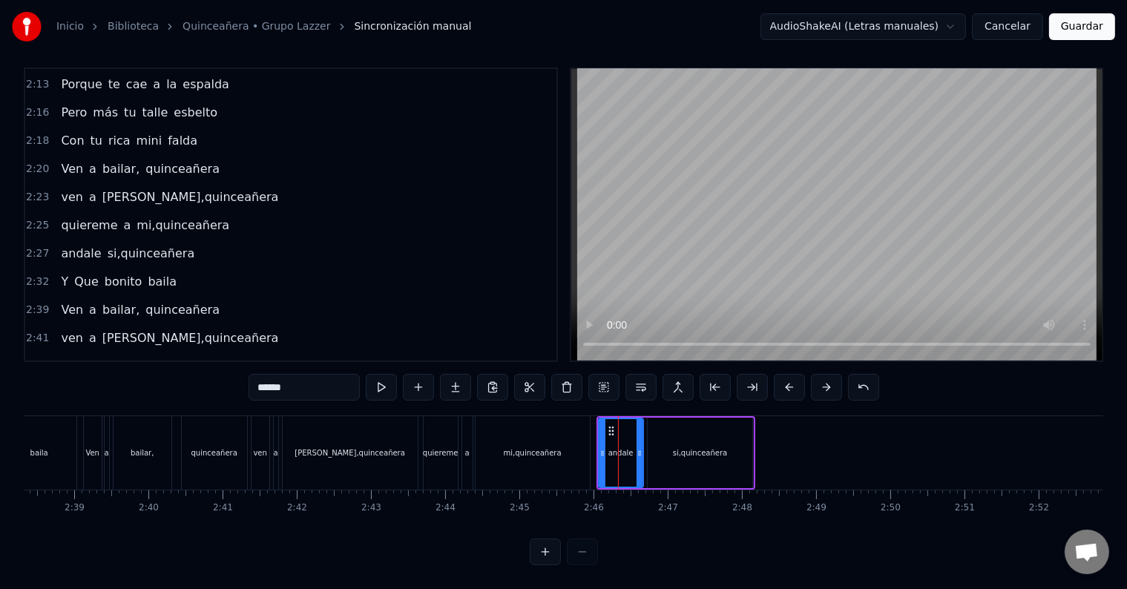
click at [618, 455] on div at bounding box center [618, 452] width 1 height 73
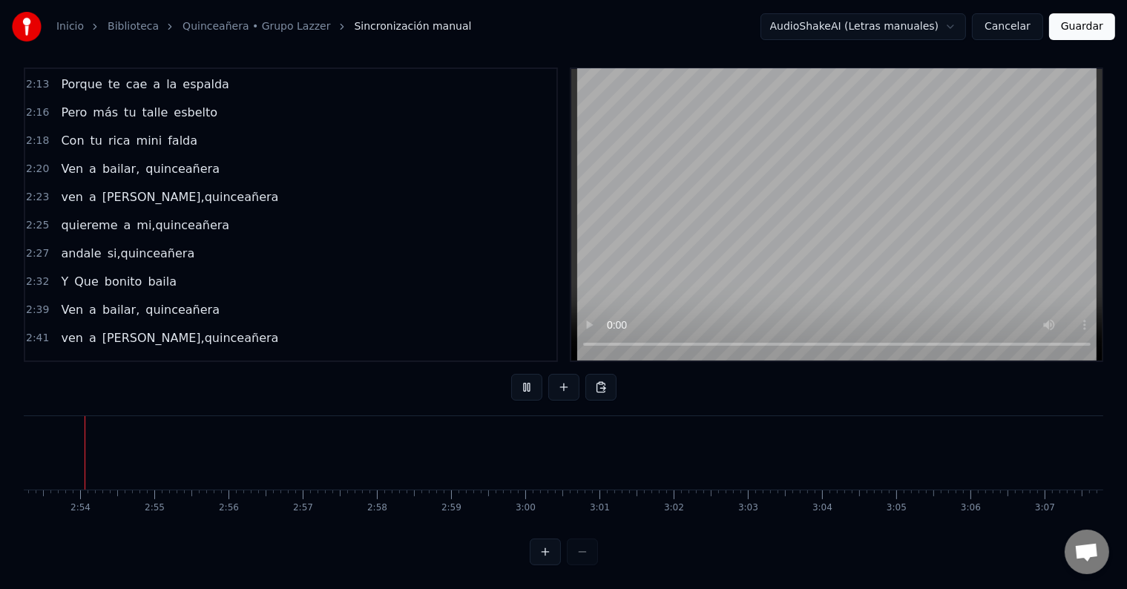
click at [1077, 32] on button "Guardar" at bounding box center [1082, 26] width 66 height 27
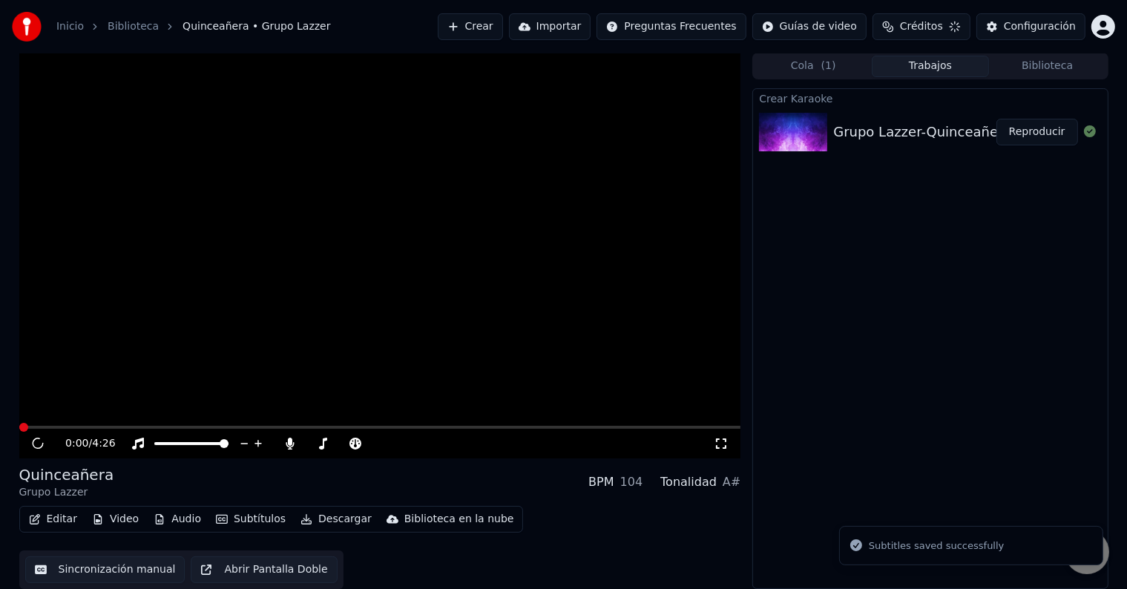
scroll to position [1, 0]
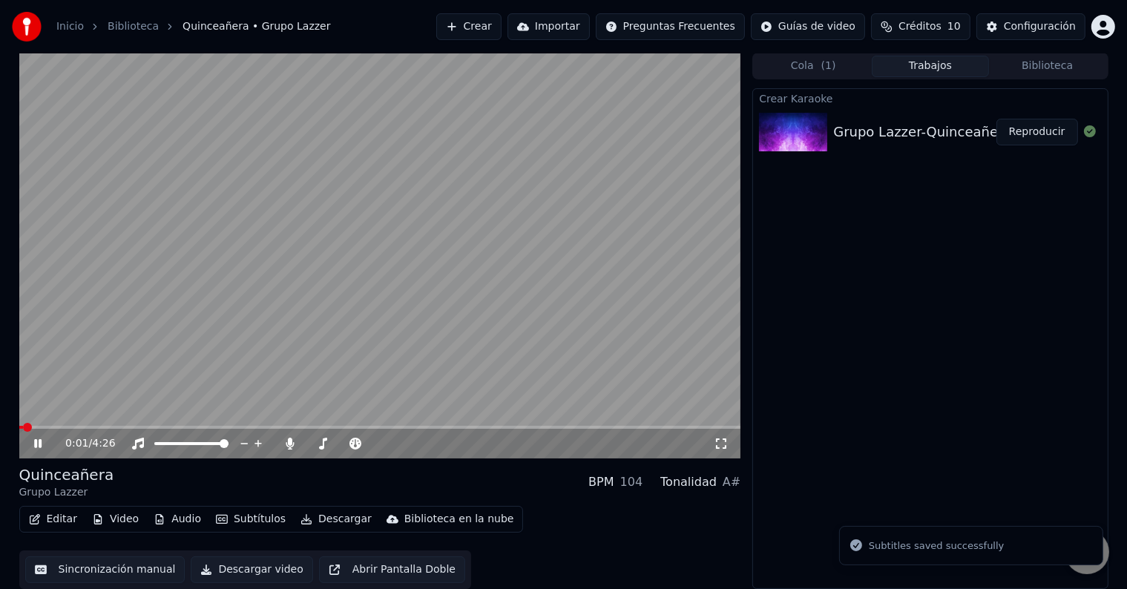
click at [40, 443] on icon at bounding box center [37, 443] width 7 height 9
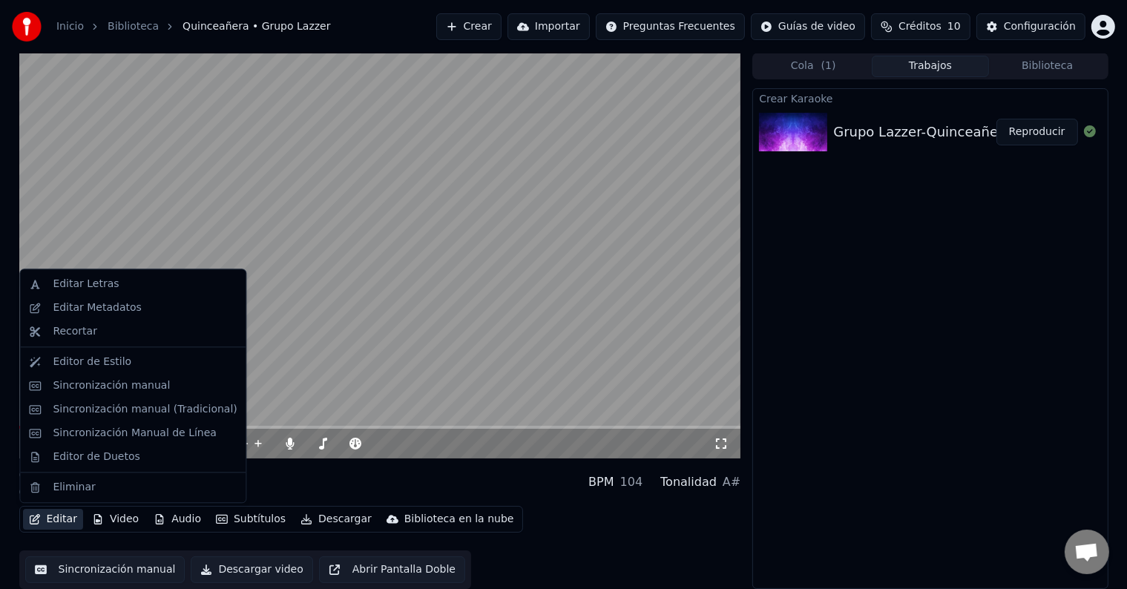
click at [50, 516] on button "Editar" at bounding box center [53, 519] width 60 height 21
click at [108, 383] on div "Sincronización manual" at bounding box center [111, 385] width 117 height 15
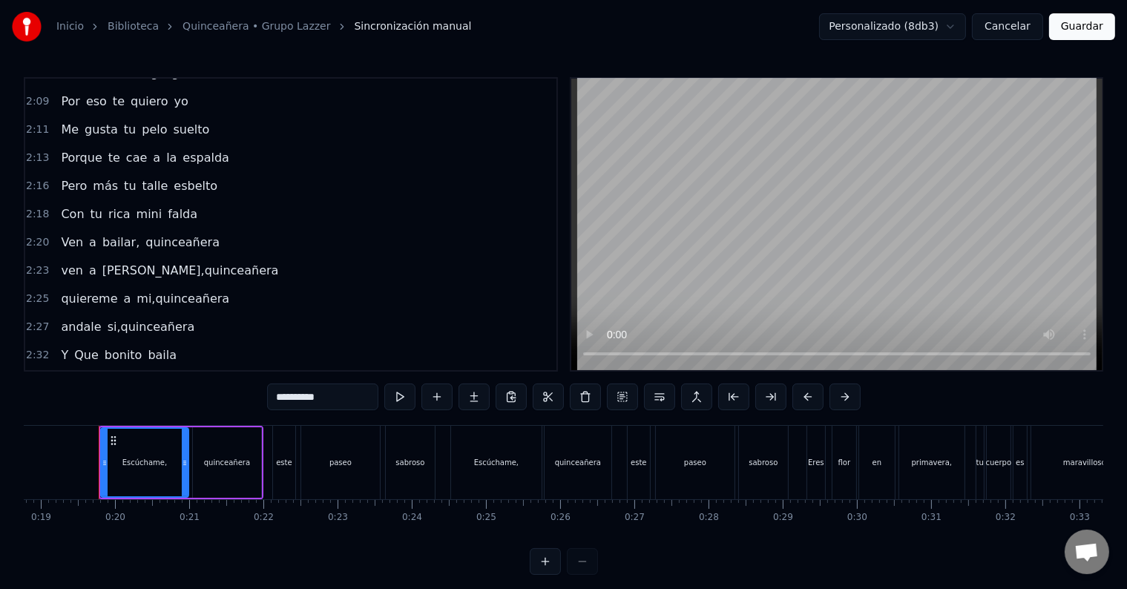
scroll to position [1154, 0]
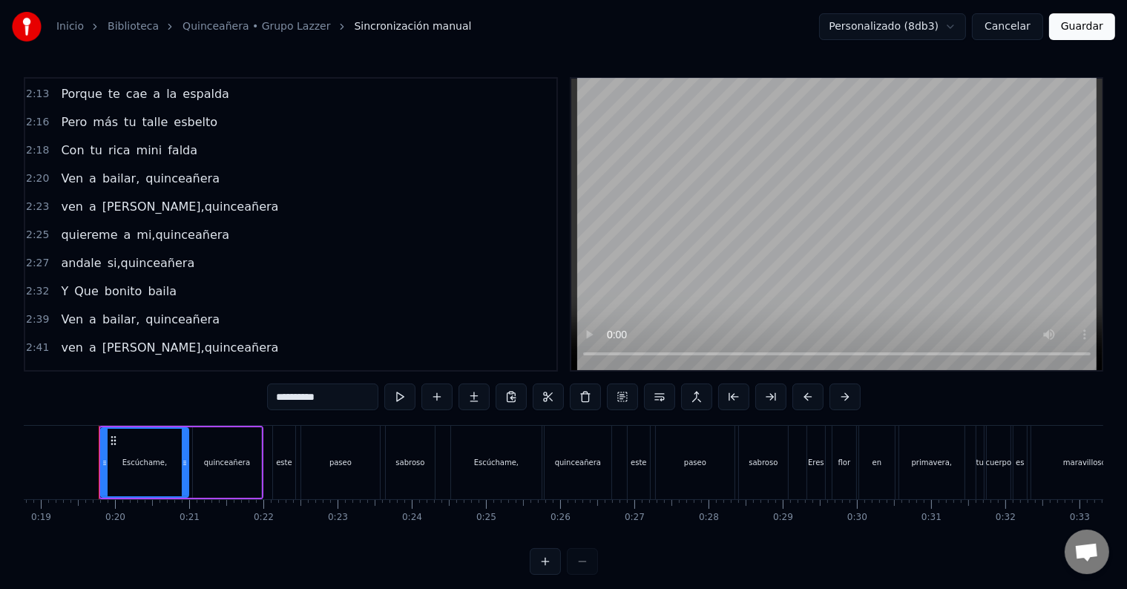
click at [150, 283] on span "baila" at bounding box center [162, 291] width 32 height 17
type input "*****"
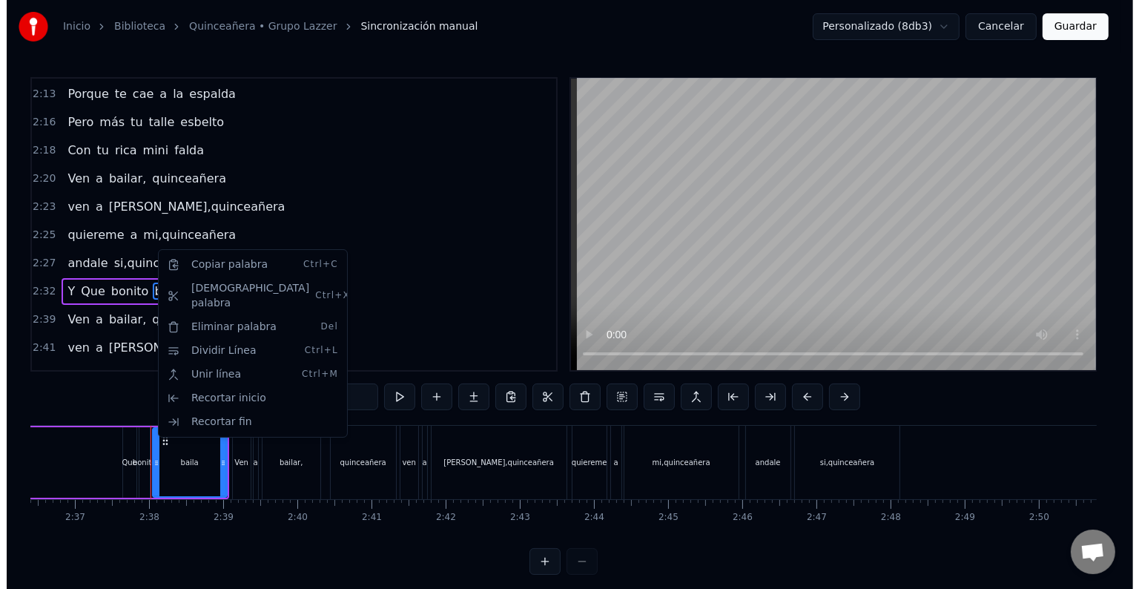
scroll to position [0, 11647]
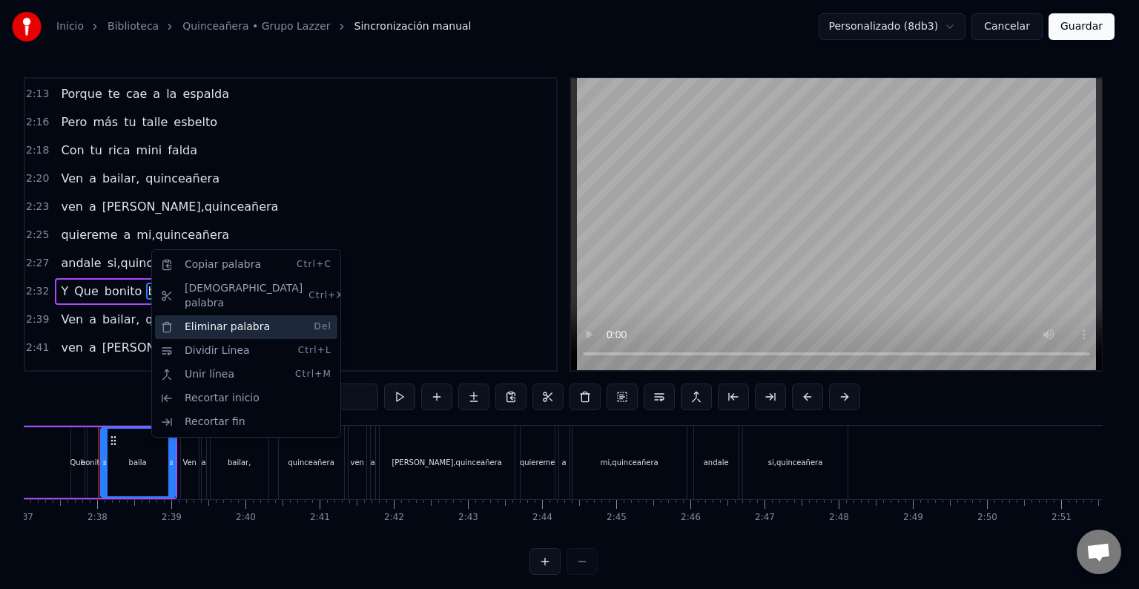
click at [205, 315] on div "Eliminar palabra Del" at bounding box center [246, 327] width 182 height 24
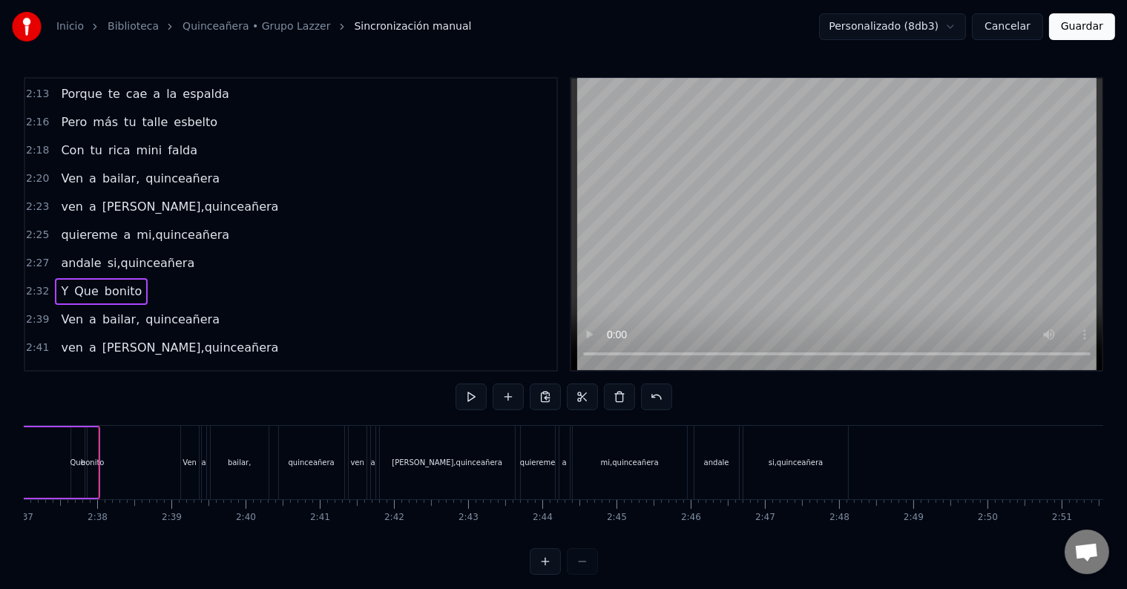
click at [113, 283] on span "bonito" at bounding box center [123, 291] width 41 height 17
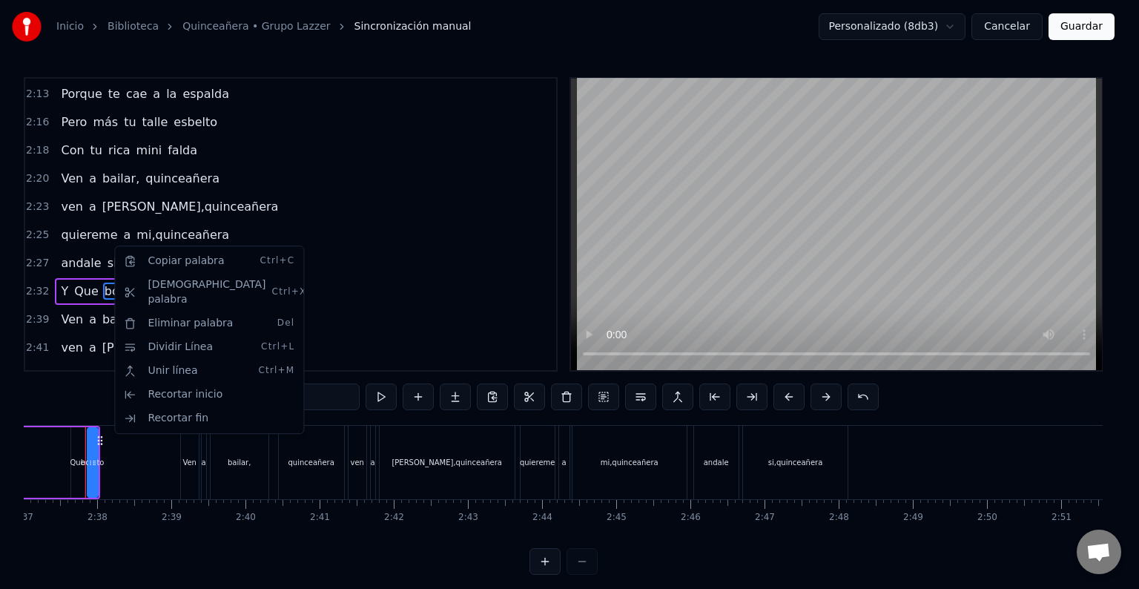
scroll to position [0, 11633]
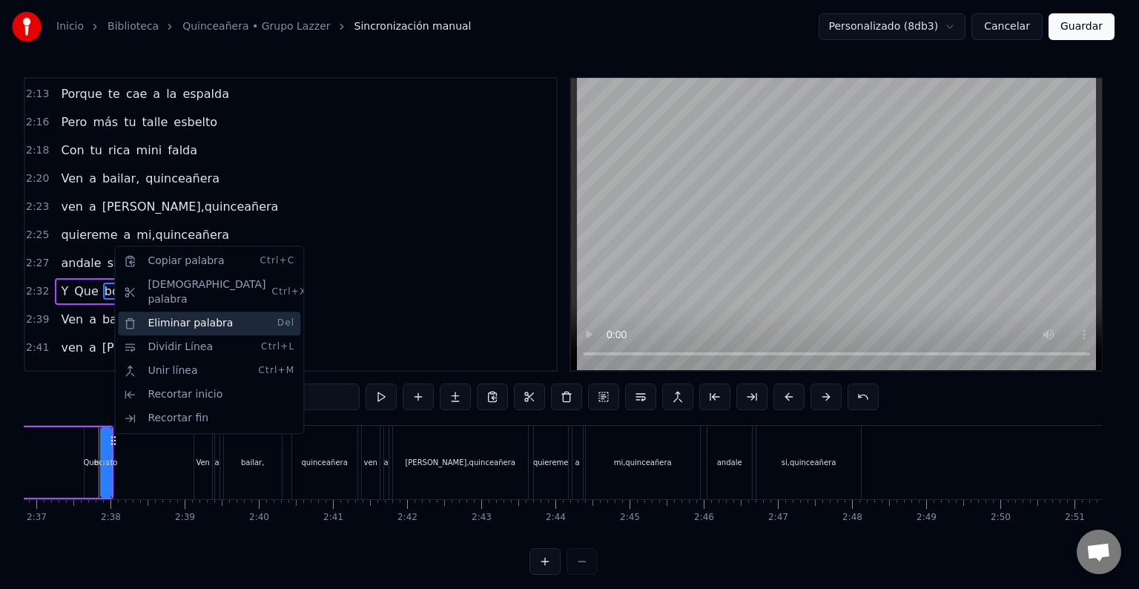
click at [168, 312] on div "Eliminar palabra Del" at bounding box center [209, 324] width 182 height 24
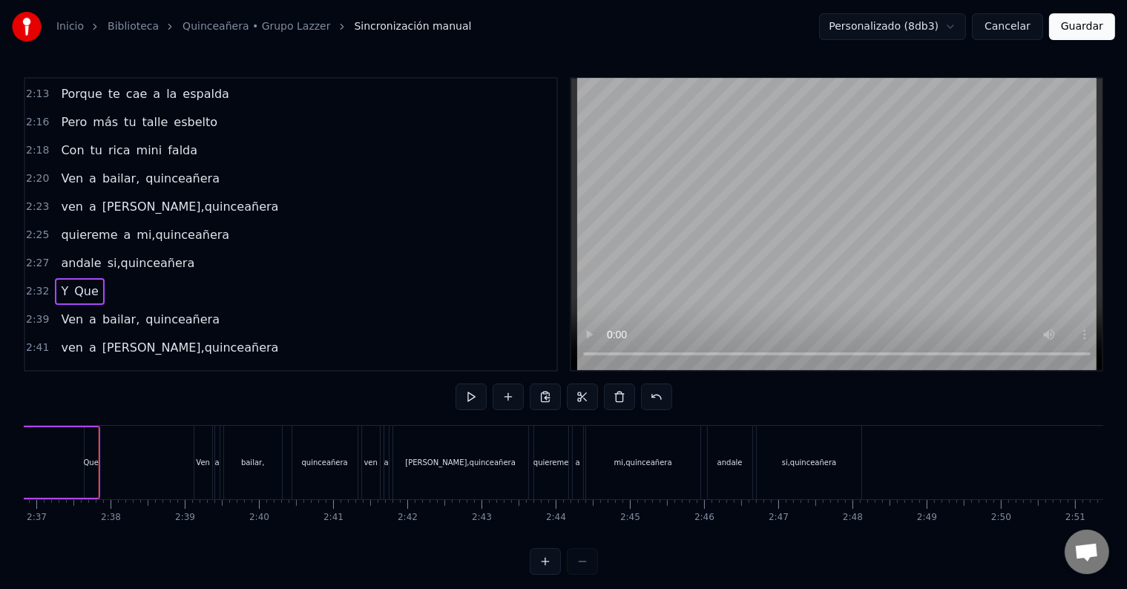
click at [83, 283] on span "Que" at bounding box center [86, 291] width 27 height 17
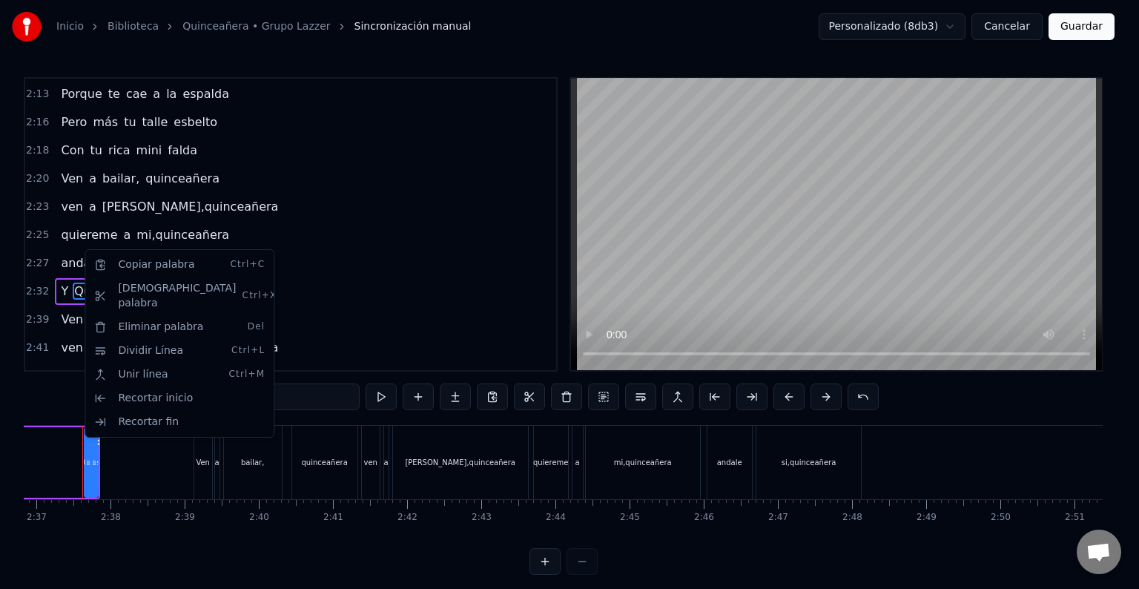
scroll to position [0, 11617]
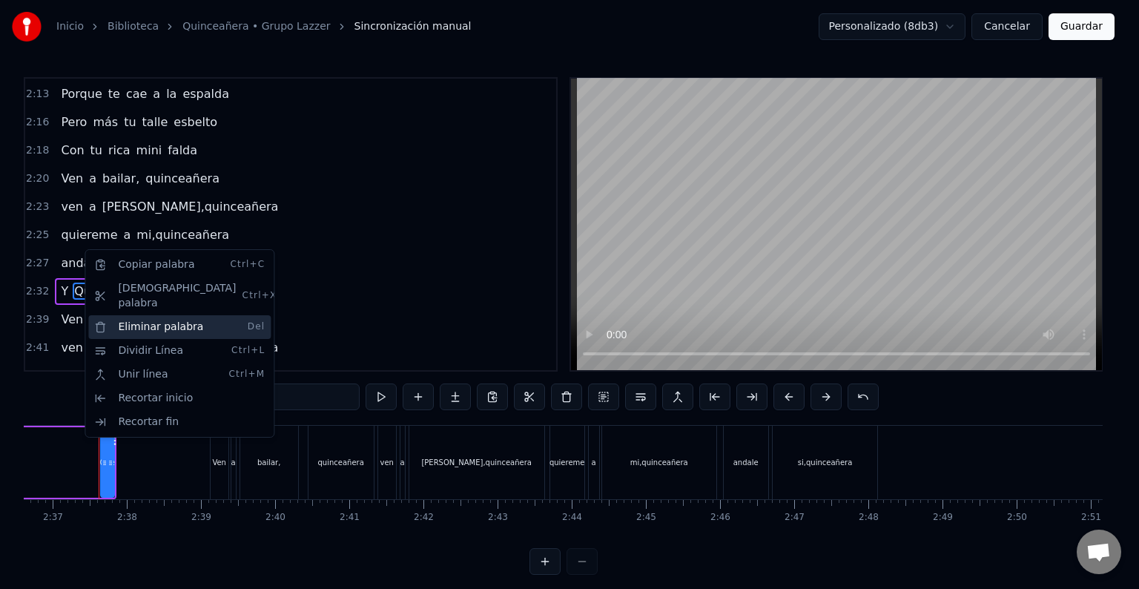
click at [141, 315] on div "Eliminar palabra Del" at bounding box center [179, 327] width 182 height 24
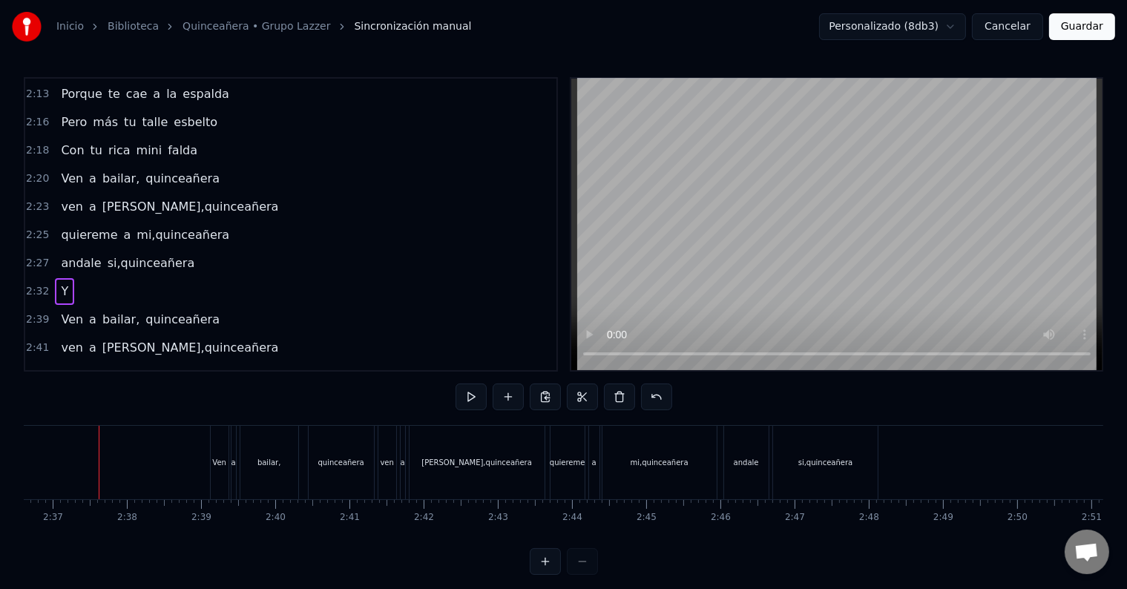
click at [59, 283] on span "Y" at bounding box center [64, 291] width 10 height 17
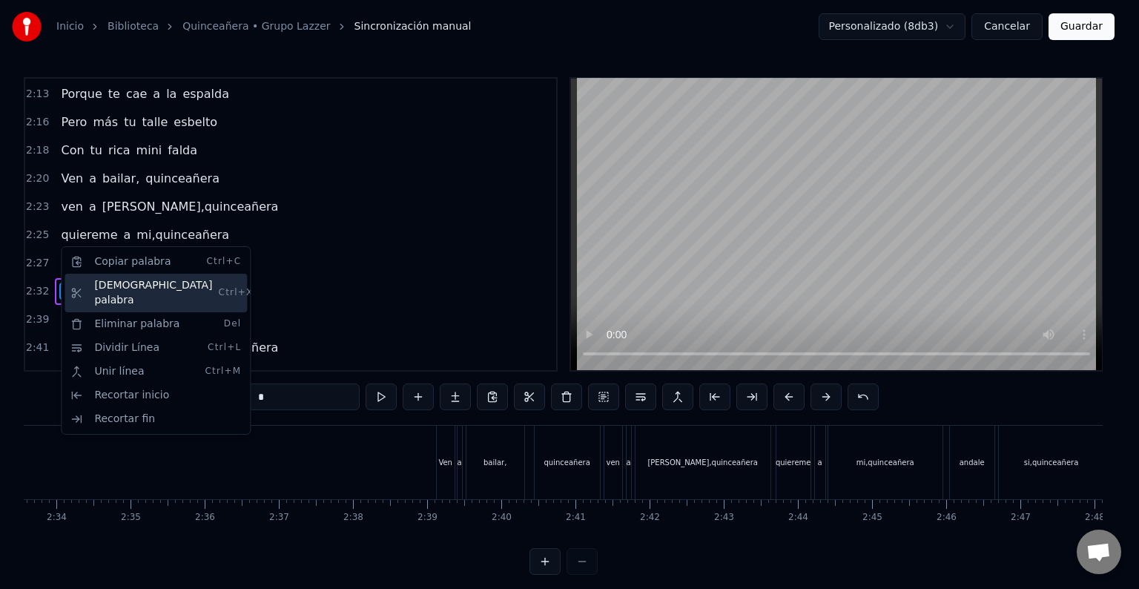
scroll to position [0, 11222]
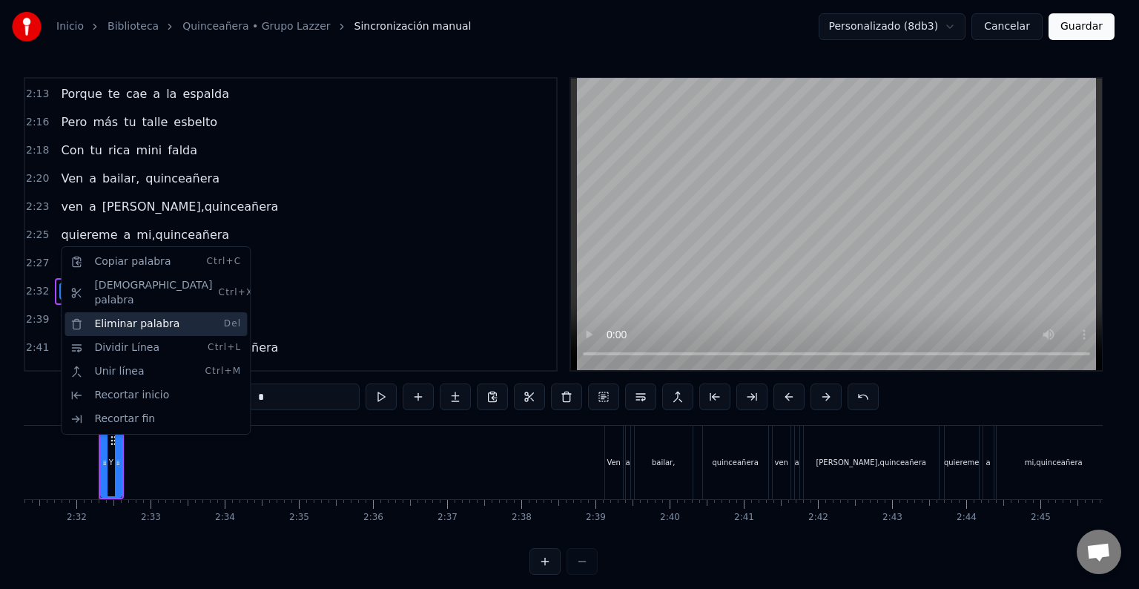
click at [113, 312] on div "Eliminar palabra Del" at bounding box center [156, 324] width 182 height 24
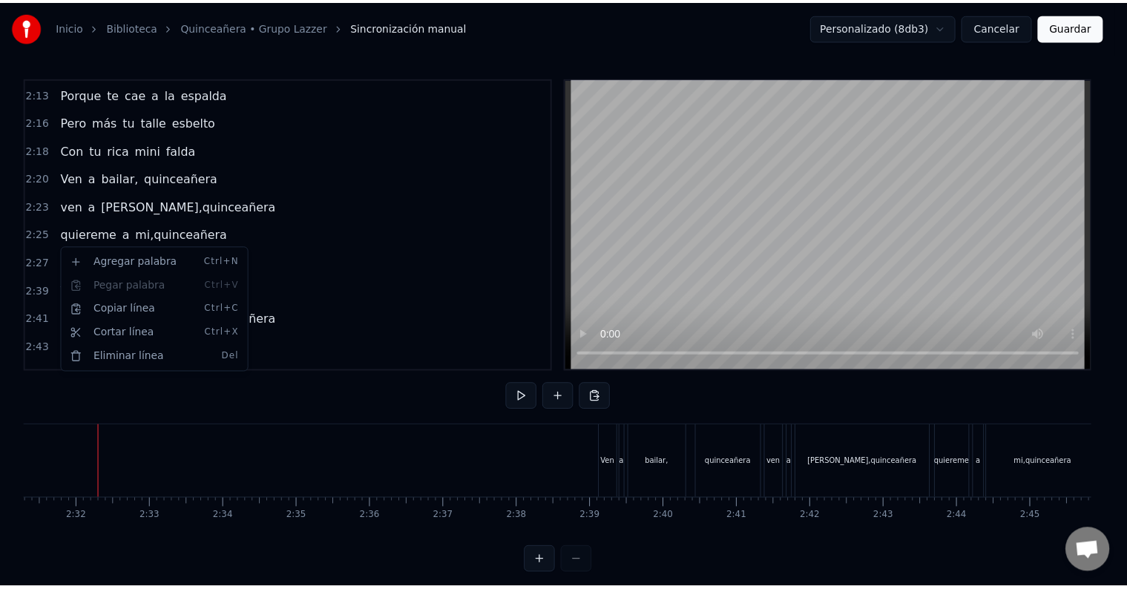
scroll to position [1127, 0]
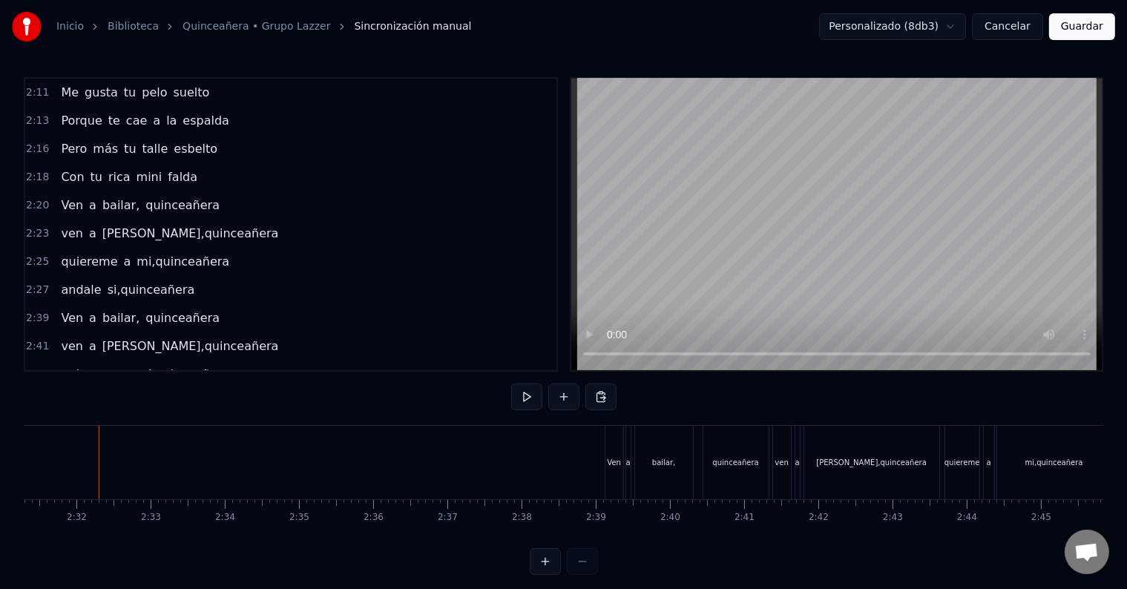
click at [1091, 24] on button "Guardar" at bounding box center [1082, 26] width 66 height 27
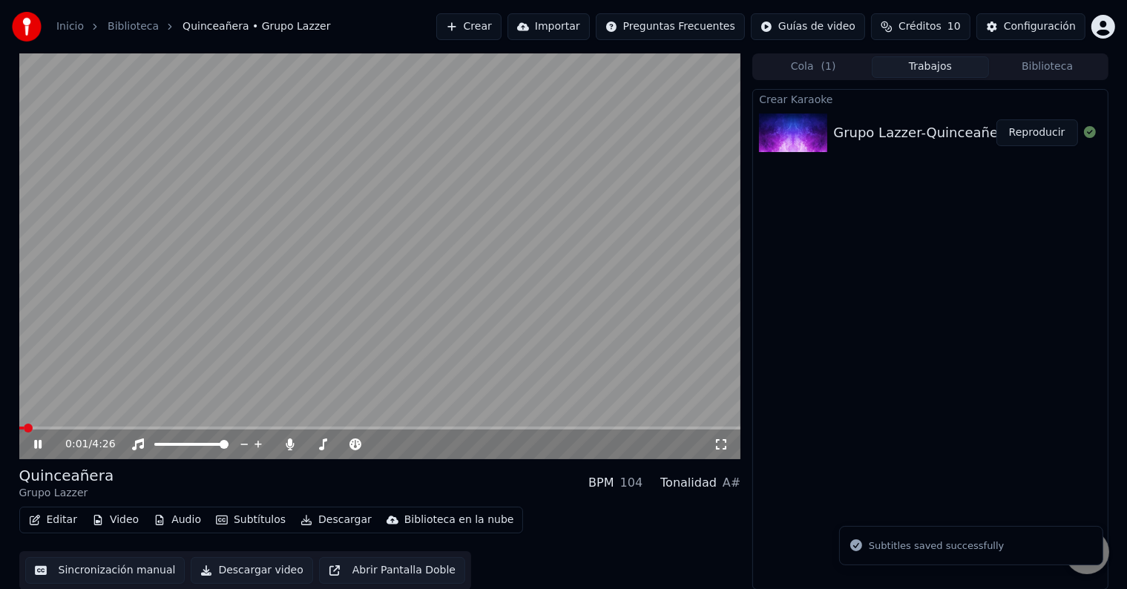
click at [283, 427] on span at bounding box center [380, 428] width 722 height 3
click at [347, 426] on video at bounding box center [380, 256] width 722 height 406
click at [341, 402] on video at bounding box center [380, 256] width 722 height 406
click at [335, 428] on span at bounding box center [380, 428] width 722 height 3
click at [367, 425] on video at bounding box center [380, 256] width 722 height 406
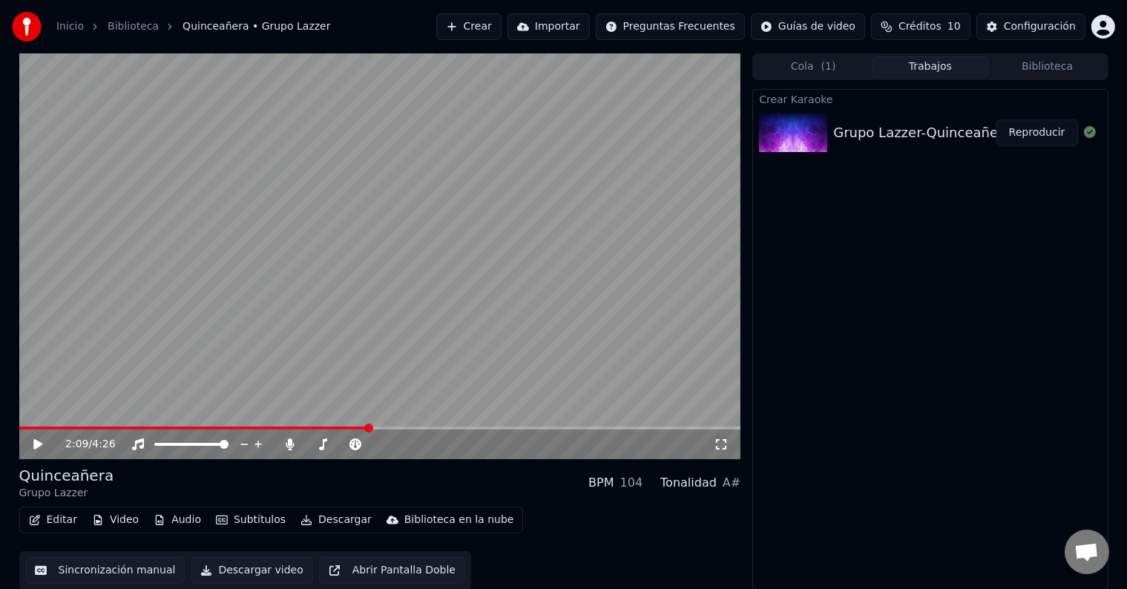
click at [368, 428] on span at bounding box center [380, 428] width 722 height 3
click at [433, 309] on video at bounding box center [380, 256] width 722 height 406
click at [530, 427] on span at bounding box center [380, 428] width 722 height 3
click at [504, 428] on span at bounding box center [261, 428] width 485 height 3
click at [453, 429] on span at bounding box center [236, 428] width 434 height 3
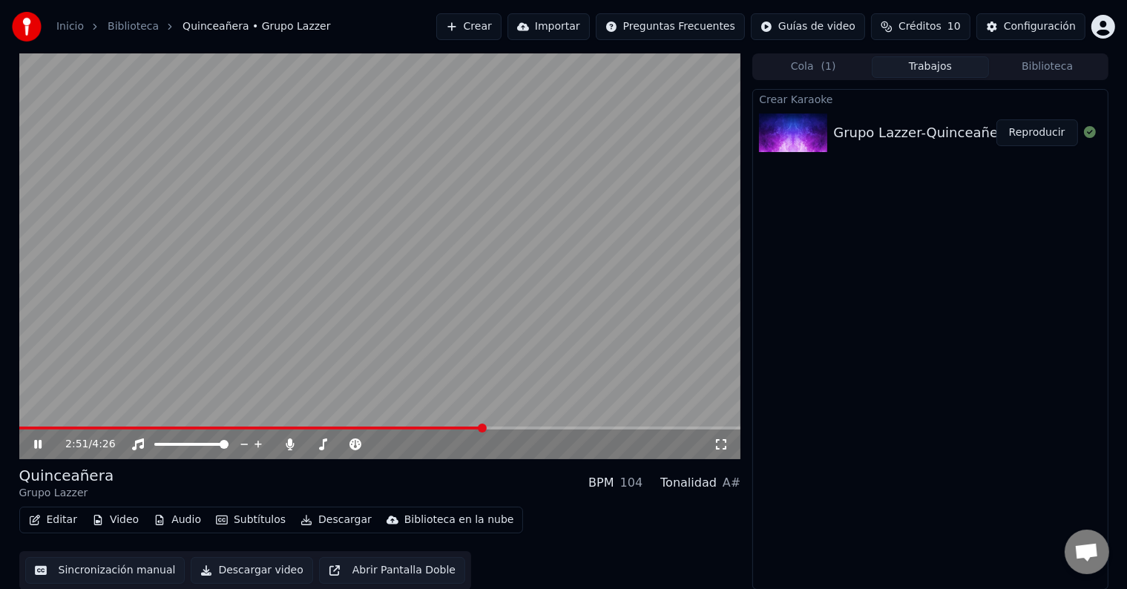
click at [40, 439] on icon at bounding box center [48, 444] width 35 height 12
click at [294, 445] on icon at bounding box center [290, 444] width 8 height 12
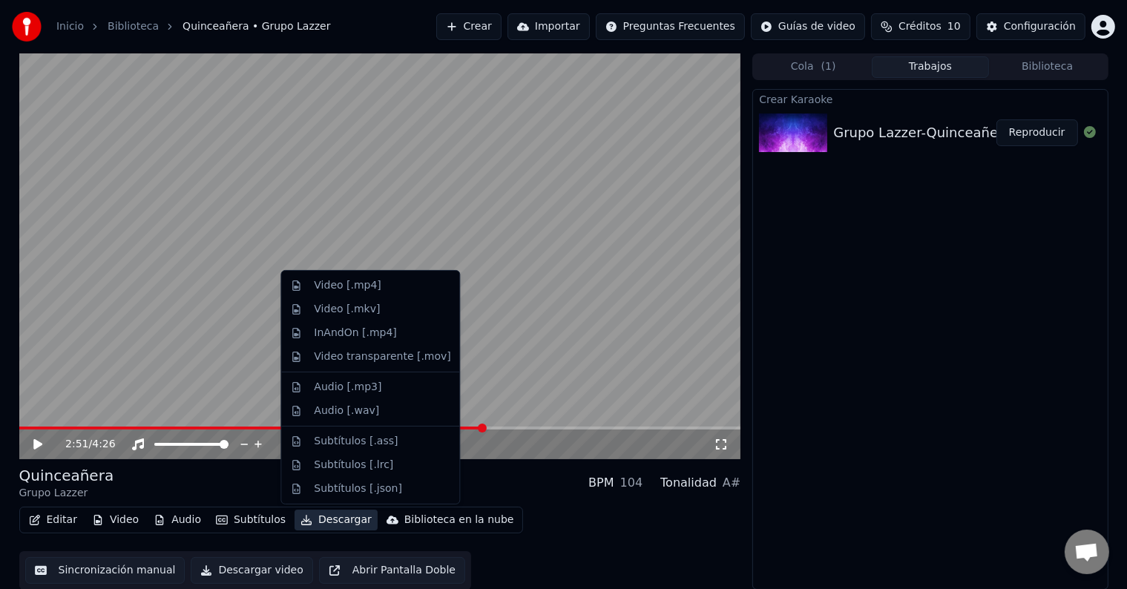
click at [322, 518] on button "Descargar" at bounding box center [335, 520] width 83 height 21
click at [358, 286] on div "Video [.mp4]" at bounding box center [347, 285] width 67 height 15
